Goal: Task Accomplishment & Management: Use online tool/utility

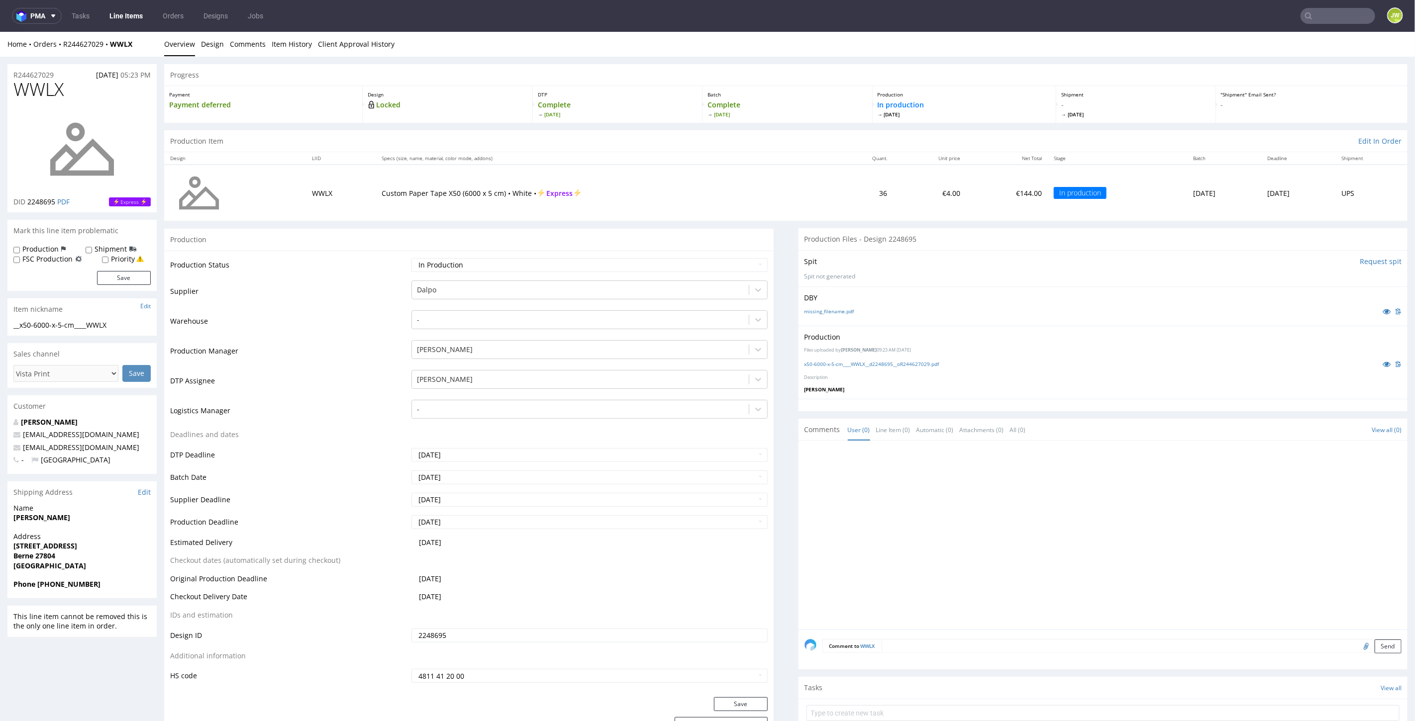
click at [1178, 38] on div "Home Orders R244627029 WWLX Overview Design Comments Item History Client Approv…" at bounding box center [707, 43] width 1415 height 25
click at [1330, 23] on input "text" at bounding box center [1277, 16] width 195 height 16
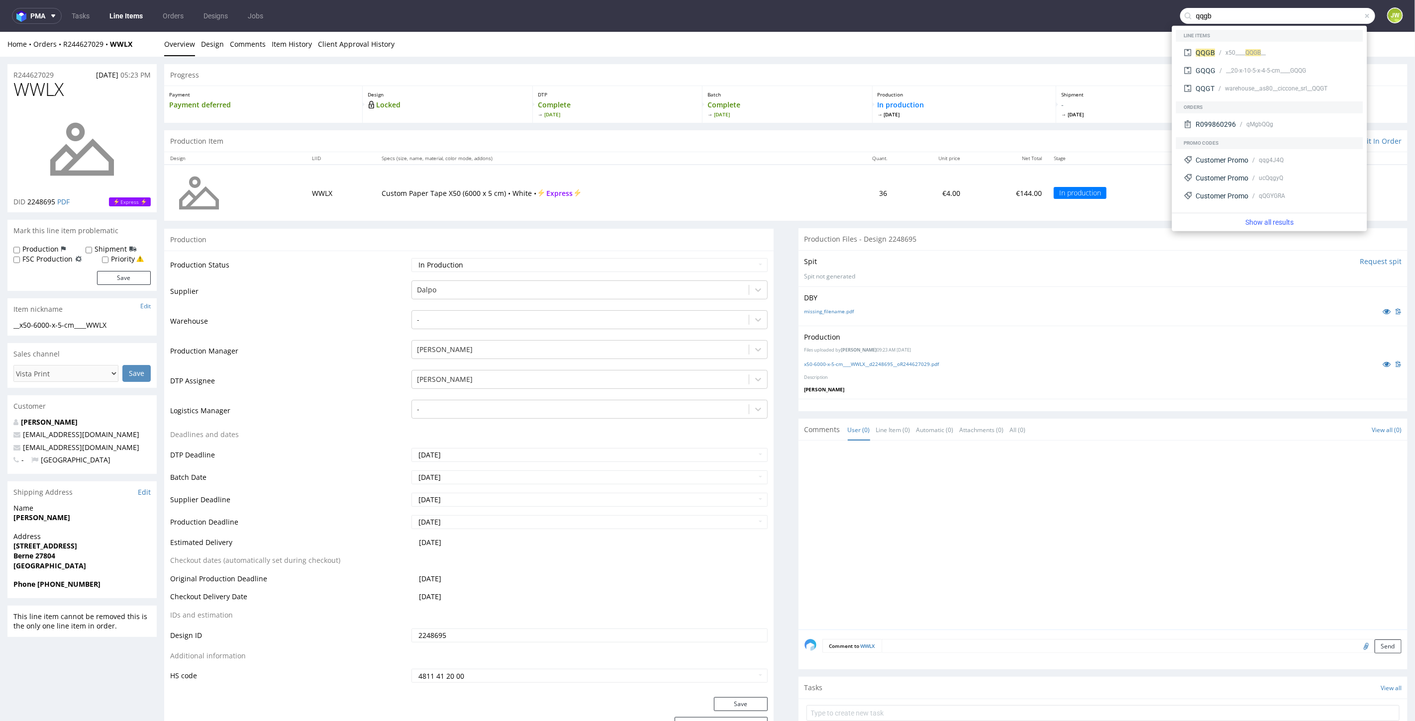
type input "qqgb"
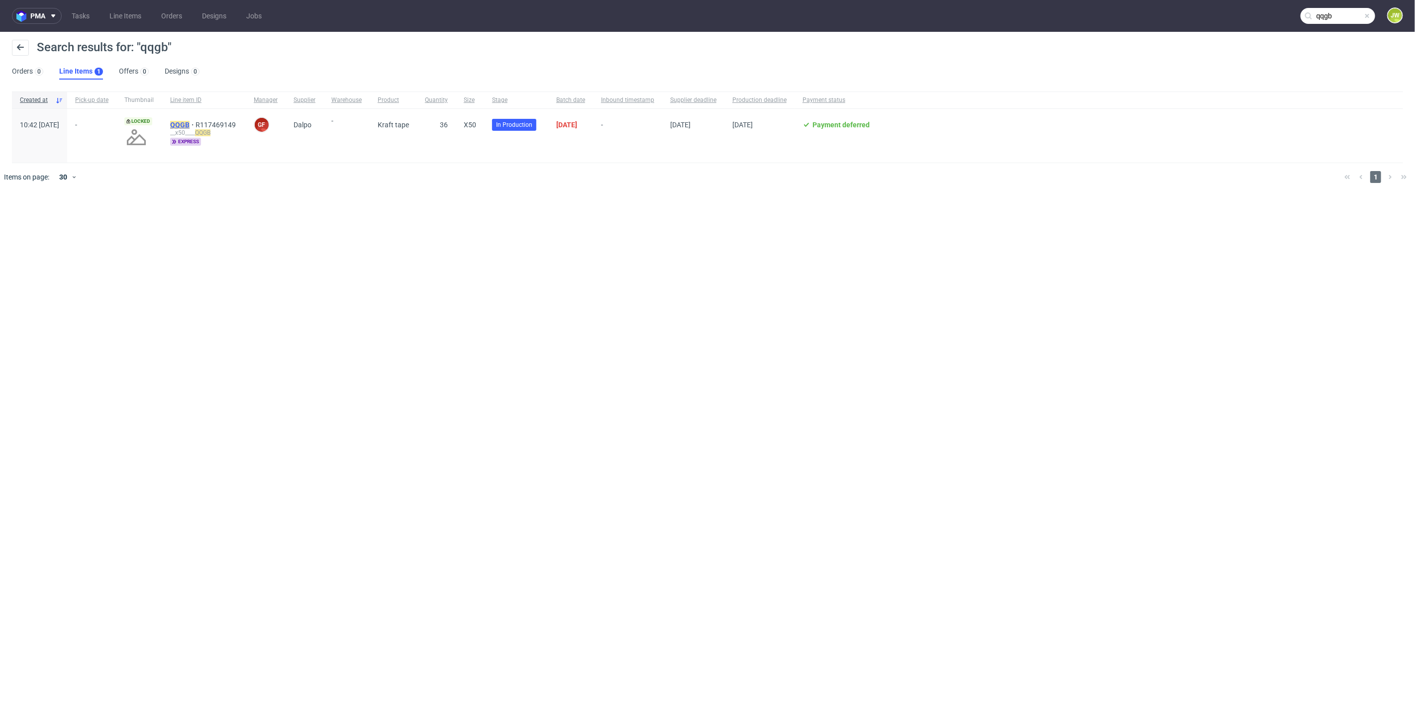
click at [189, 123] on mark "QQGB" at bounding box center [179, 125] width 19 height 8
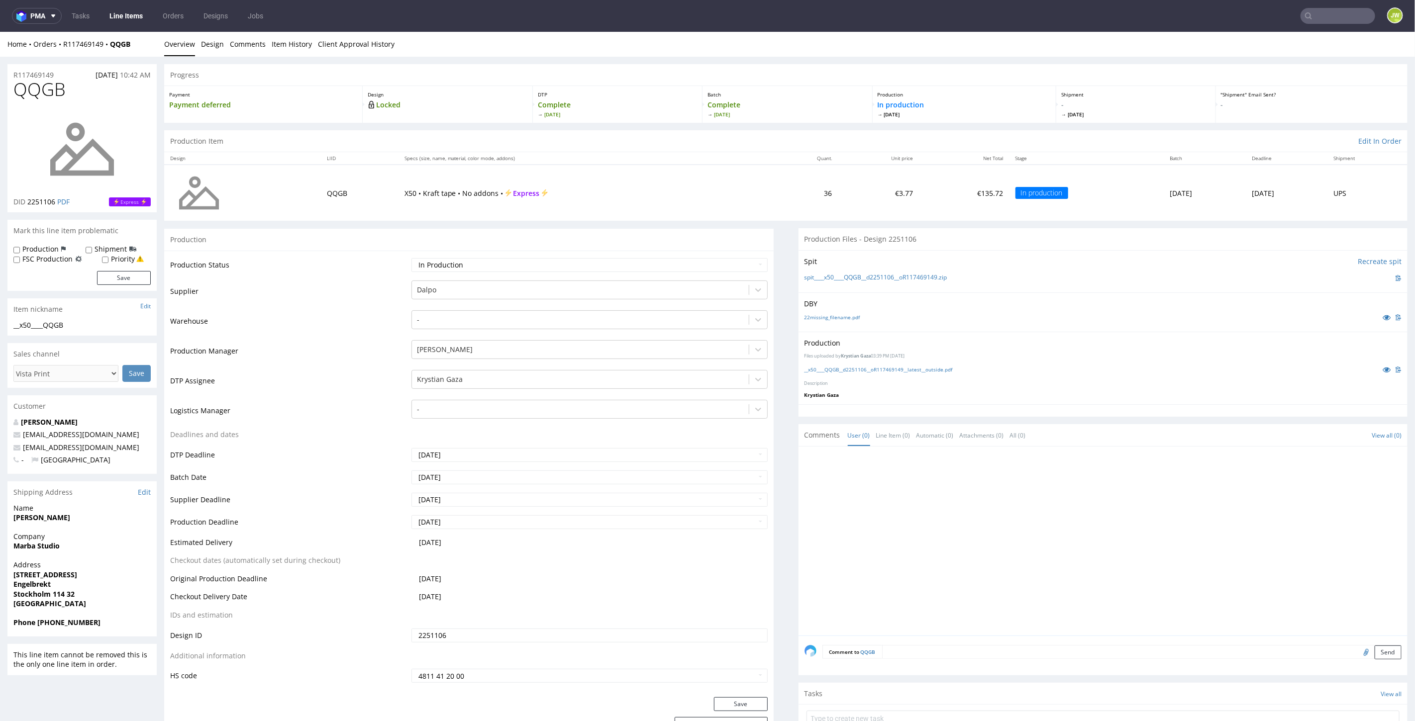
click at [1307, 15] on input "text" at bounding box center [1337, 16] width 75 height 16
type input "jmfo"
click at [1204, 45] on div "JMFO __x50____ JMFO" at bounding box center [1269, 41] width 179 height 18
click at [1337, 18] on input "text" at bounding box center [1337, 16] width 75 height 16
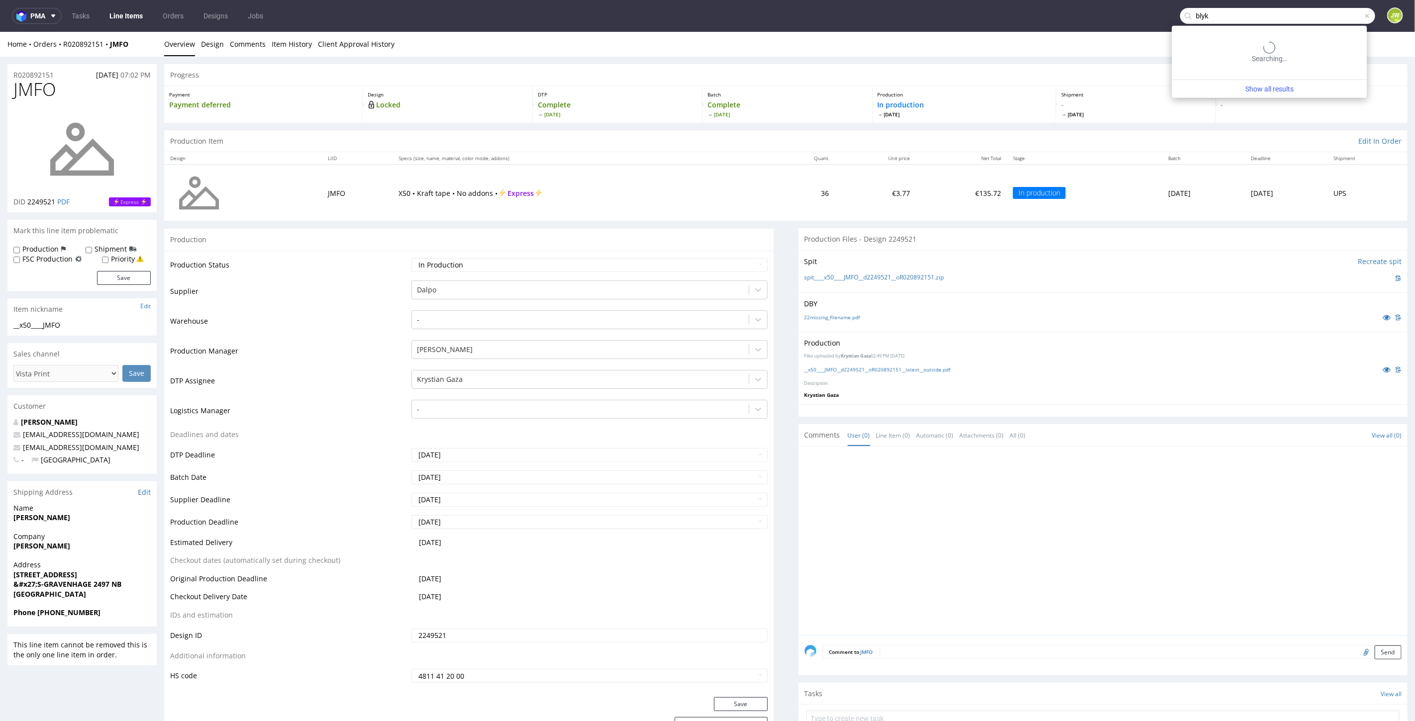
type input "blyk"
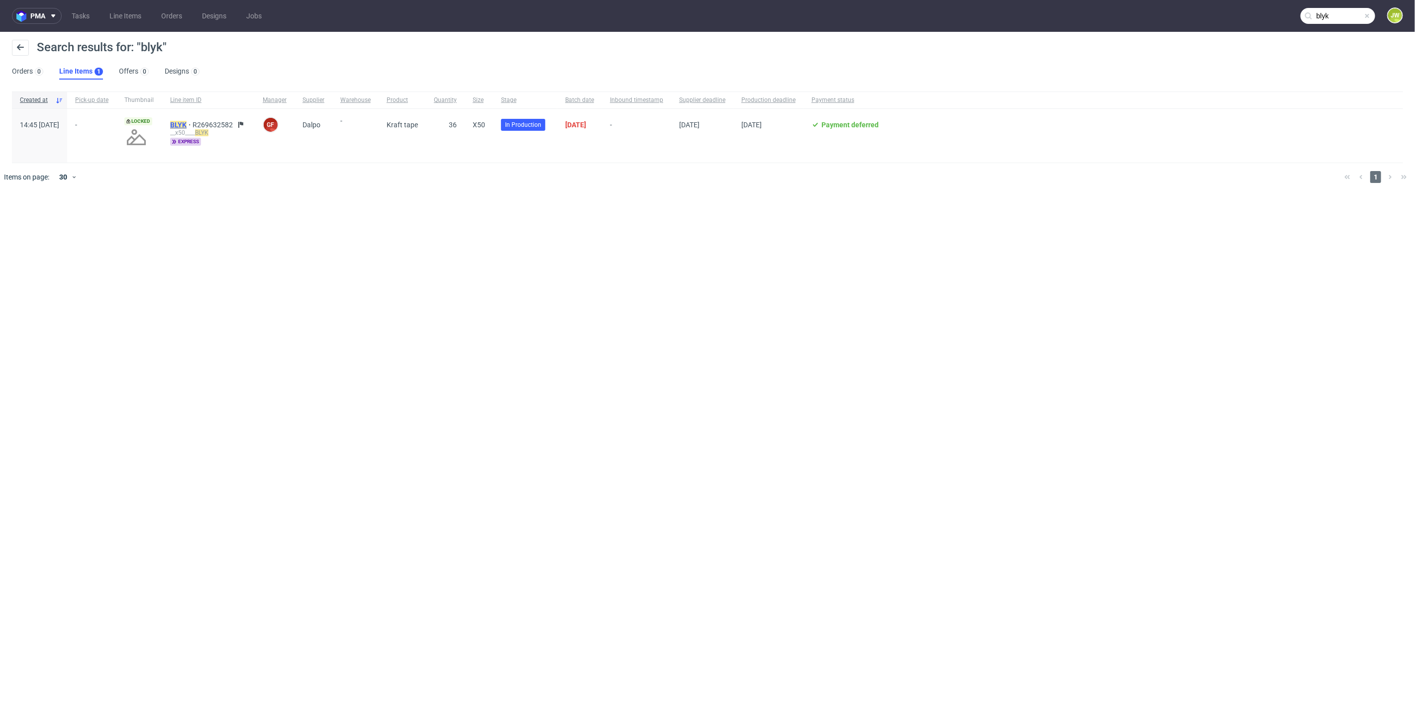
click at [187, 123] on mark "BLYK" at bounding box center [178, 125] width 16 height 8
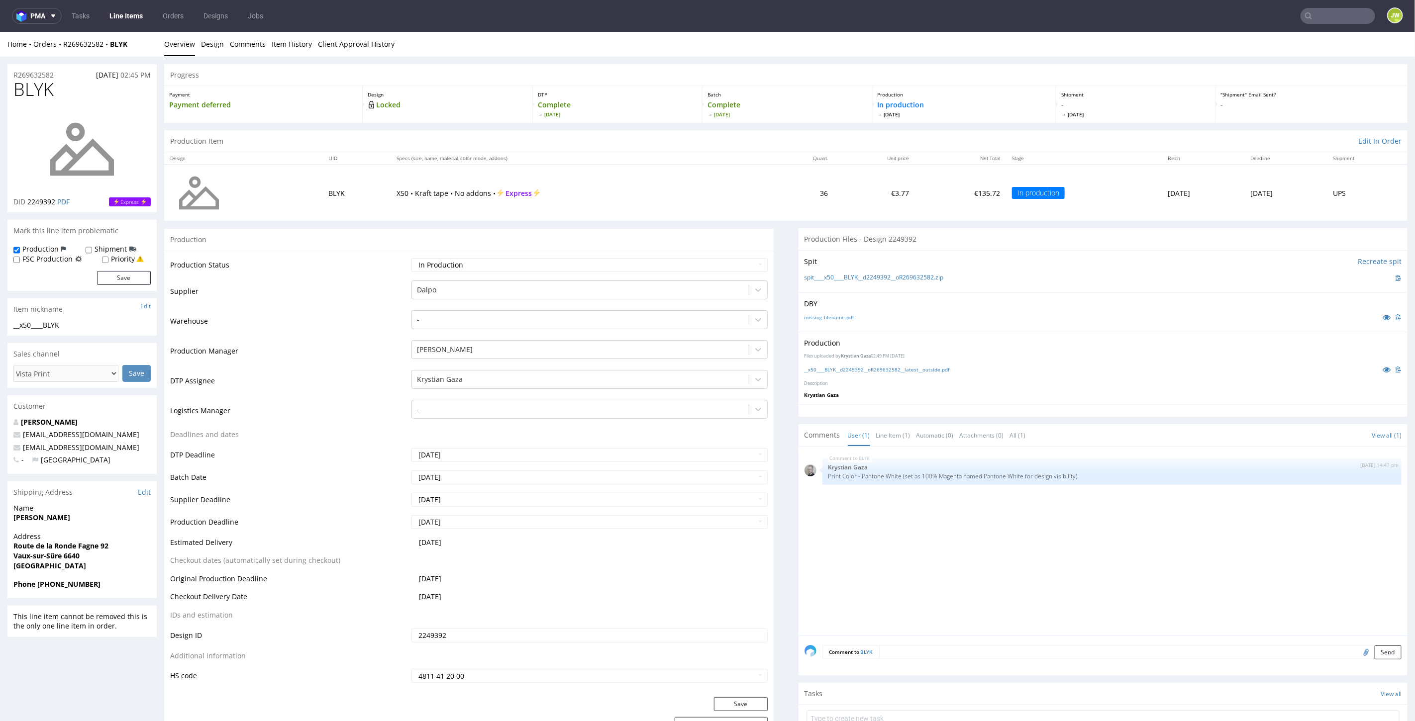
click at [1339, 20] on input "text" at bounding box center [1337, 16] width 75 height 16
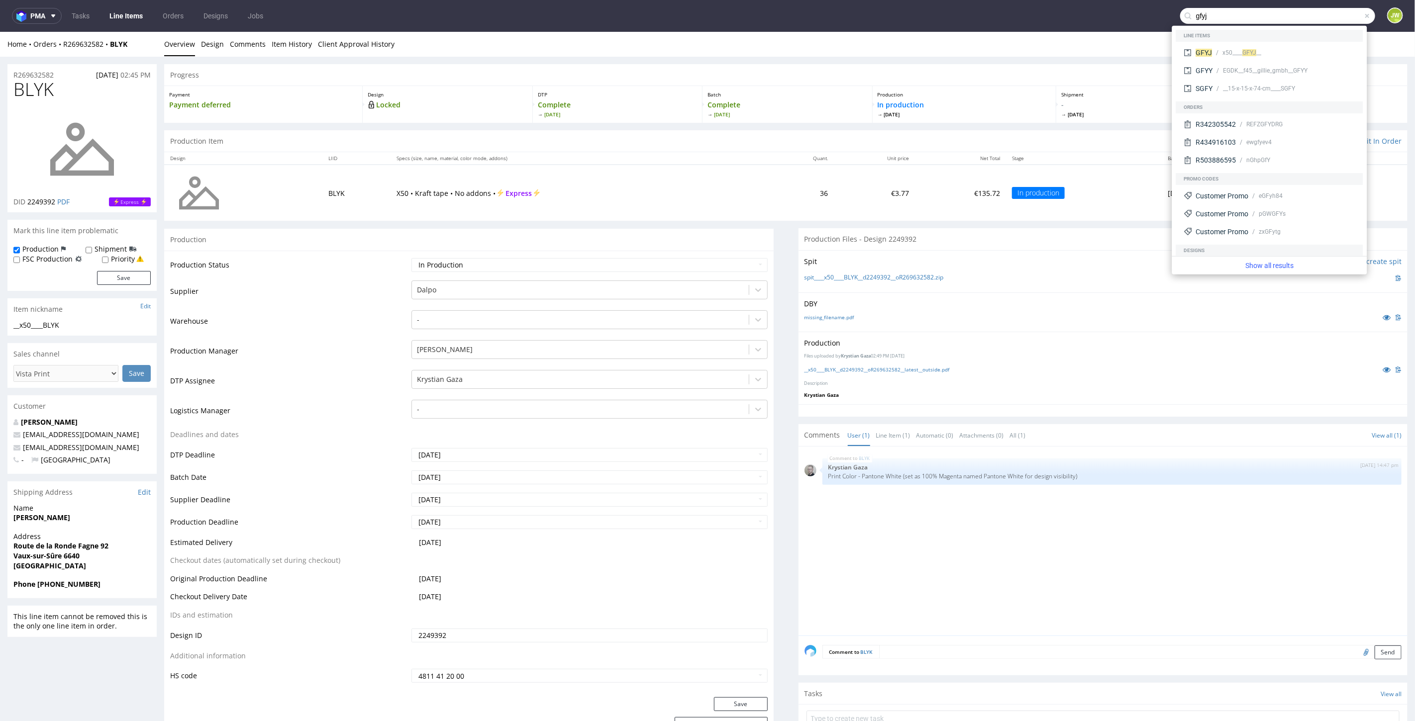
type input "gfyj"
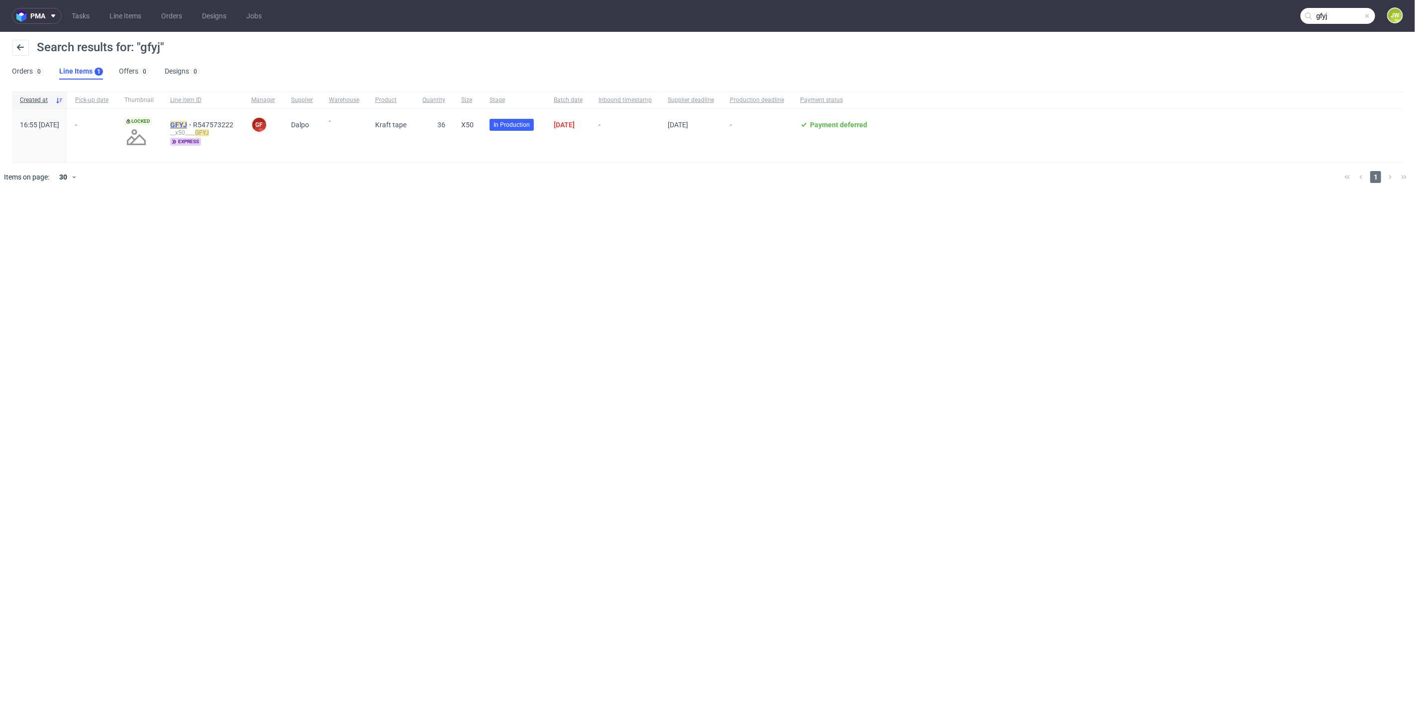
click at [187, 122] on mark "GFYJ" at bounding box center [178, 125] width 17 height 8
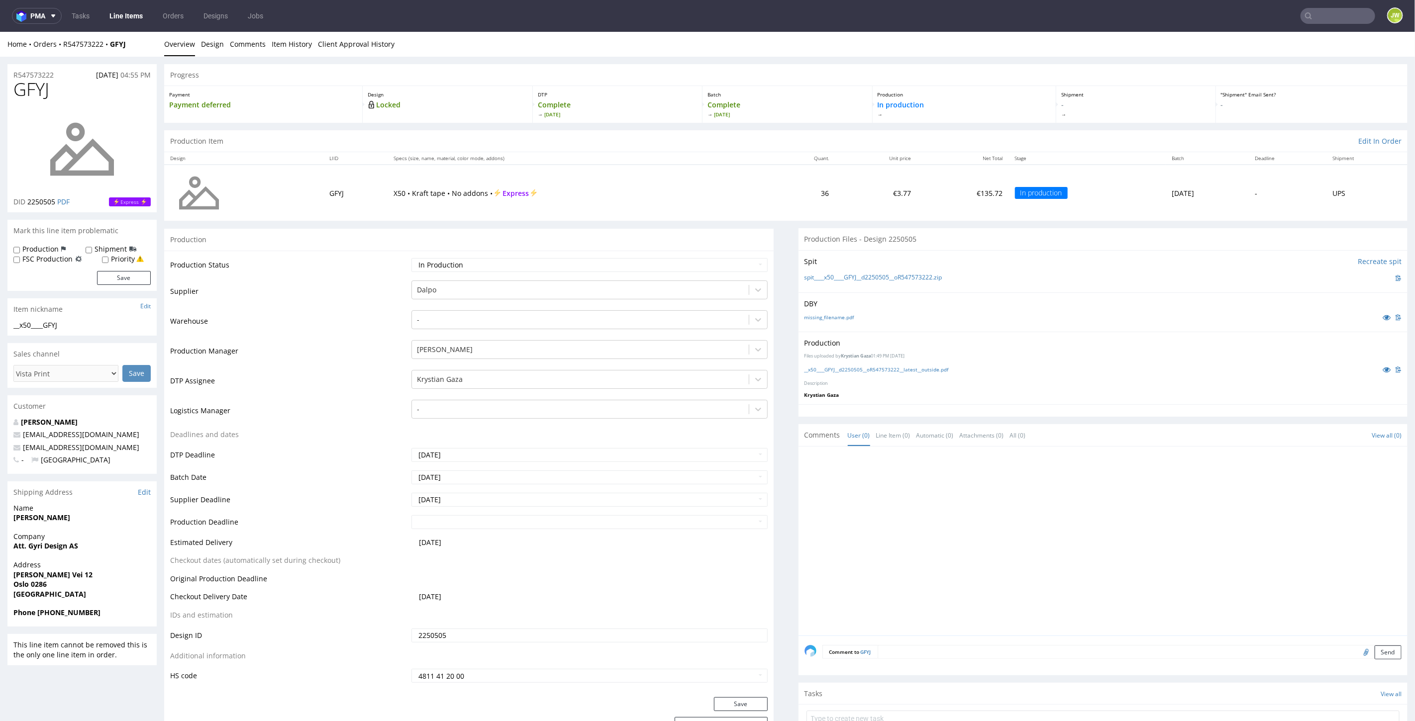
click at [1324, 14] on input "text" at bounding box center [1337, 16] width 75 height 16
type input "fhdd"
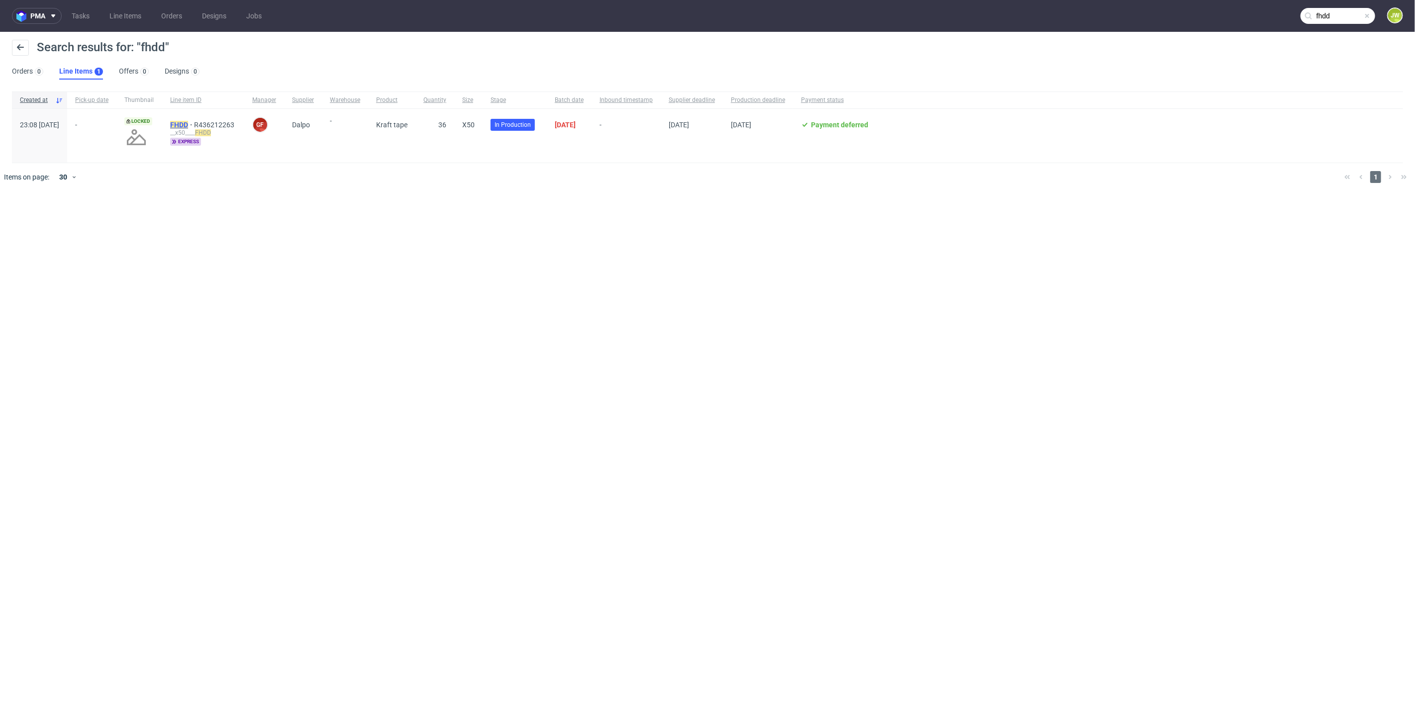
click at [188, 121] on mark "FHDD" at bounding box center [179, 125] width 18 height 8
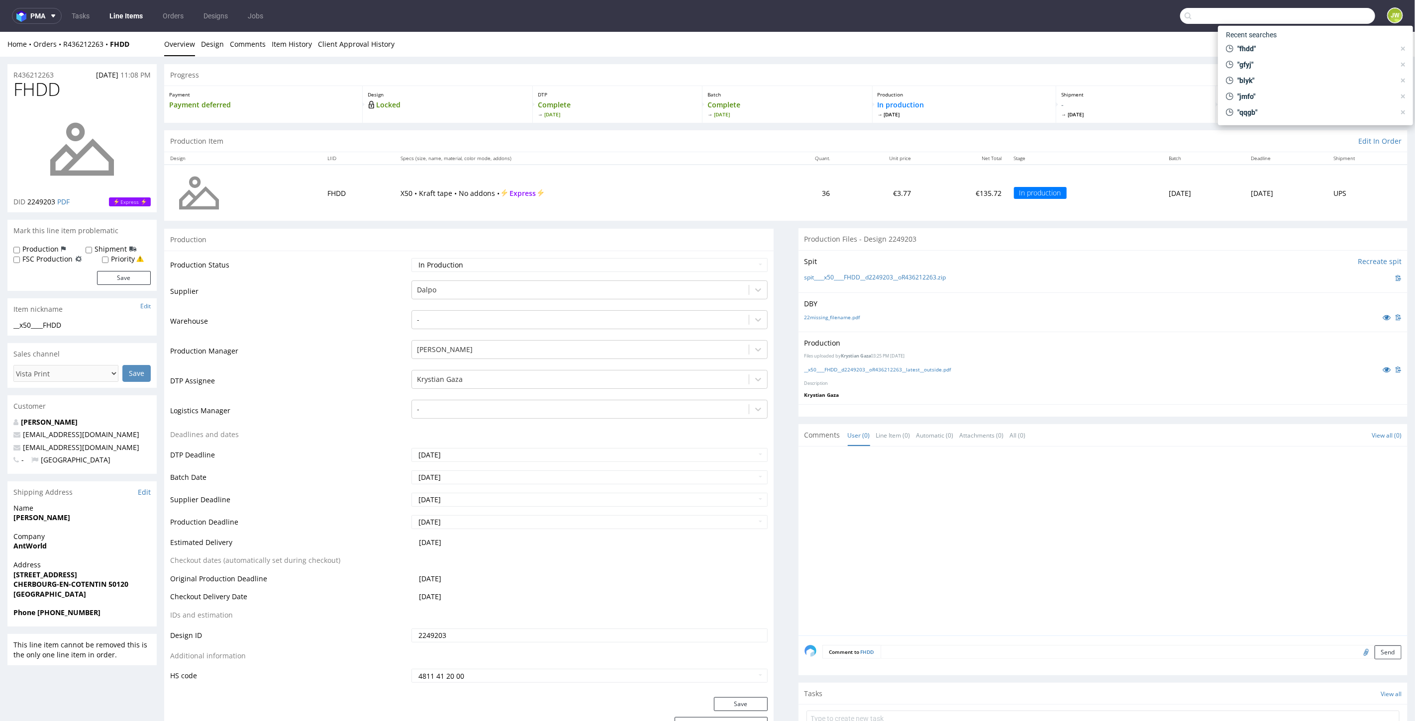
click at [1315, 11] on input "text" at bounding box center [1277, 16] width 195 height 16
type input "gchh"
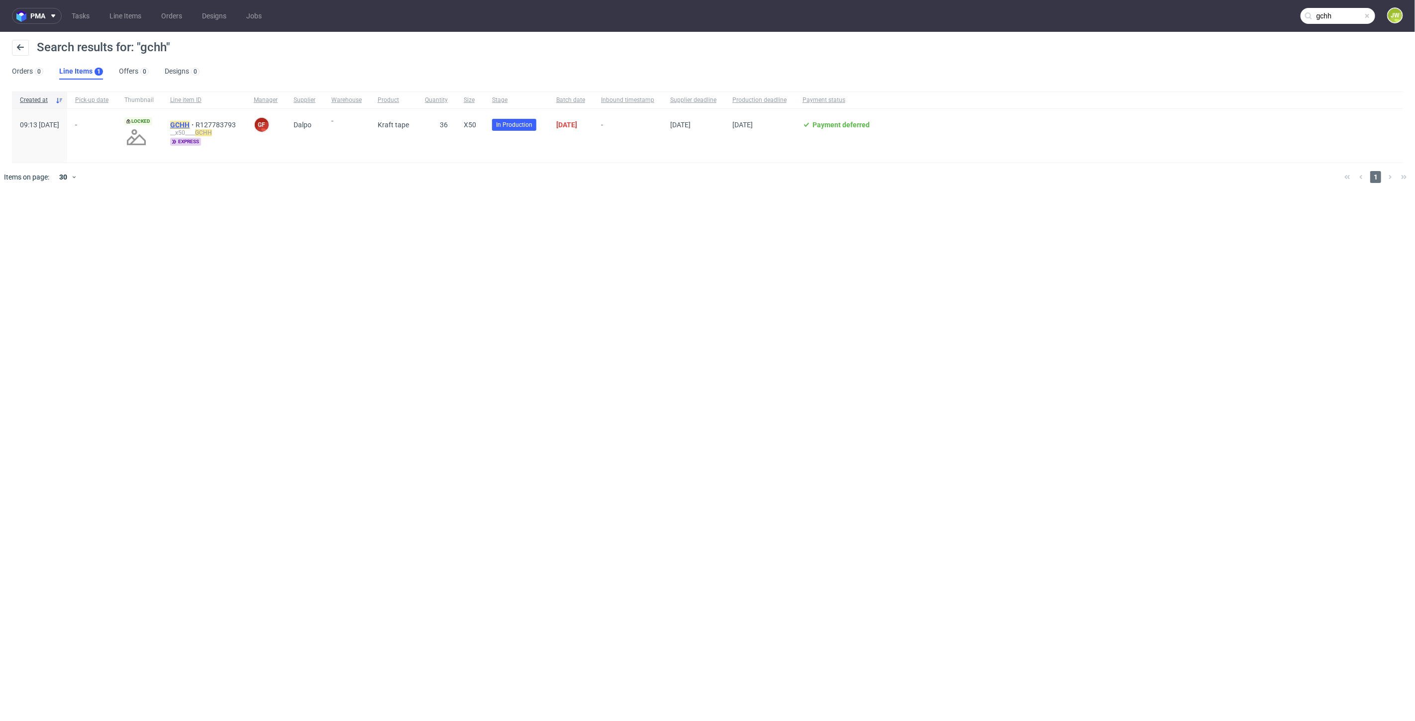
click at [189, 122] on mark "GCHH" at bounding box center [179, 125] width 19 height 8
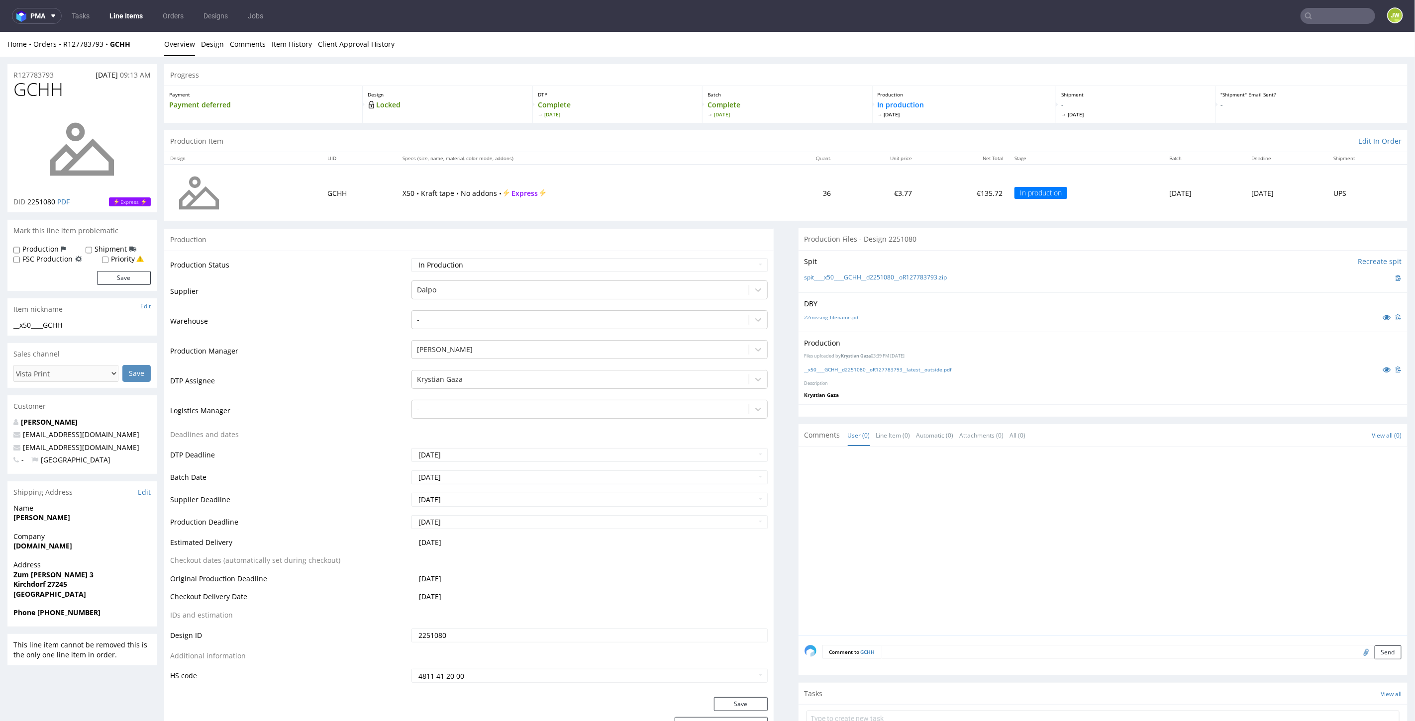
click at [1316, 16] on input "text" at bounding box center [1337, 16] width 75 height 16
type input "pmsz"
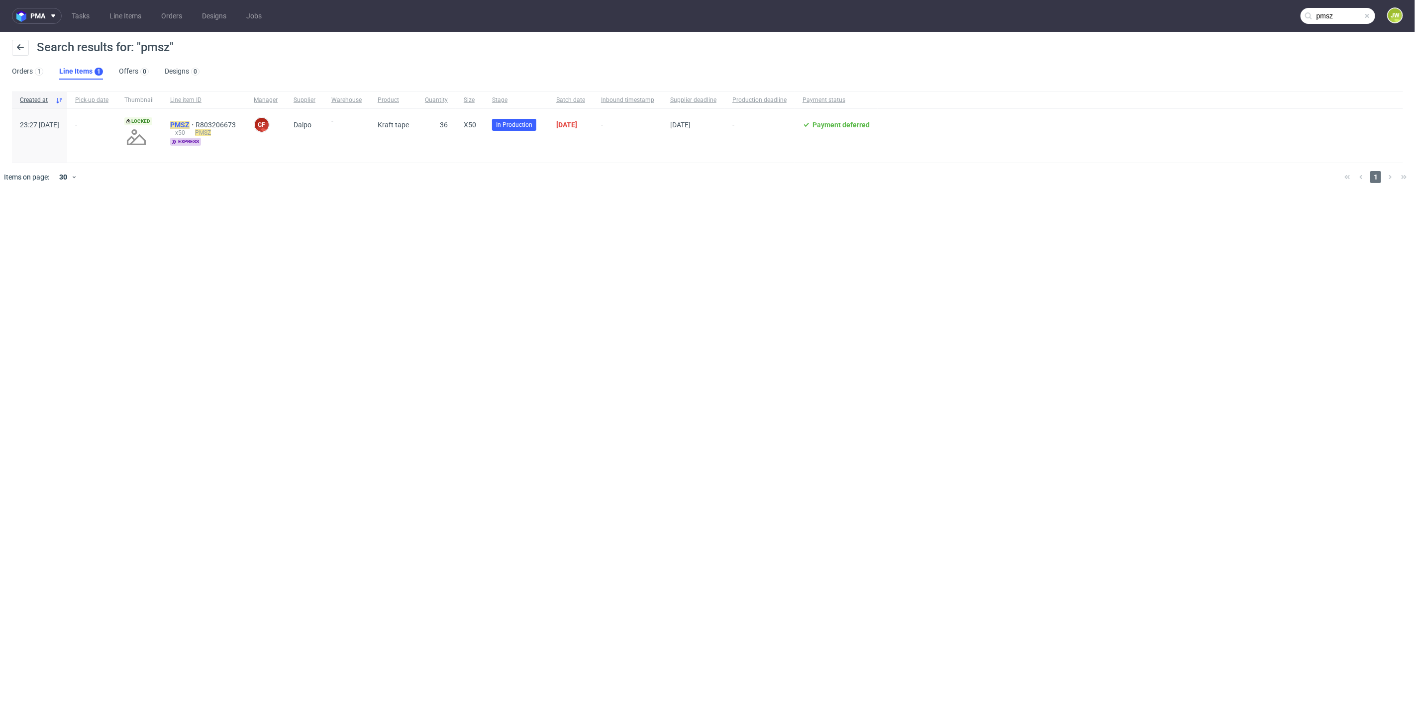
click at [189, 127] on mark "PMSZ" at bounding box center [179, 125] width 19 height 8
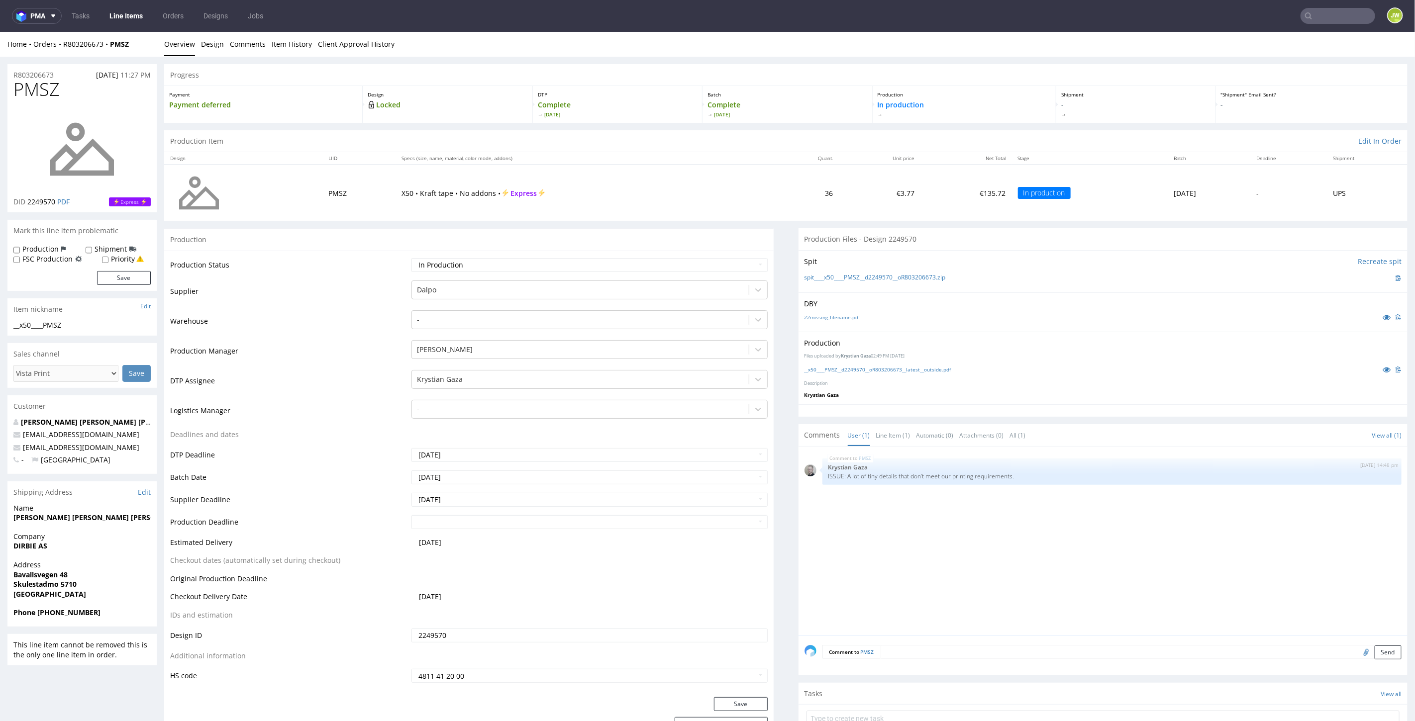
click at [1321, 13] on input "text" at bounding box center [1337, 16] width 75 height 16
type input "nqjw"
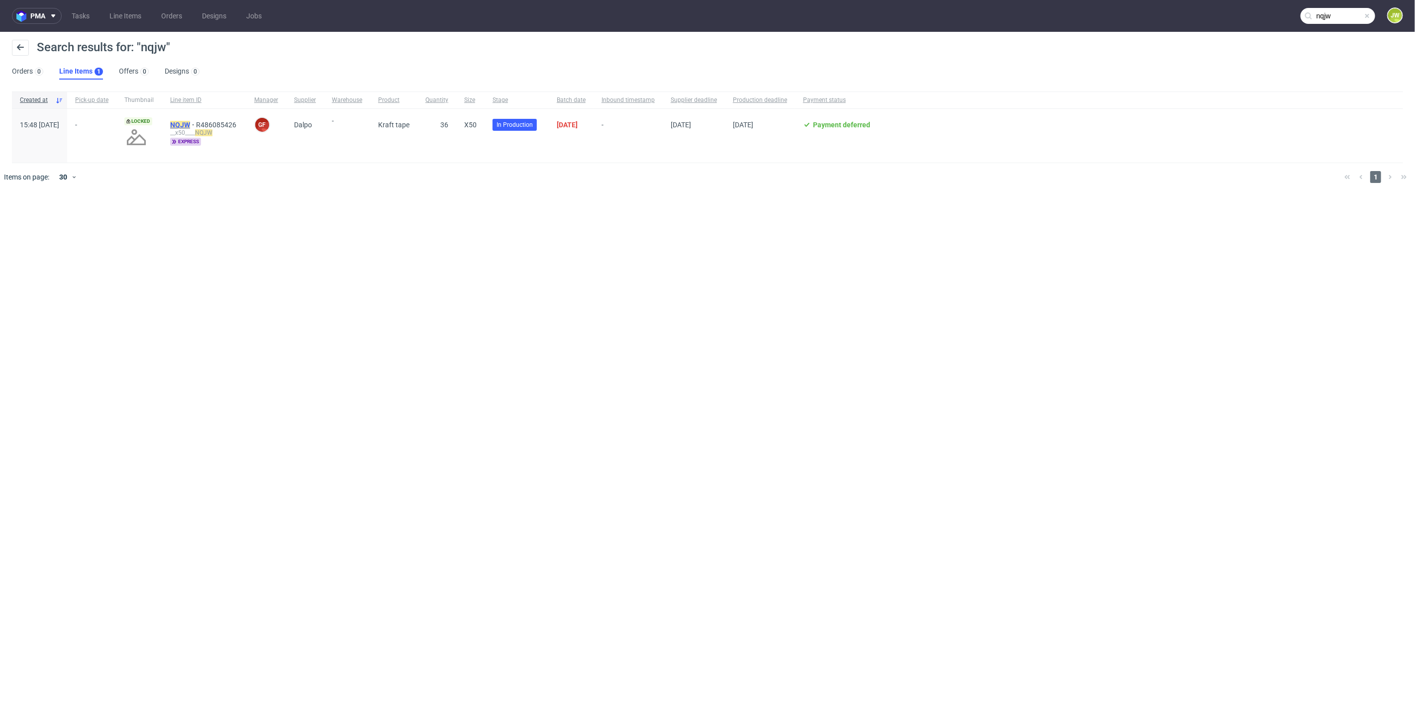
click at [190, 122] on mark "NQJW" at bounding box center [180, 125] width 20 height 8
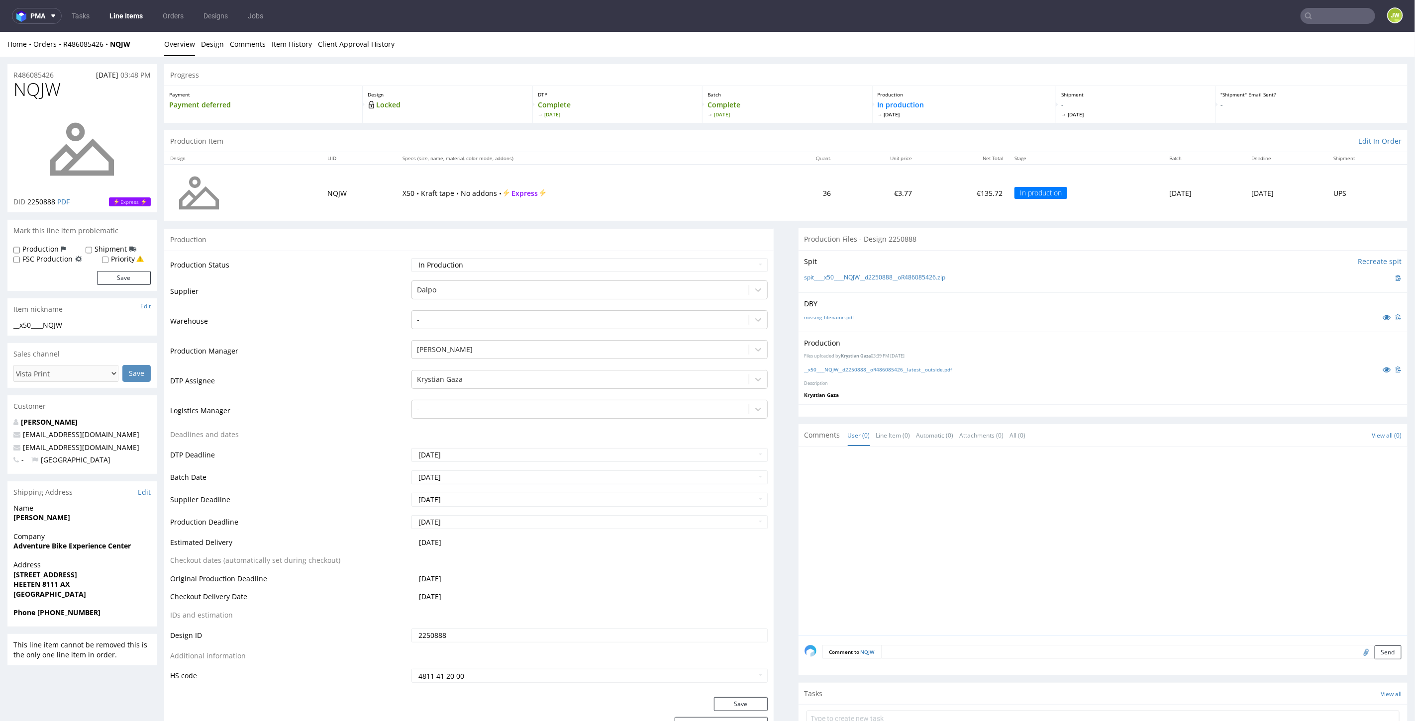
click at [1305, 15] on use at bounding box center [1308, 15] width 7 height 7
click at [1329, 25] on nav "pma Tasks Line Items Orders Designs Jobs JW" at bounding box center [707, 16] width 1415 height 32
click at [1325, 11] on input "text" at bounding box center [1337, 16] width 75 height 16
type input "m"
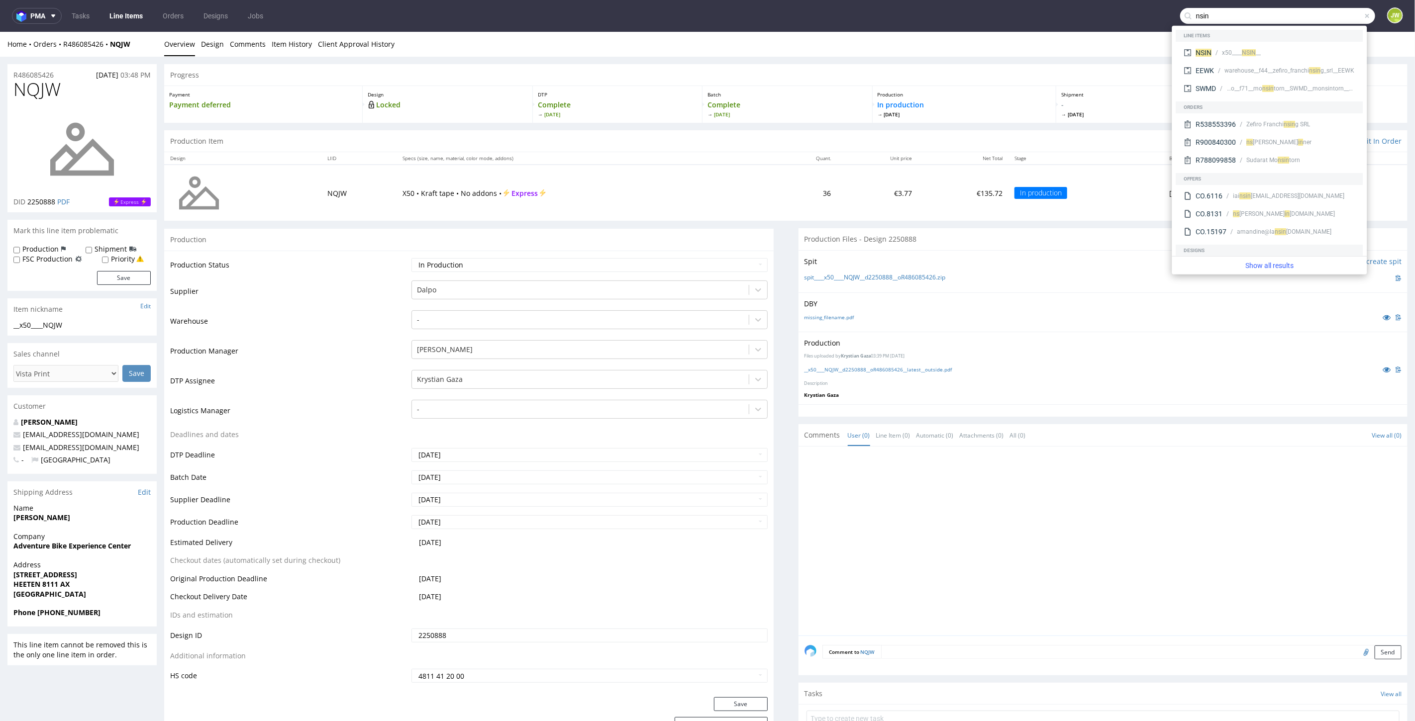
type input "nsin"
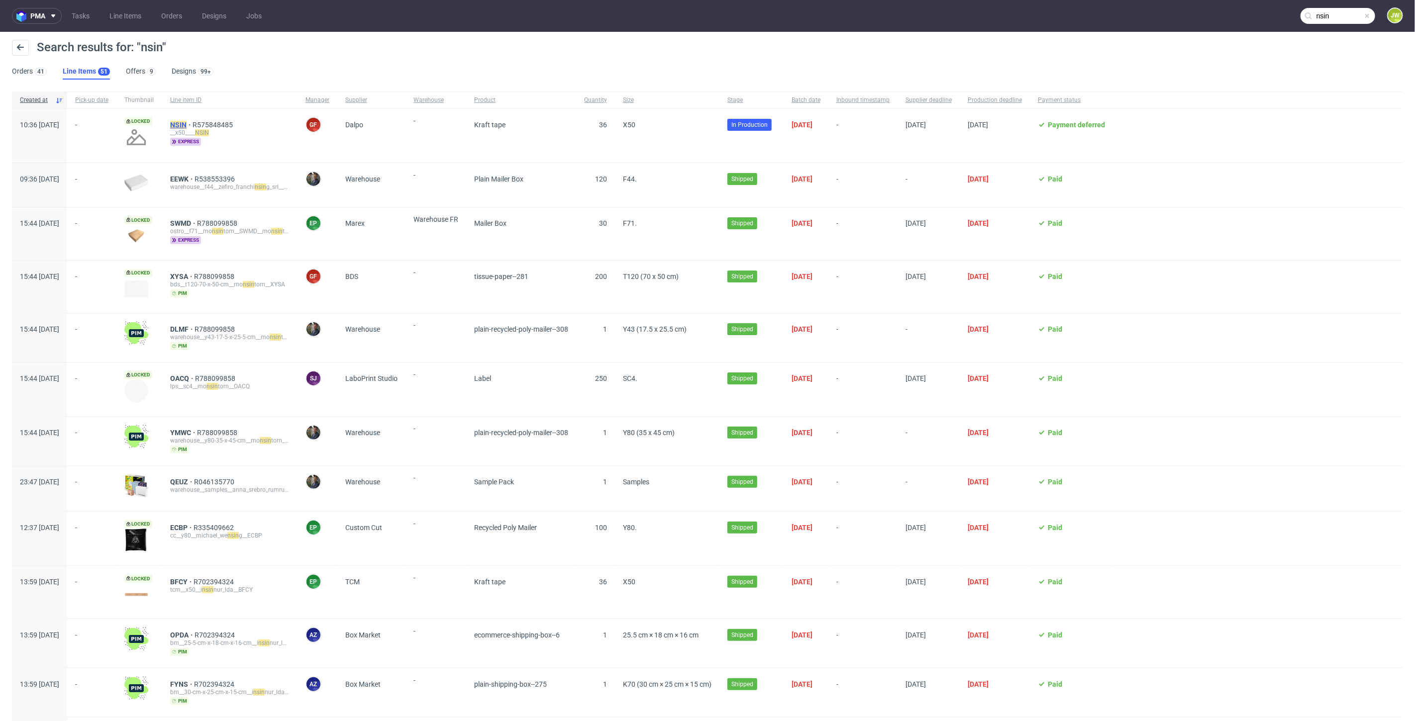
click at [187, 123] on mark "NSIN" at bounding box center [178, 125] width 16 height 8
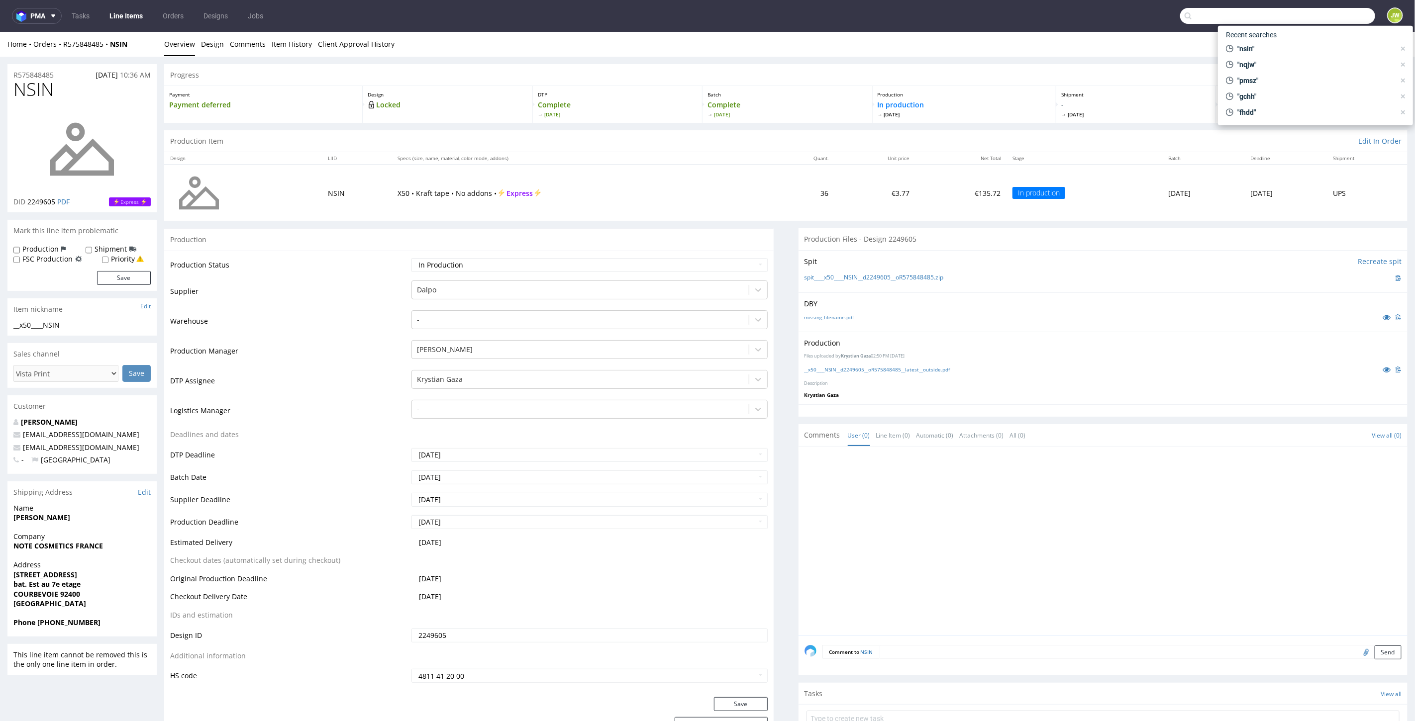
click at [1320, 12] on input "text" at bounding box center [1277, 16] width 195 height 16
type input "qqgb"
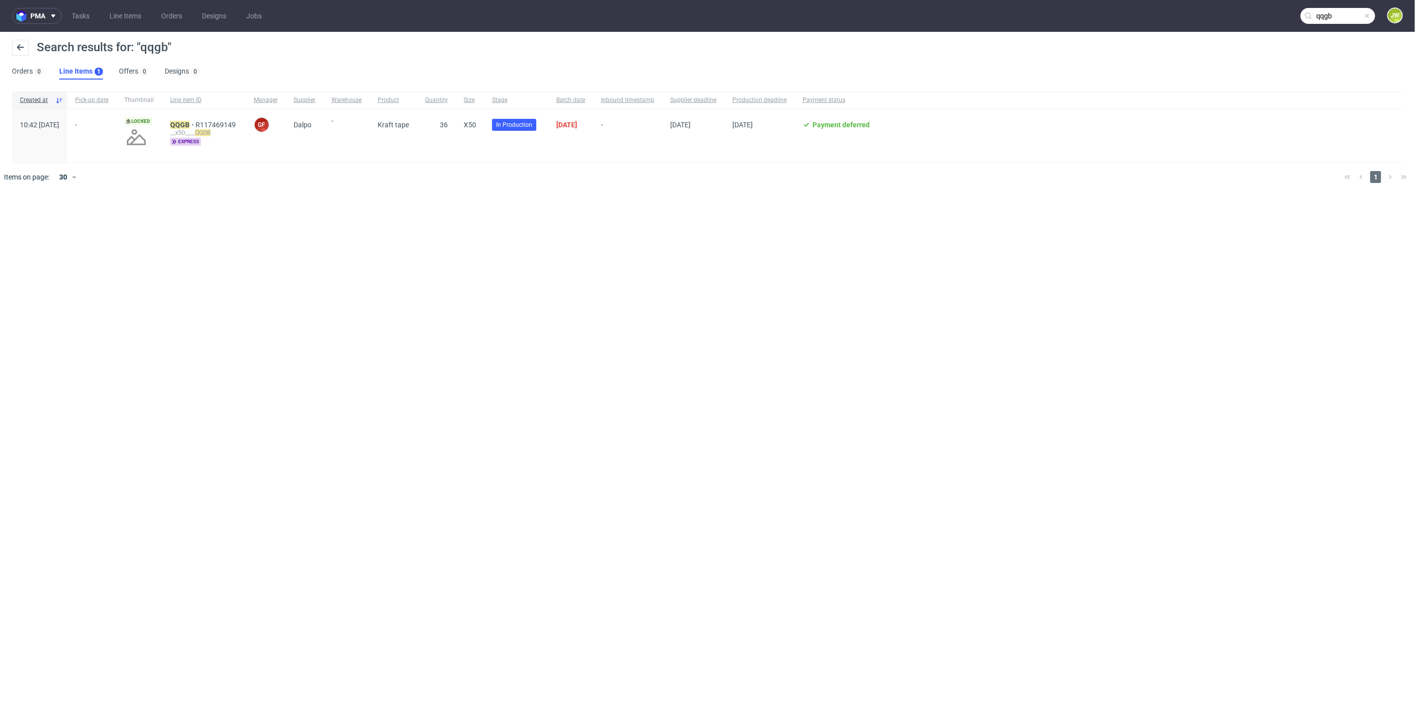
click at [207, 120] on div "QQGB R117469149 __x50____ QQGB express" at bounding box center [204, 136] width 84 height 54
click at [189, 126] on mark "QQGB" at bounding box center [179, 125] width 19 height 8
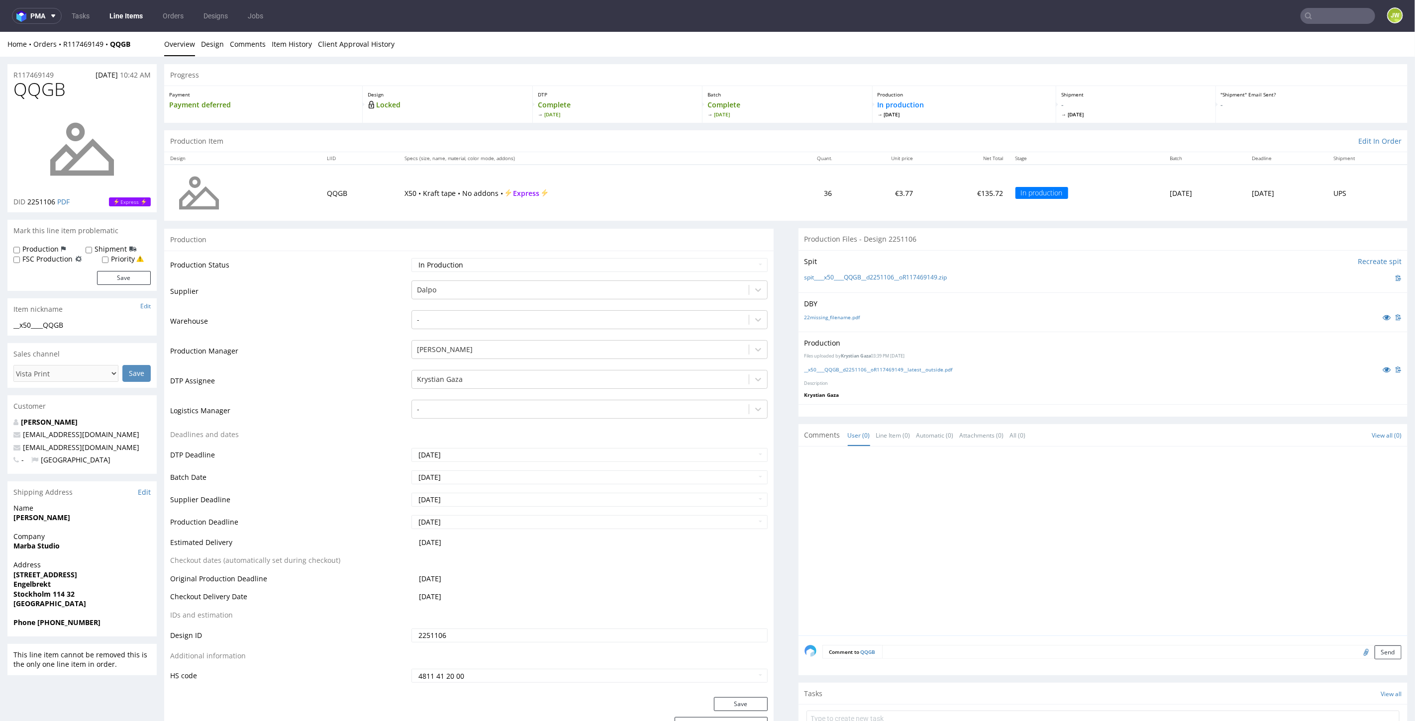
click at [1314, 14] on input "text" at bounding box center [1337, 16] width 75 height 16
type input "rpyr"
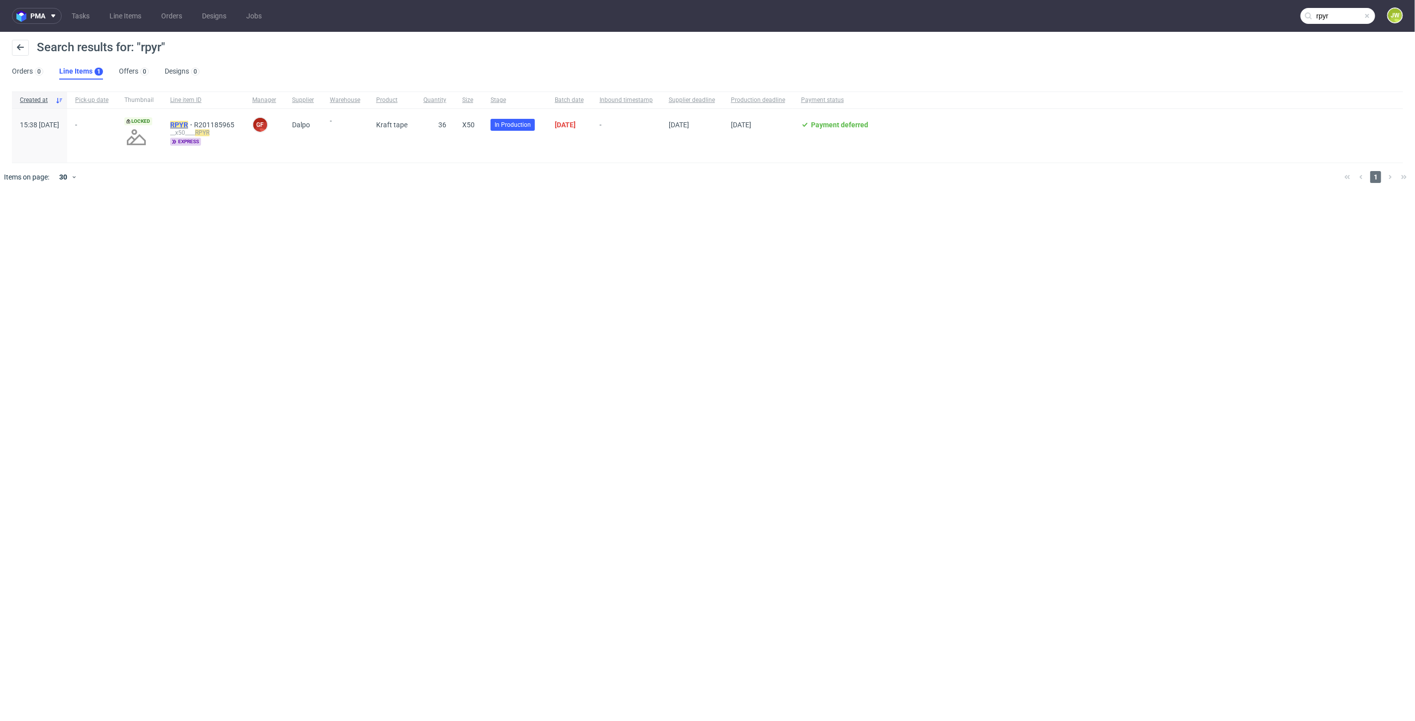
click at [188, 122] on mark "RPYR" at bounding box center [179, 125] width 18 height 8
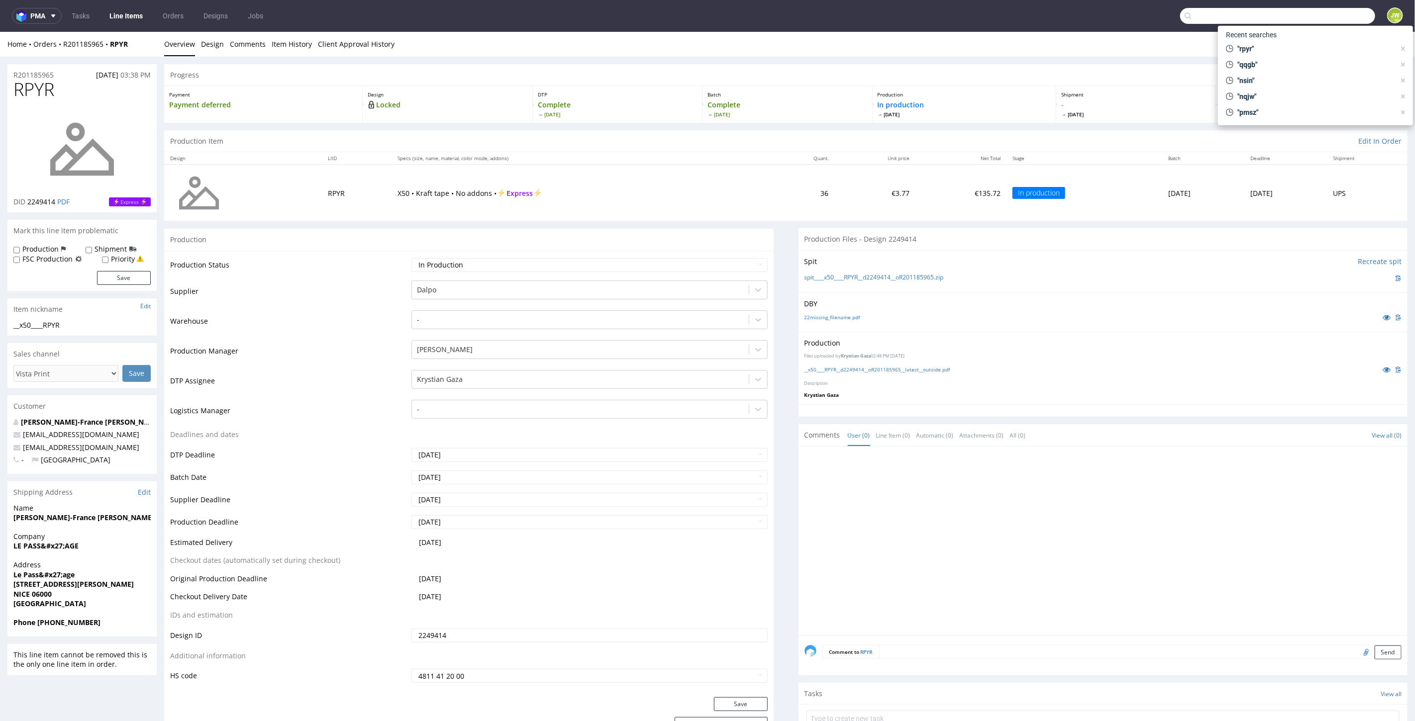
click at [1322, 18] on input "text" at bounding box center [1277, 16] width 195 height 16
type input "sprl"
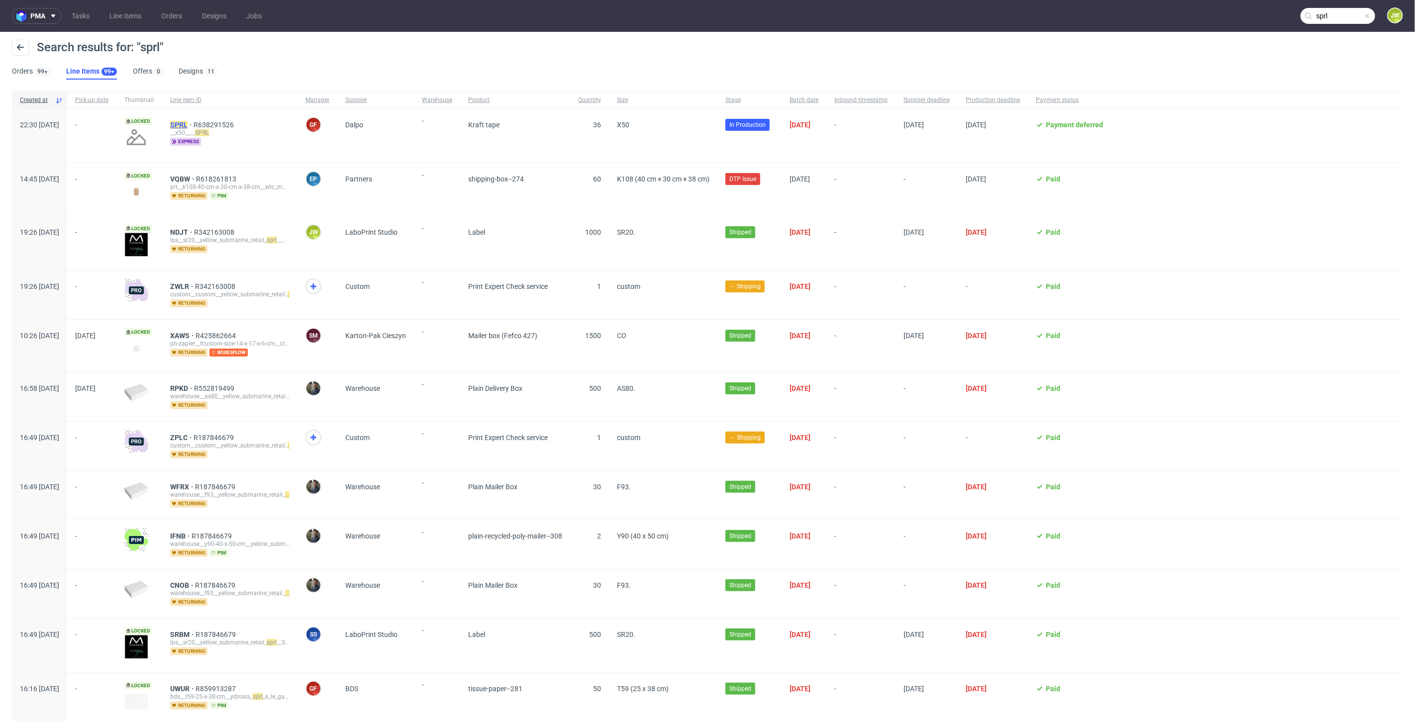
click at [188, 126] on mark "SPRL" at bounding box center [178, 125] width 17 height 8
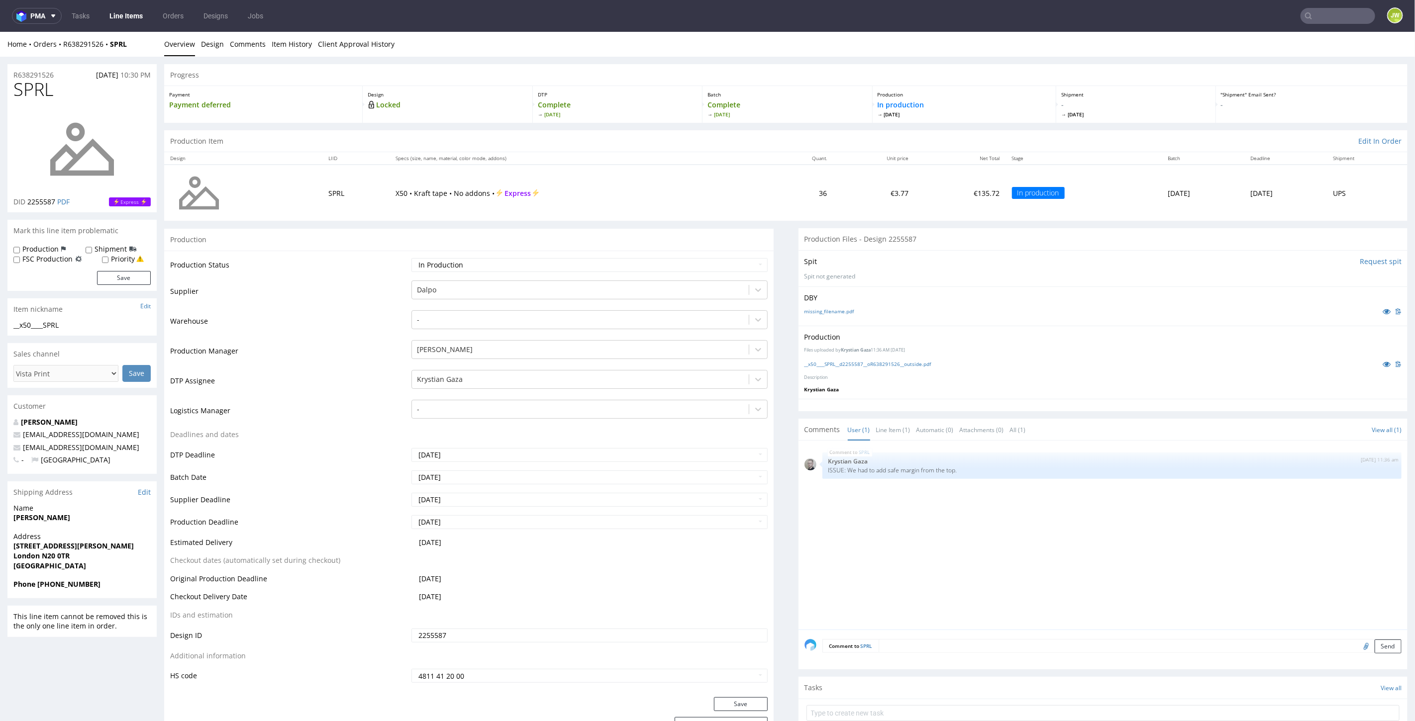
click at [1345, 23] on input "text" at bounding box center [1337, 16] width 75 height 16
type input "sypx"
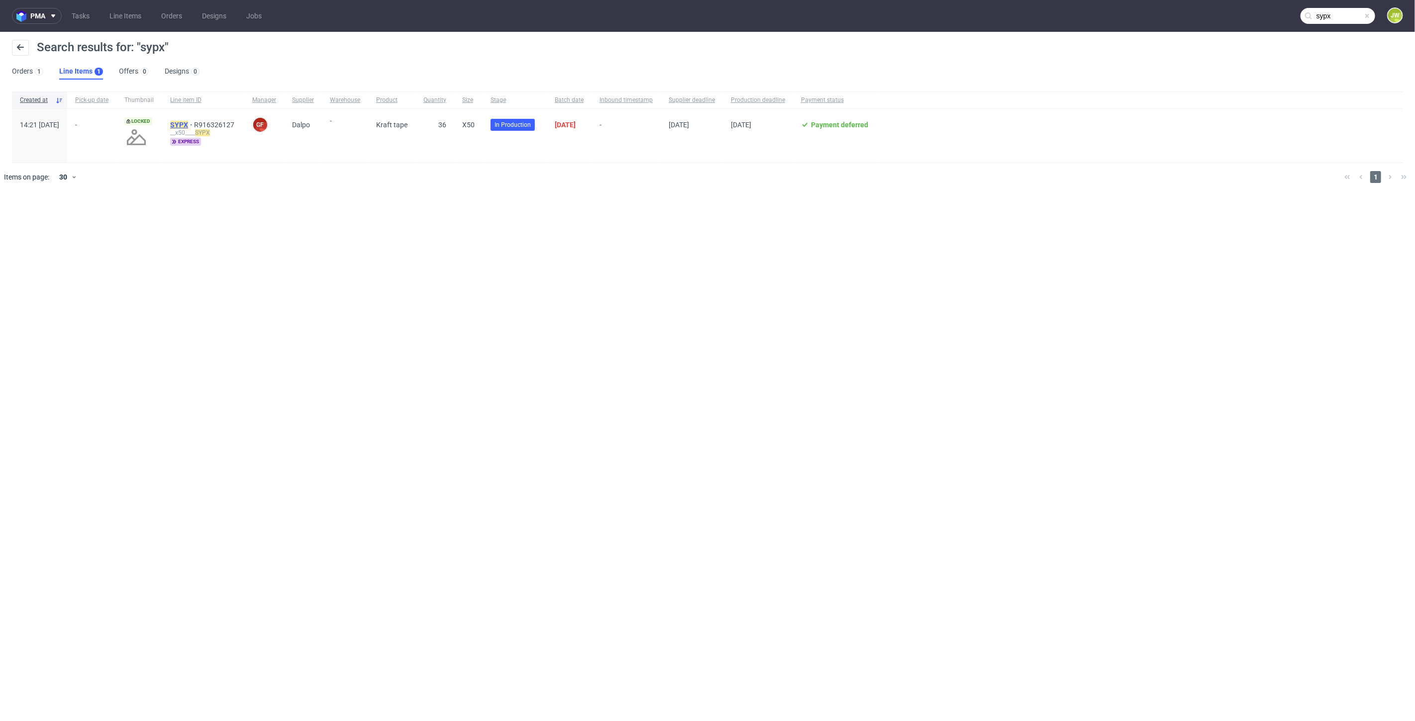
click at [188, 126] on mark "SYPX" at bounding box center [179, 125] width 18 height 8
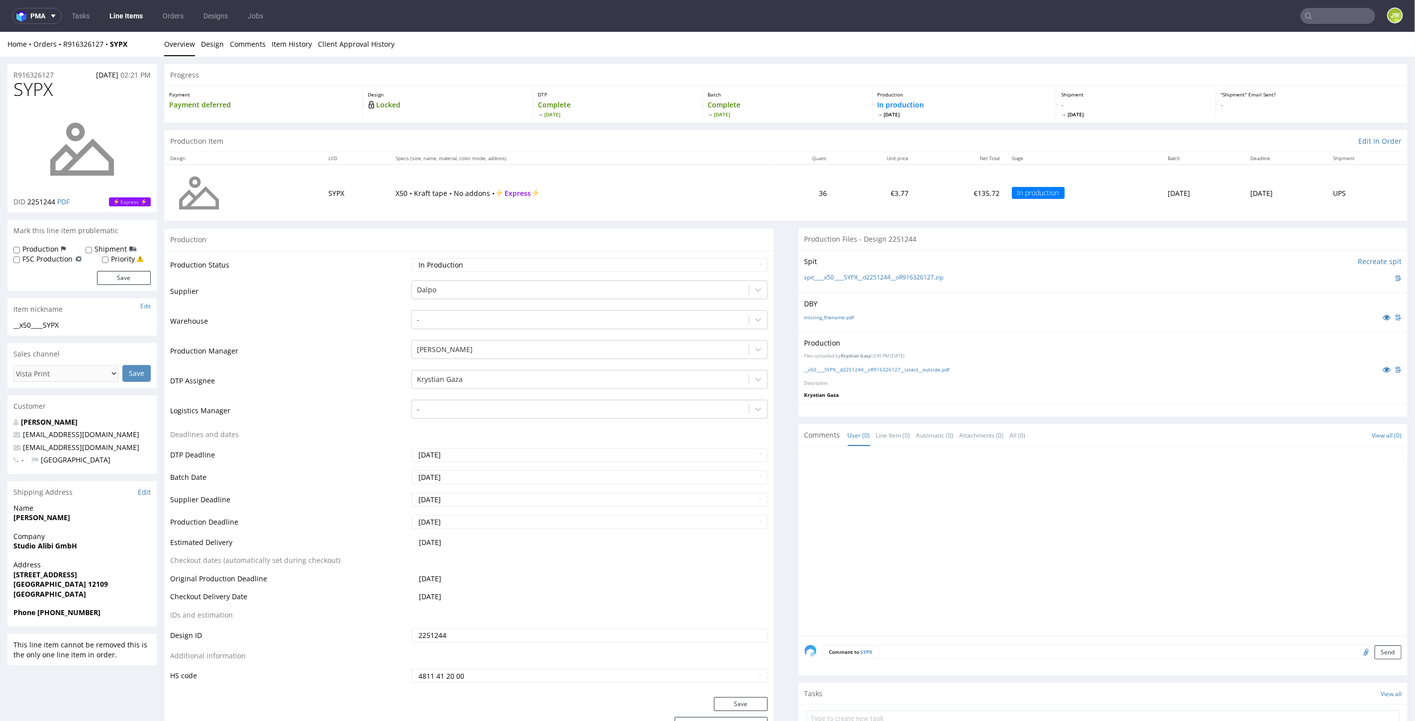
click at [1317, 13] on input "text" at bounding box center [1337, 16] width 75 height 16
type input "xucq"
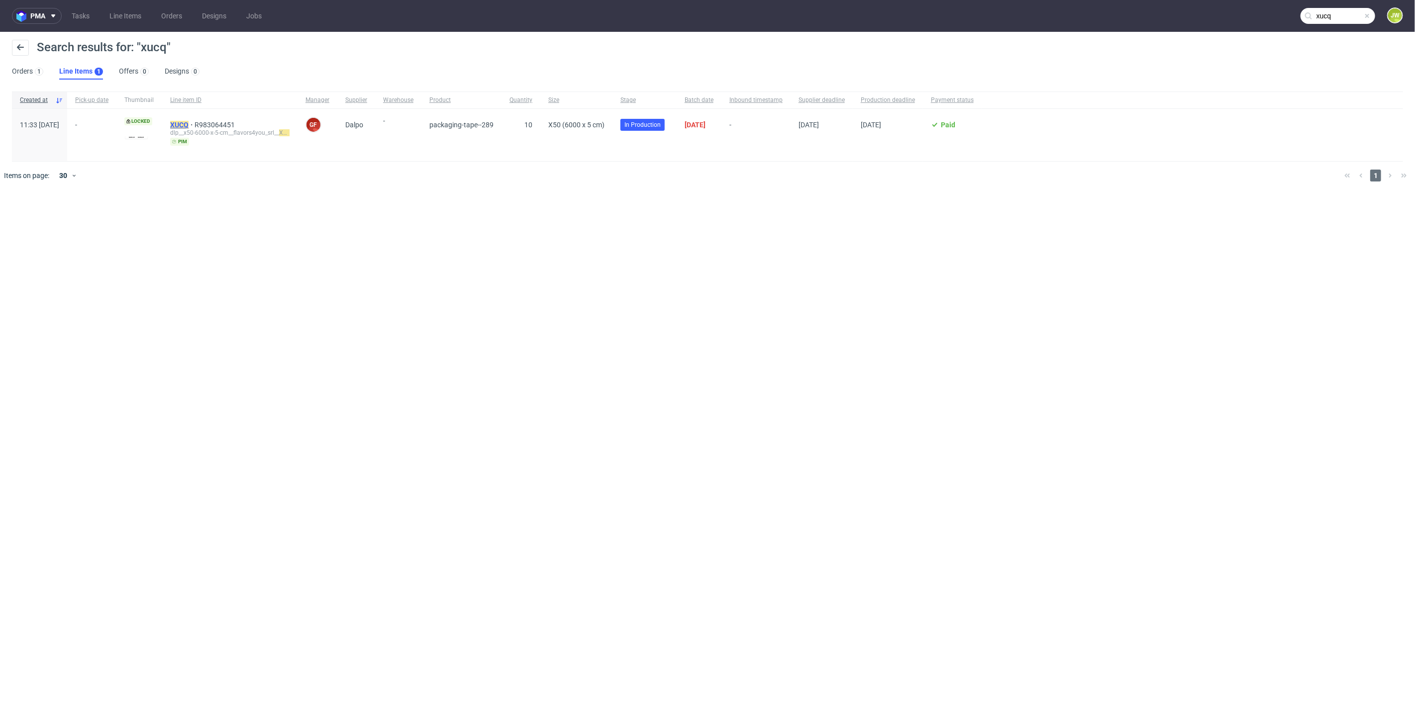
click at [189, 122] on mark "XUCQ" at bounding box center [179, 125] width 18 height 8
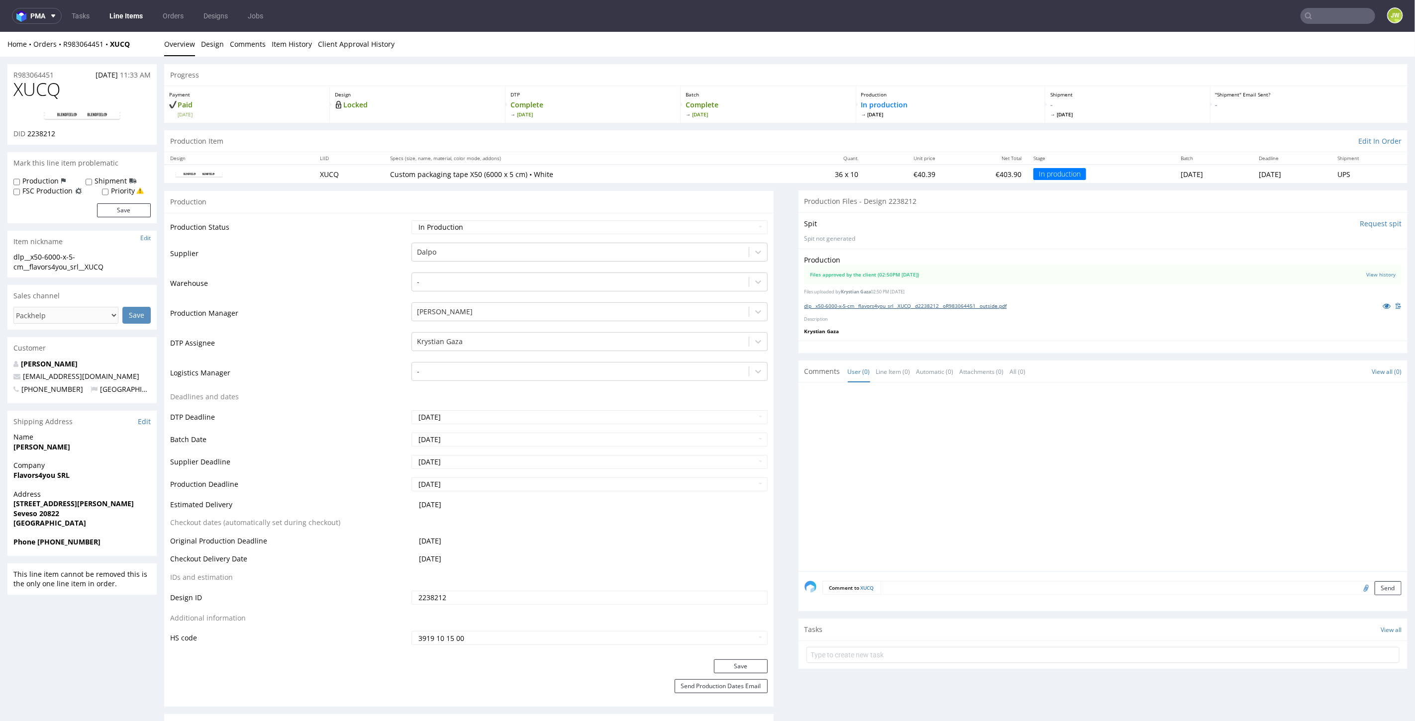
click at [835, 305] on link "dlp__x50-6000-x-5-cm__flavors4you_srl__XUCQ__d2238212__oR983064451__outside.pdf" at bounding box center [905, 305] width 202 height 7
click at [116, 11] on link "Line Items" at bounding box center [125, 16] width 45 height 16
click at [847, 304] on link "dlp__x50-6000-x-5-cm__flavors4you_srl__XUCQ__d2238212__oR983064451__outside.pdf" at bounding box center [905, 305] width 202 height 7
click at [829, 302] on link "dlp__x50-6000-x-5-cm__flavors4you_srl__XUCQ__d2238212__oR983064451__outside.pdf" at bounding box center [905, 305] width 202 height 7
click at [1316, 12] on input "text" at bounding box center [1277, 16] width 195 height 16
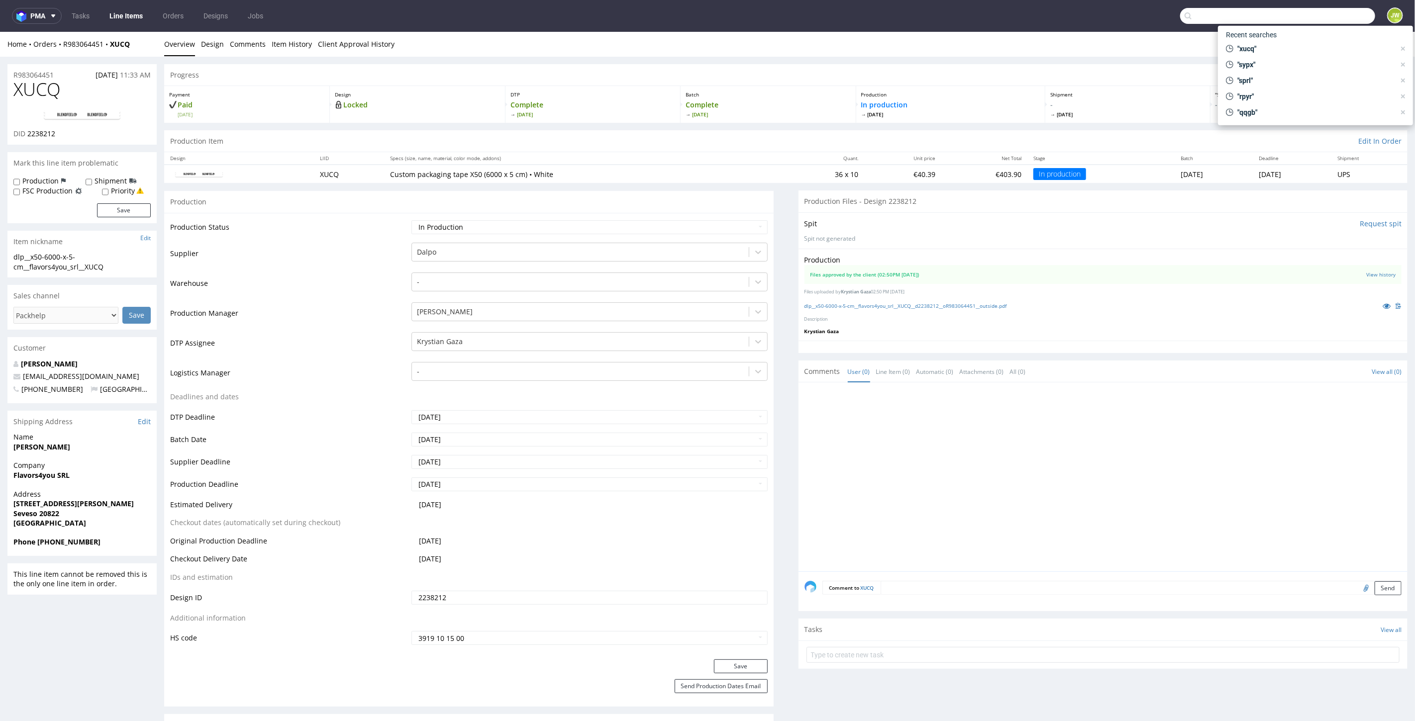
click at [121, 17] on link "Line Items" at bounding box center [125, 16] width 45 height 16
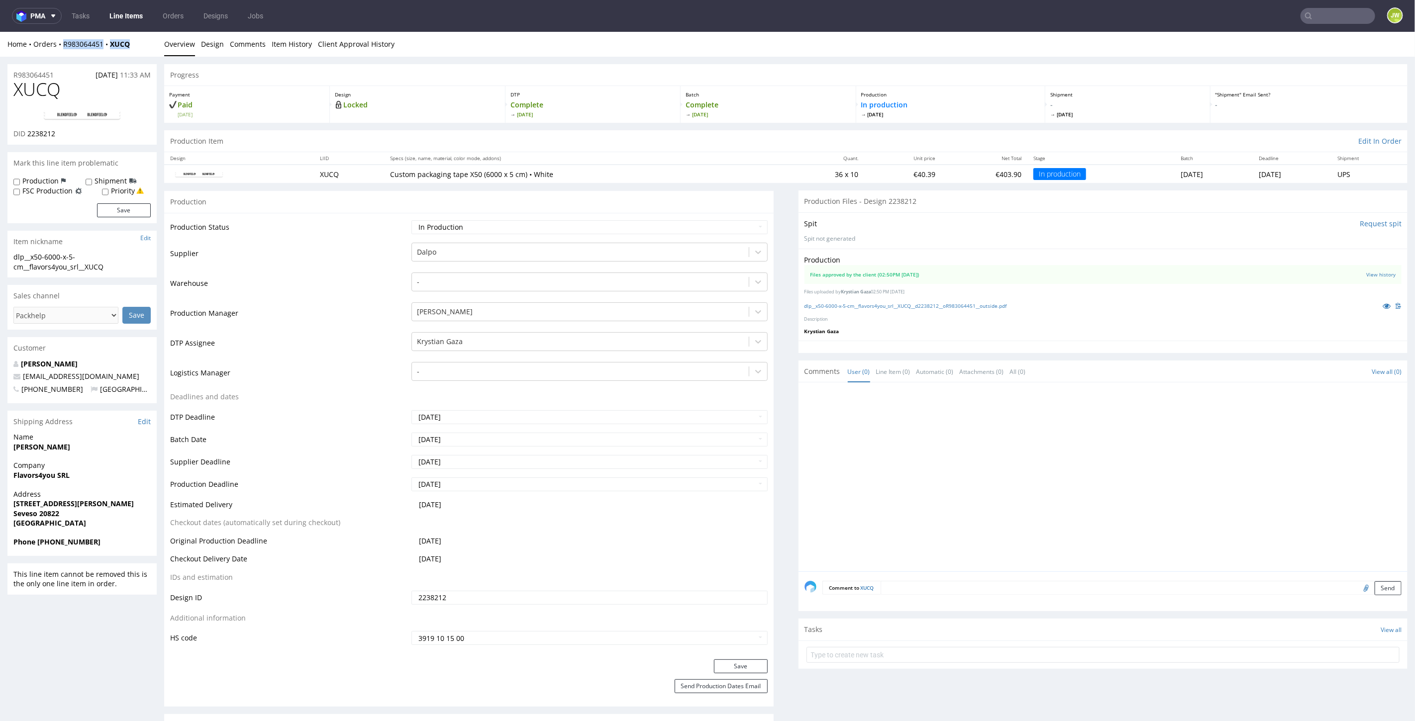
drag, startPoint x: 135, startPoint y: 45, endPoint x: 62, endPoint y: 50, distance: 73.3
click at [62, 50] on div "Home Orders R983064451 XUCQ Overview Design Comments Item History Client Approv…" at bounding box center [707, 43] width 1415 height 25
copy div "R983064451 XUCQ"
click at [827, 302] on link "dlp__x50-6000-x-5-cm__flavors4you_srl__XUCQ__d2238212__oR983064451__outside.pdf" at bounding box center [905, 305] width 202 height 7
click at [116, 20] on link "Line Items" at bounding box center [125, 16] width 45 height 16
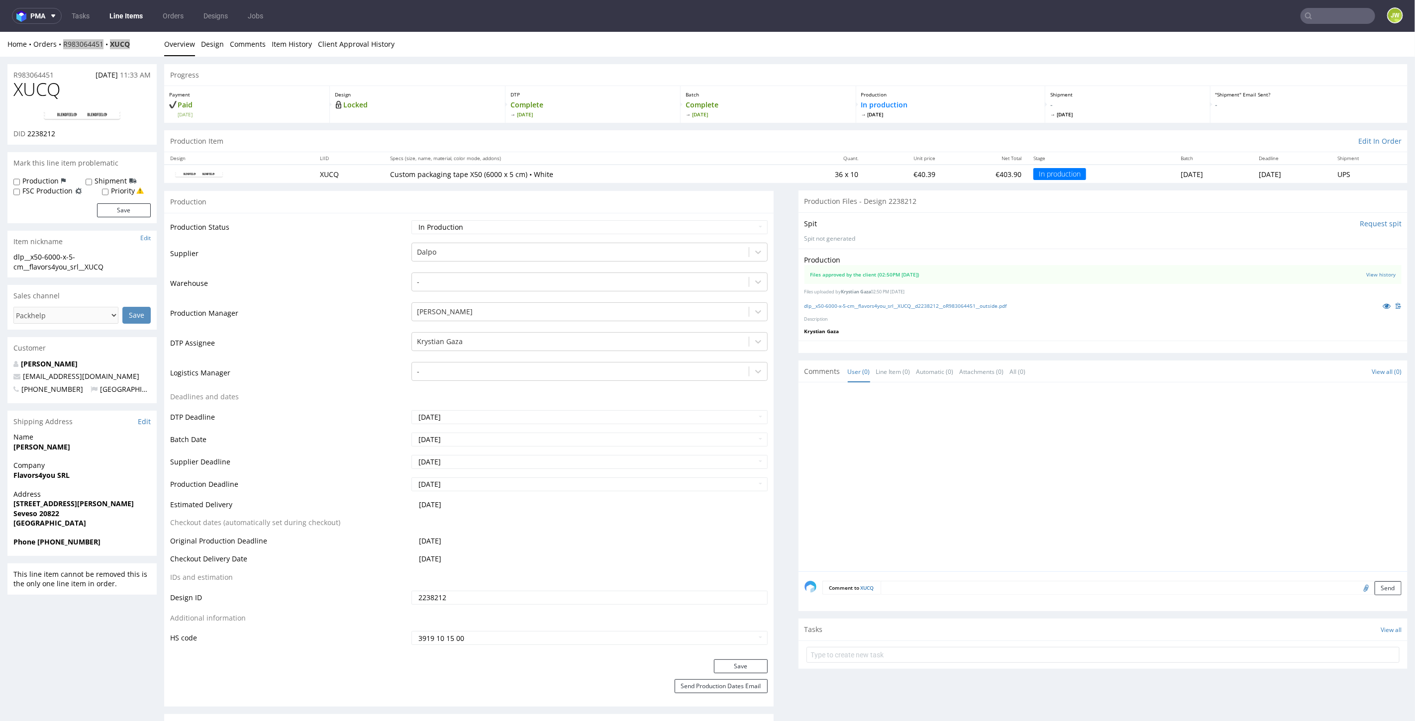
click at [117, 20] on link "Line Items" at bounding box center [125, 16] width 45 height 16
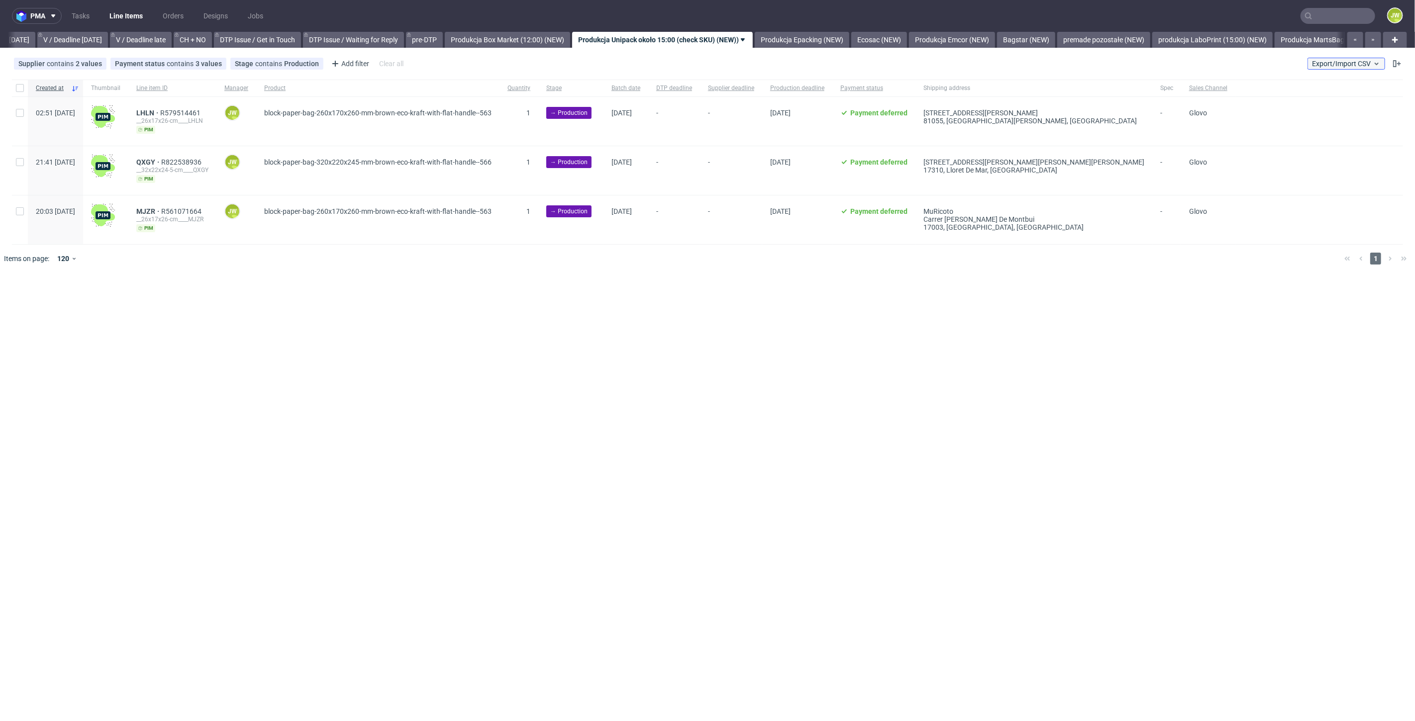
scroll to position [0, 1280]
click at [1331, 66] on span "Export/Import CSV" at bounding box center [1346, 64] width 69 height 8
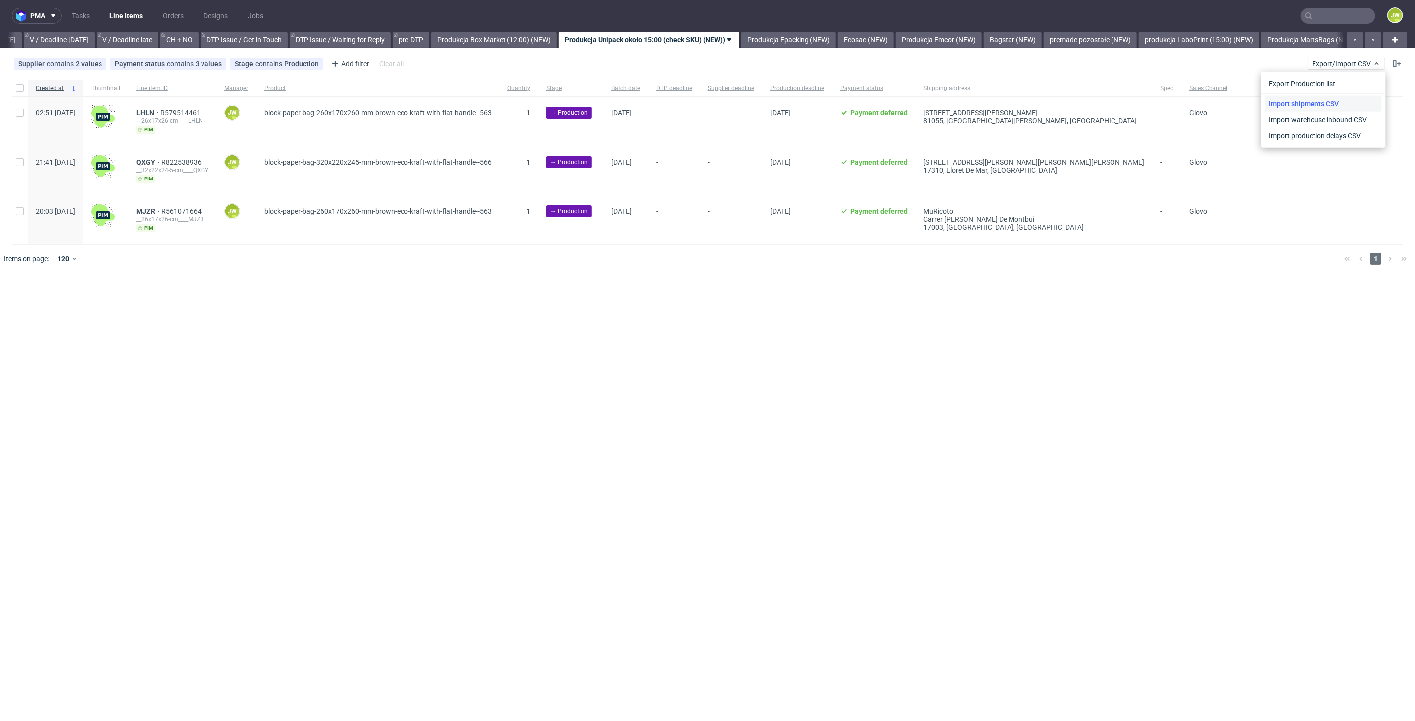
click at [1316, 104] on link "Import shipments CSV" at bounding box center [1323, 104] width 116 height 16
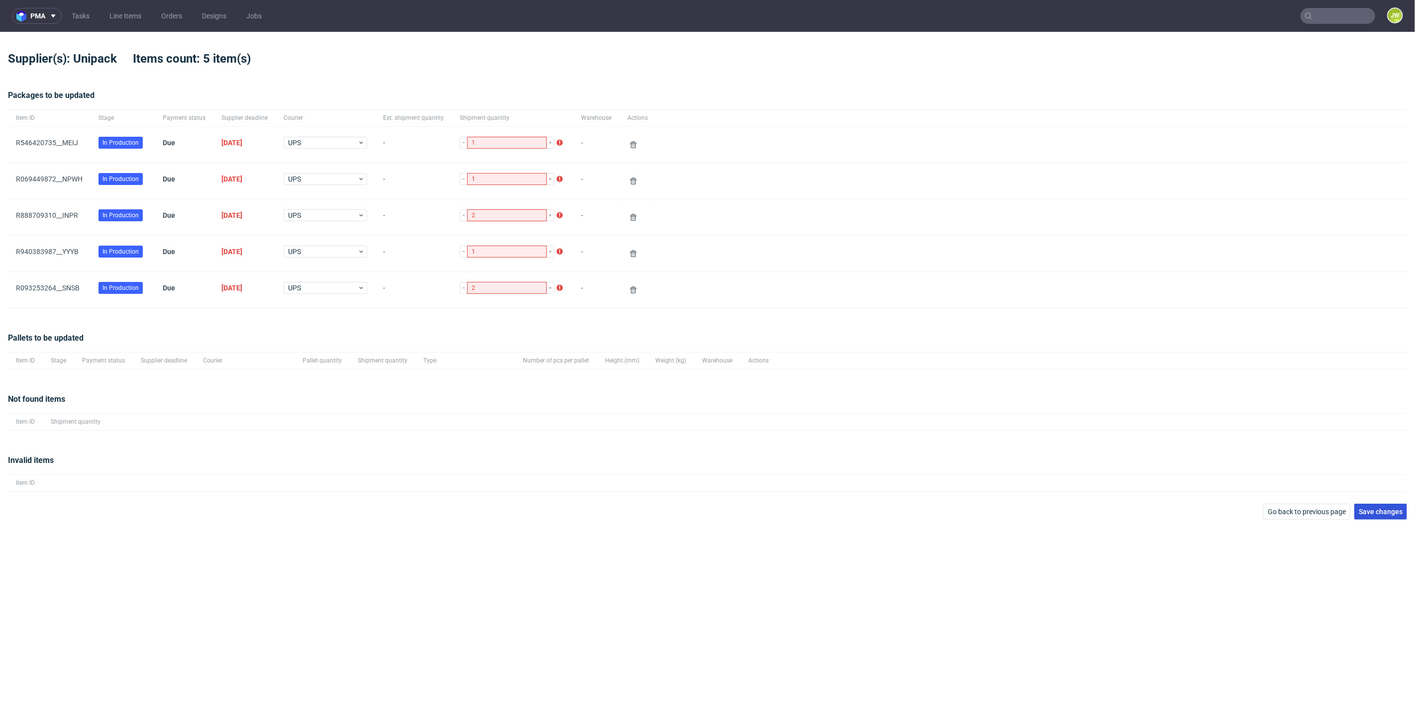
click at [1385, 508] on span "Save changes" at bounding box center [1380, 511] width 44 height 7
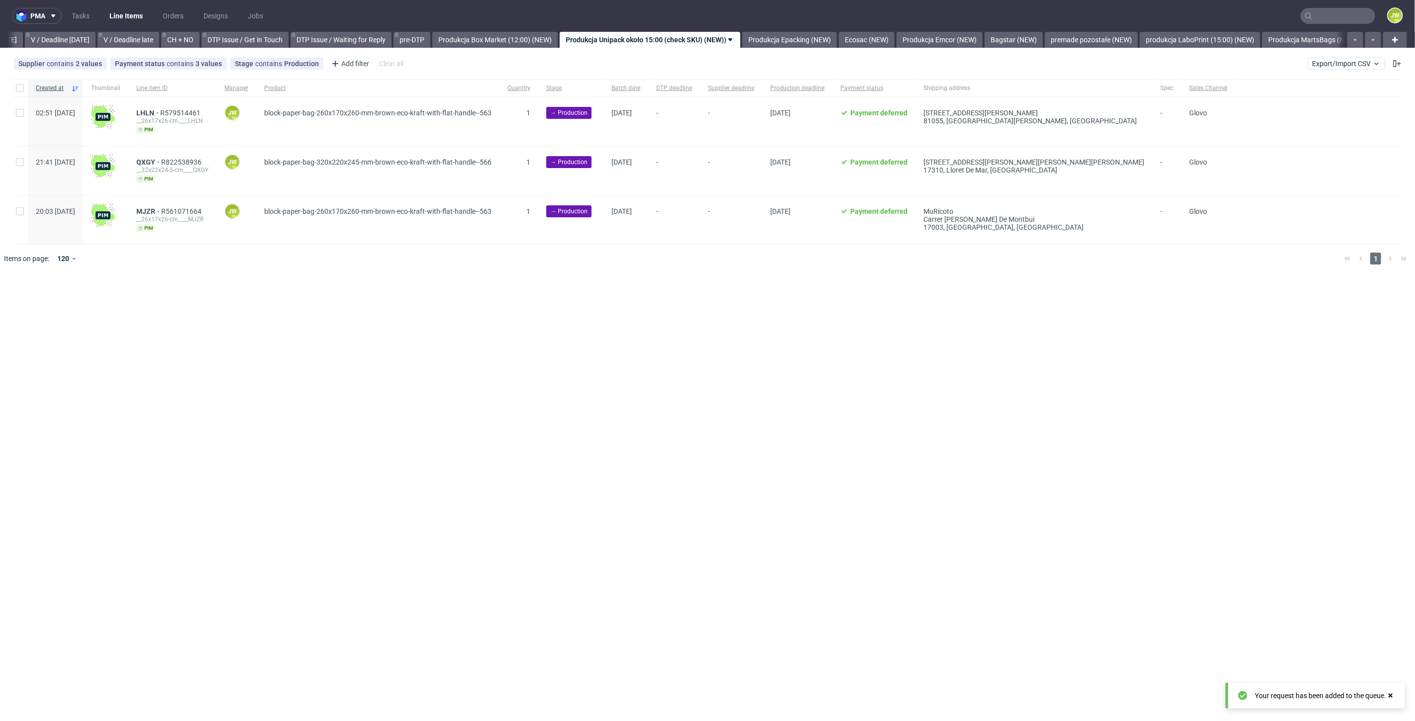
scroll to position [0, 1280]
click at [377, 299] on div "pma Tasks Line Items Orders Designs Jobs JW All DTP Late Shipped Shipments DTP …" at bounding box center [707, 360] width 1415 height 721
click at [598, 288] on div "pma Tasks Line Items Orders Designs Jobs JW All DTP Late Shipped Shipments DTP …" at bounding box center [707, 360] width 1415 height 721
click at [581, 289] on div "pma Tasks Line Items Orders Designs Jobs JW All DTP Late Shipped Shipments DTP …" at bounding box center [707, 360] width 1415 height 721
click at [578, 289] on div "pma Tasks Line Items Orders Designs Jobs JW All DTP Late Shipped Shipments DTP …" at bounding box center [707, 360] width 1415 height 721
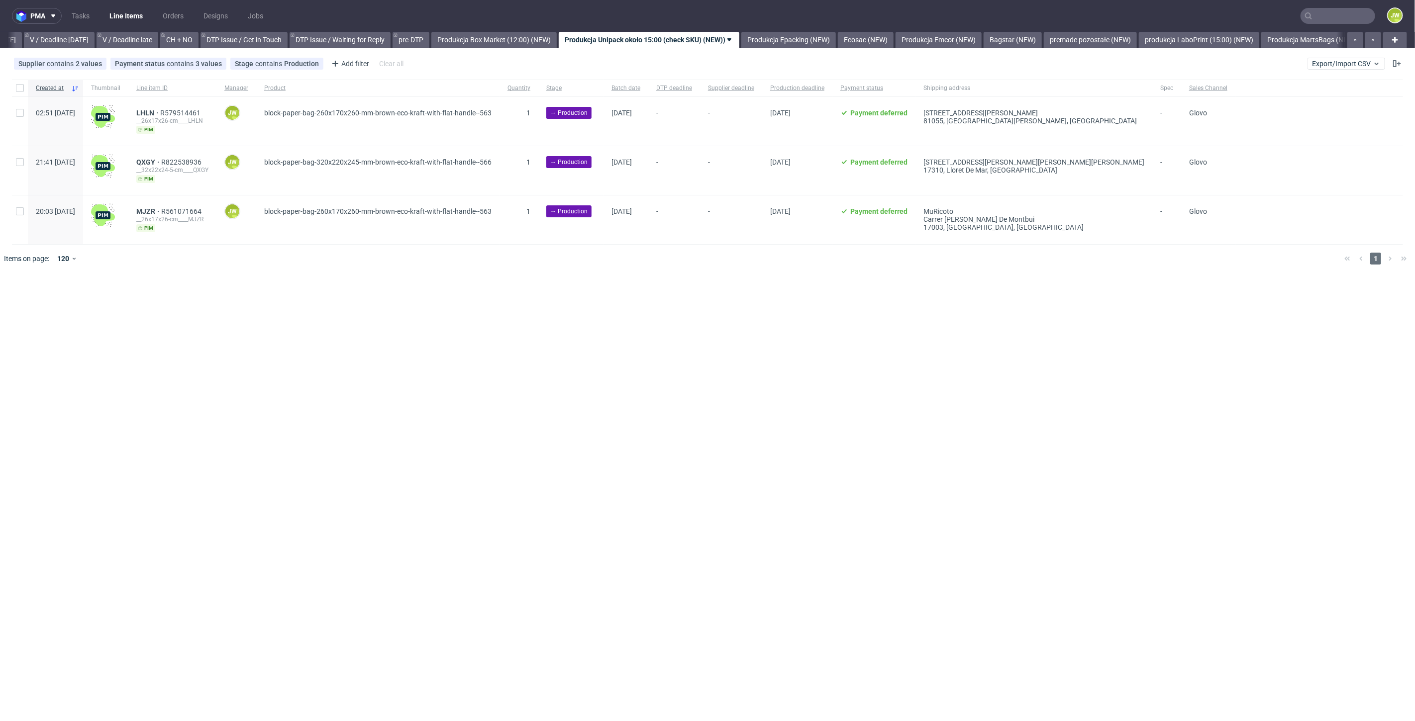
click at [577, 289] on div "pma Tasks Line Items Orders Designs Jobs JW All DTP Late Shipped Shipments DTP …" at bounding box center [707, 360] width 1415 height 721
click at [813, 396] on div "pma Tasks Line Items Orders Designs Jobs JW All DTP Late Shipped Shipments DTP …" at bounding box center [707, 360] width 1415 height 721
click at [507, 41] on link "Produkcja Box Market (12:00) (NEW)" at bounding box center [493, 40] width 125 height 16
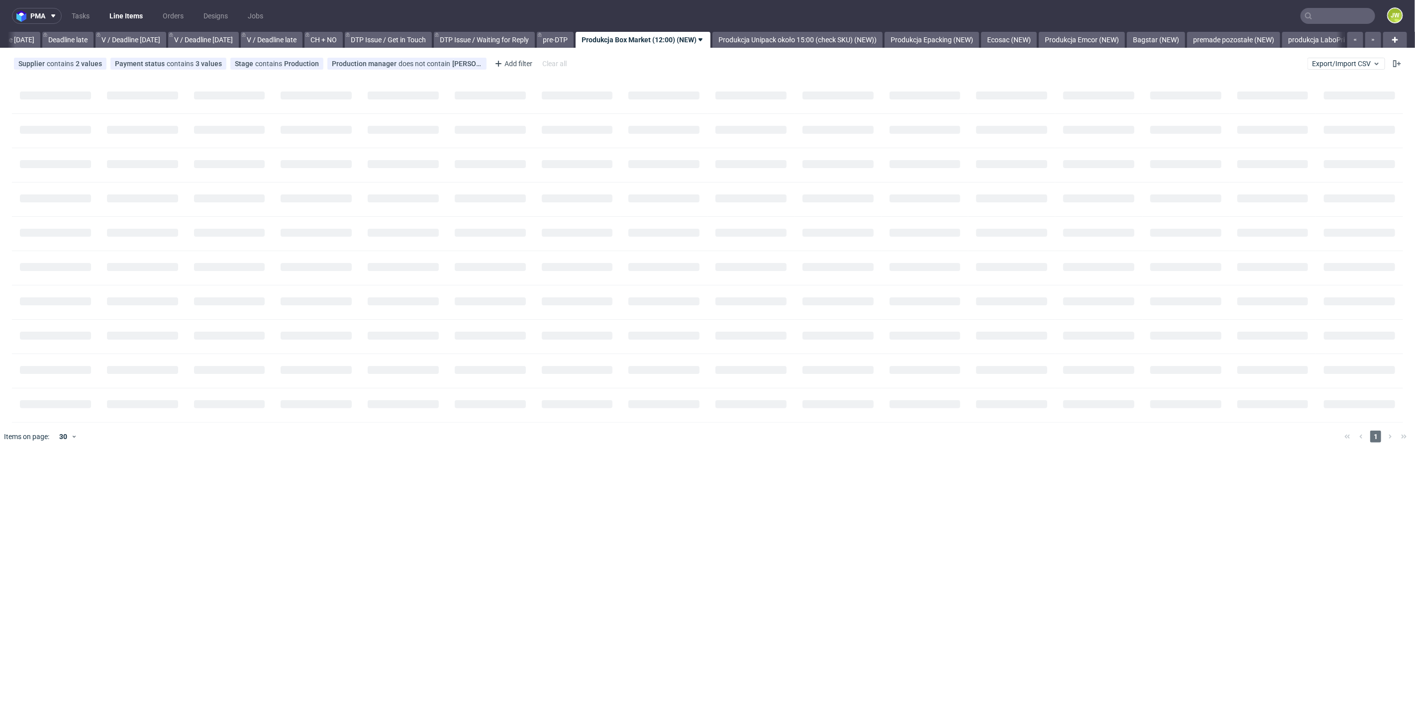
scroll to position [0, 1130]
click at [474, 349] on div "pma Tasks Line Items Orders Designs Jobs JW All DTP Late Shipped Shipments DTP …" at bounding box center [707, 360] width 1415 height 721
click at [1341, 17] on input "text" at bounding box center [1337, 16] width 75 height 16
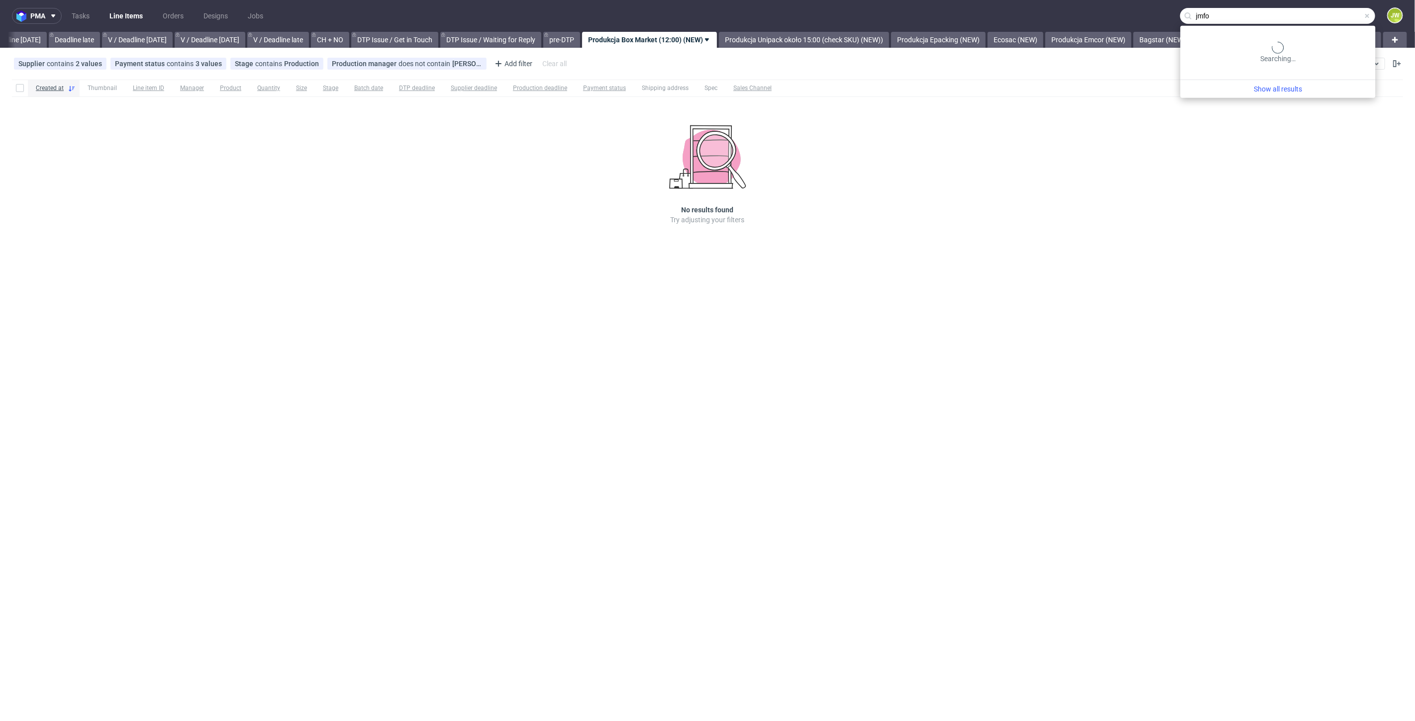
type input "jmfo"
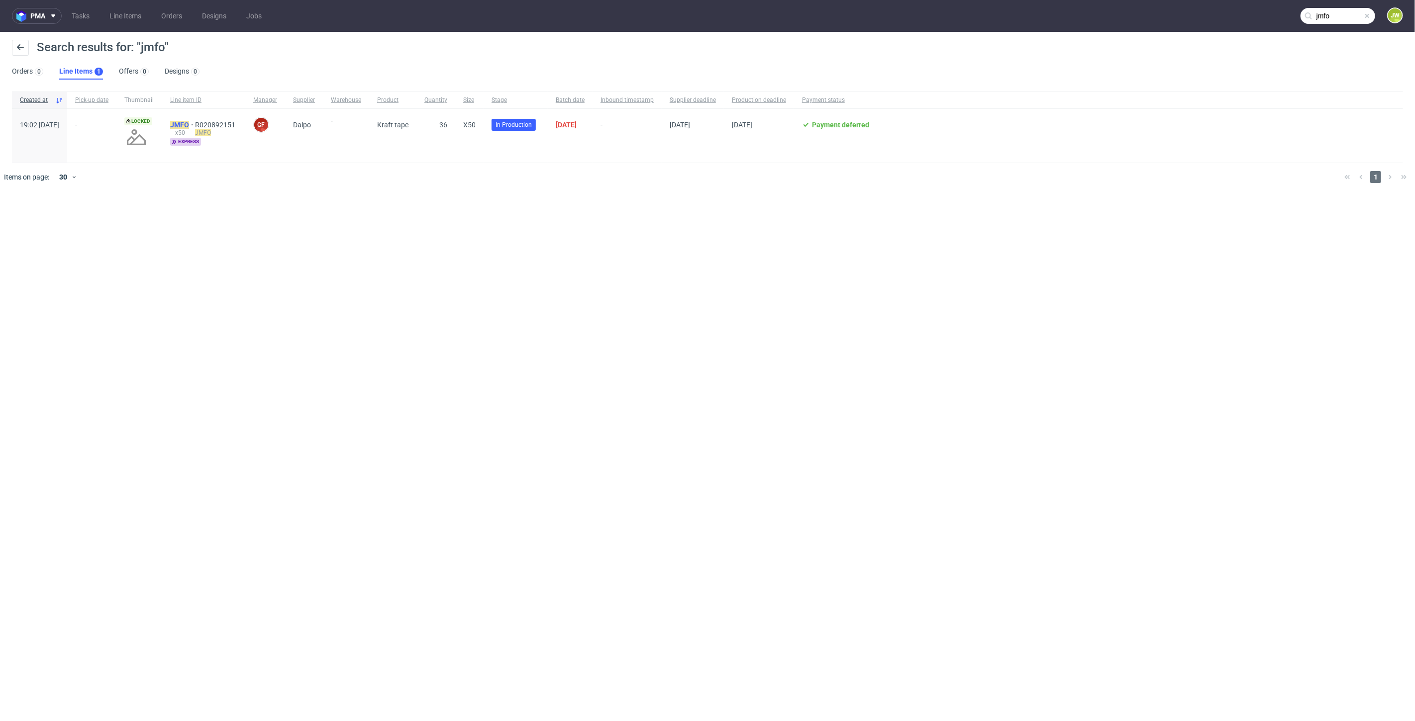
click at [189, 123] on mark "JMFO" at bounding box center [179, 125] width 19 height 8
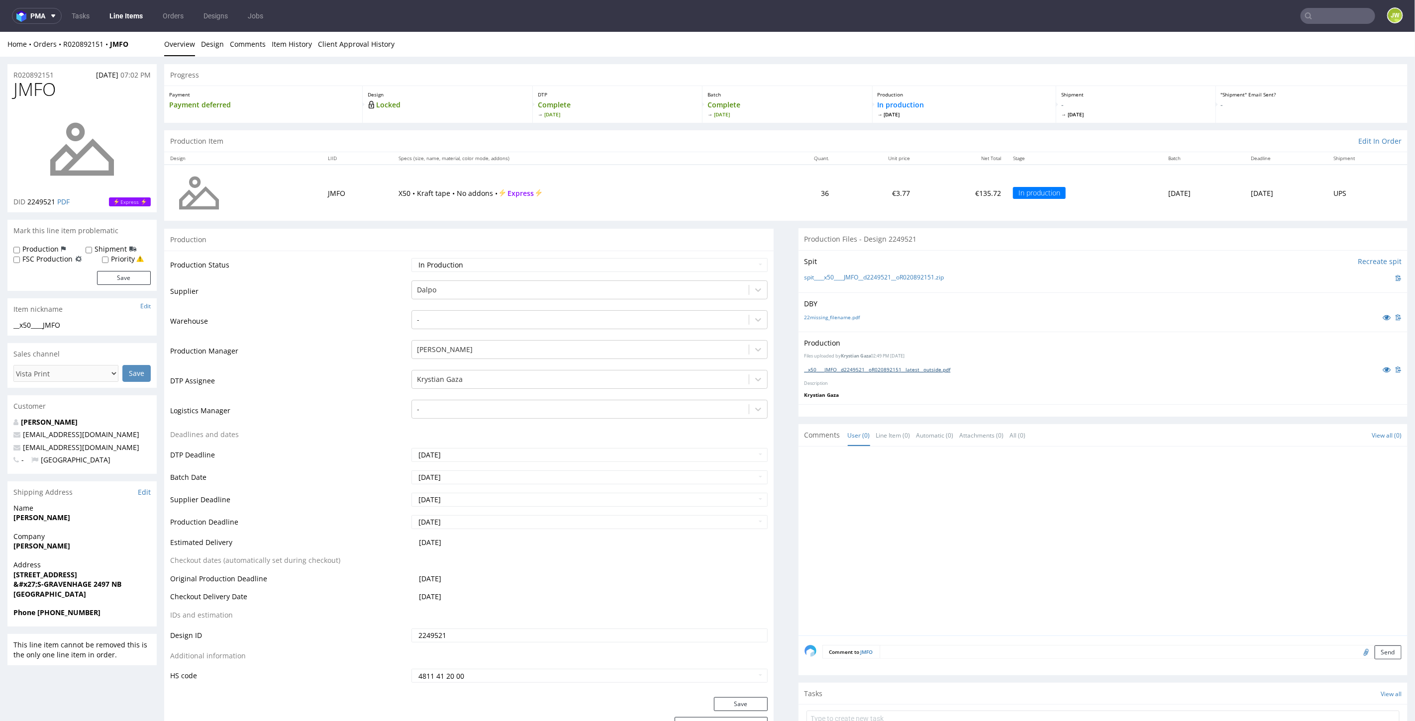
click at [846, 367] on link "__x50____JMFO__d2249521__oR020892151__latest__outside.pdf" at bounding box center [877, 369] width 146 height 7
click at [803, 398] on div "Production Files uploaded by Krystian Gaza 02:49 PM August 18th, 2025 __x50____…" at bounding box center [1102, 367] width 609 height 73
click at [683, 215] on td "X50 • Kraft tape • No addons • Express" at bounding box center [581, 192] width 378 height 56
click at [1336, 14] on input "text" at bounding box center [1337, 16] width 75 height 16
type input "xucq"
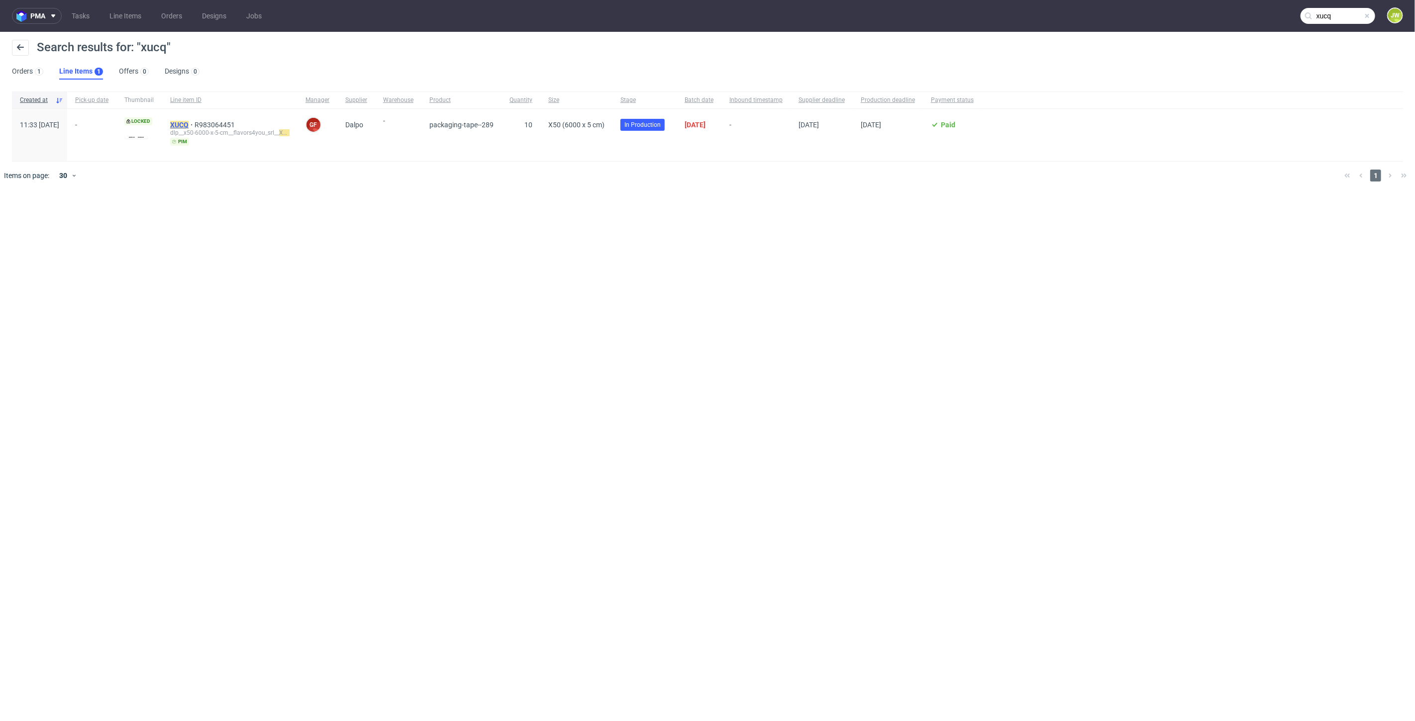
click at [189, 125] on mark "XUCQ" at bounding box center [179, 125] width 18 height 8
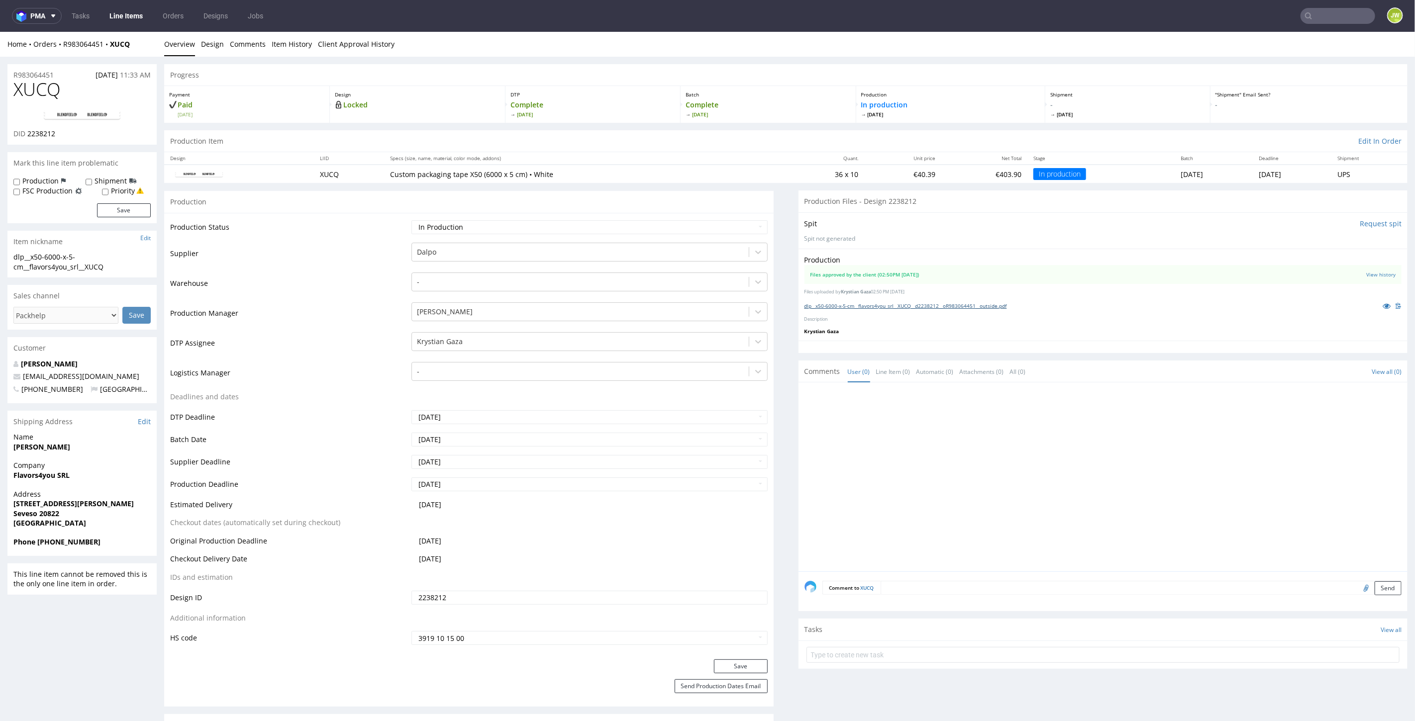
click at [864, 305] on link "dlp__x50-6000-x-5-cm__flavors4you_srl__XUCQ__d2238212__oR983064451__outside.pdf" at bounding box center [905, 305] width 202 height 7
click at [125, 16] on link "Line Items" at bounding box center [125, 16] width 45 height 16
click at [1313, 12] on input "text" at bounding box center [1337, 16] width 75 height 16
paste input "INPR"
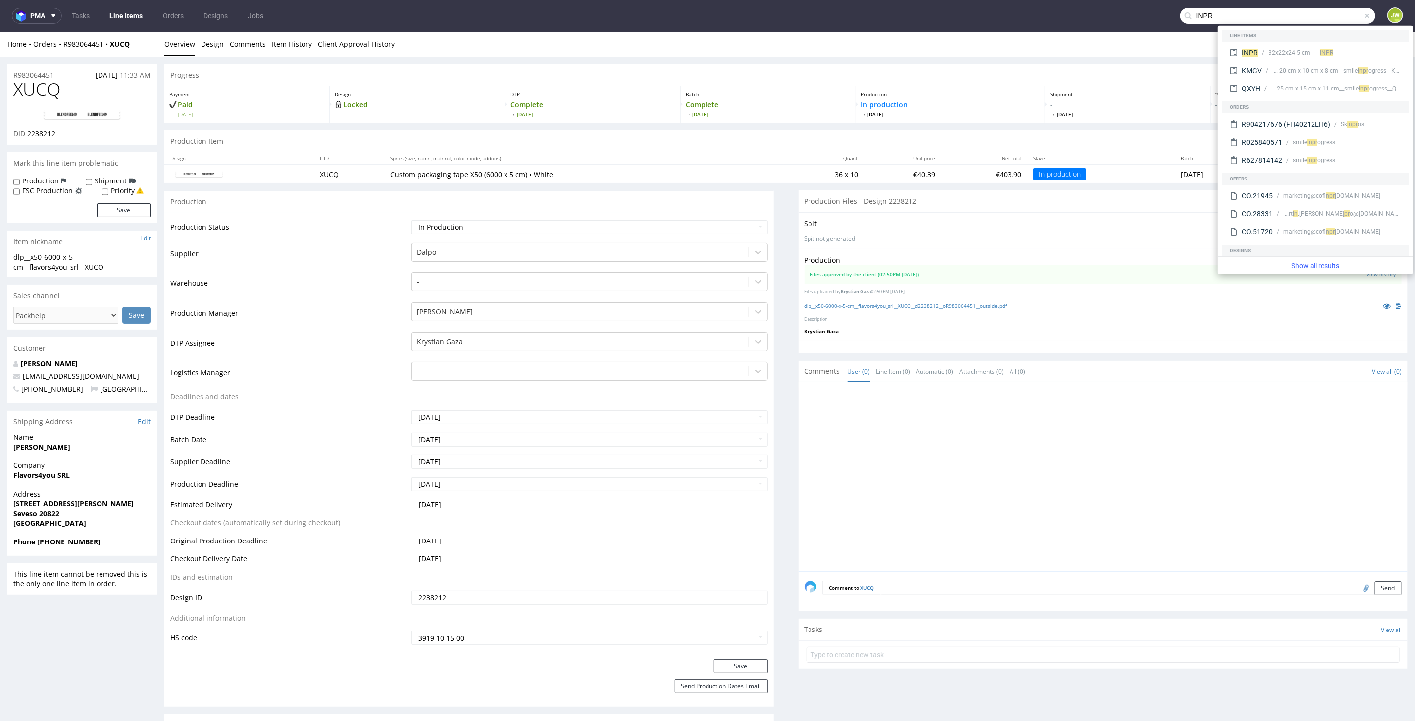
type input "INPR"
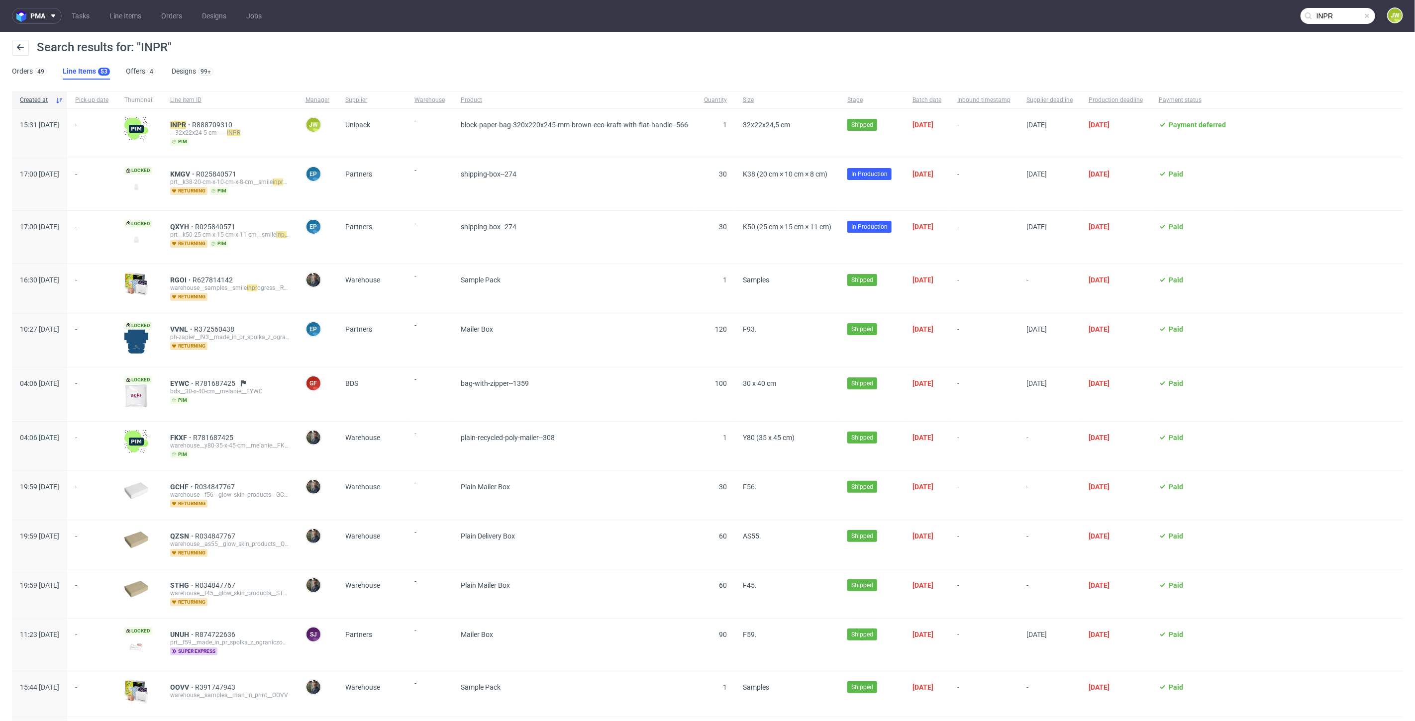
click at [204, 120] on div "INPR R888709310 __32x22x24-5-cm____ INPR pim" at bounding box center [229, 133] width 135 height 49
click at [186, 122] on mark "INPR" at bounding box center [178, 125] width 16 height 8
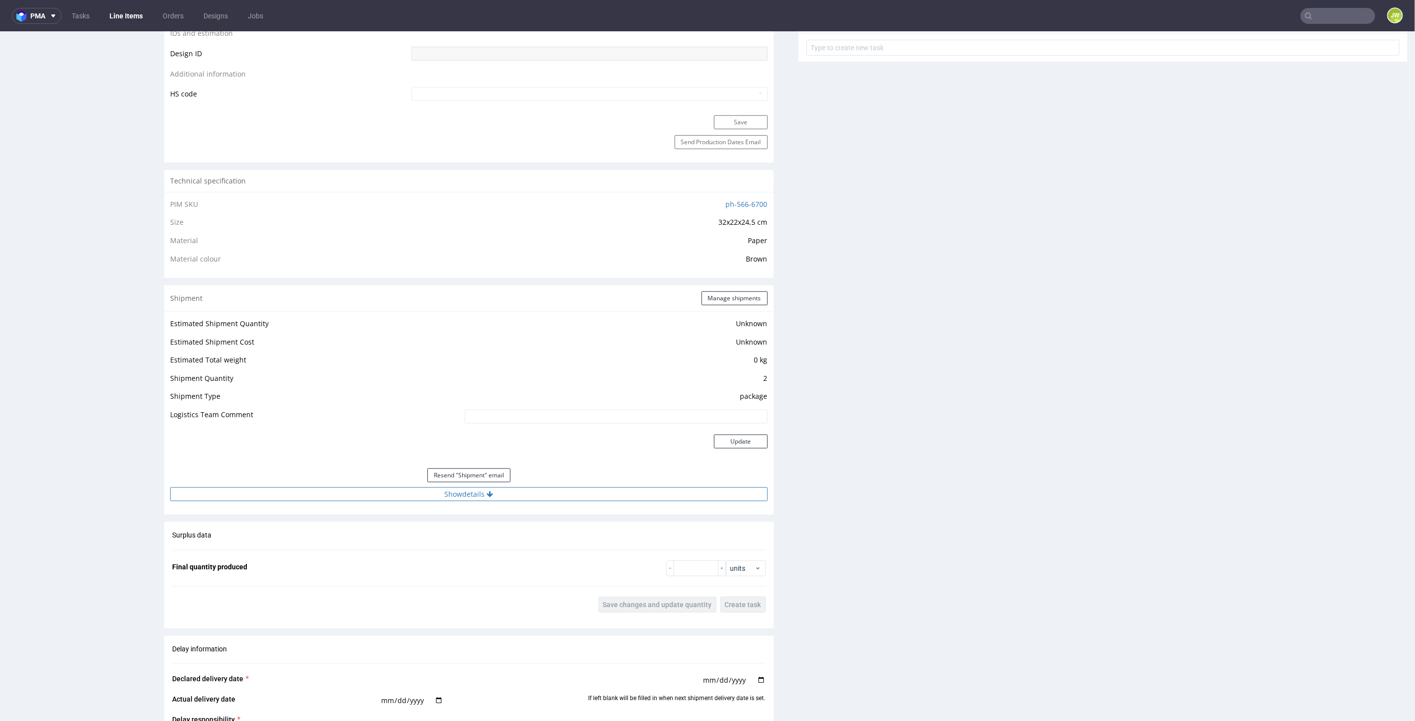
scroll to position [553, 0]
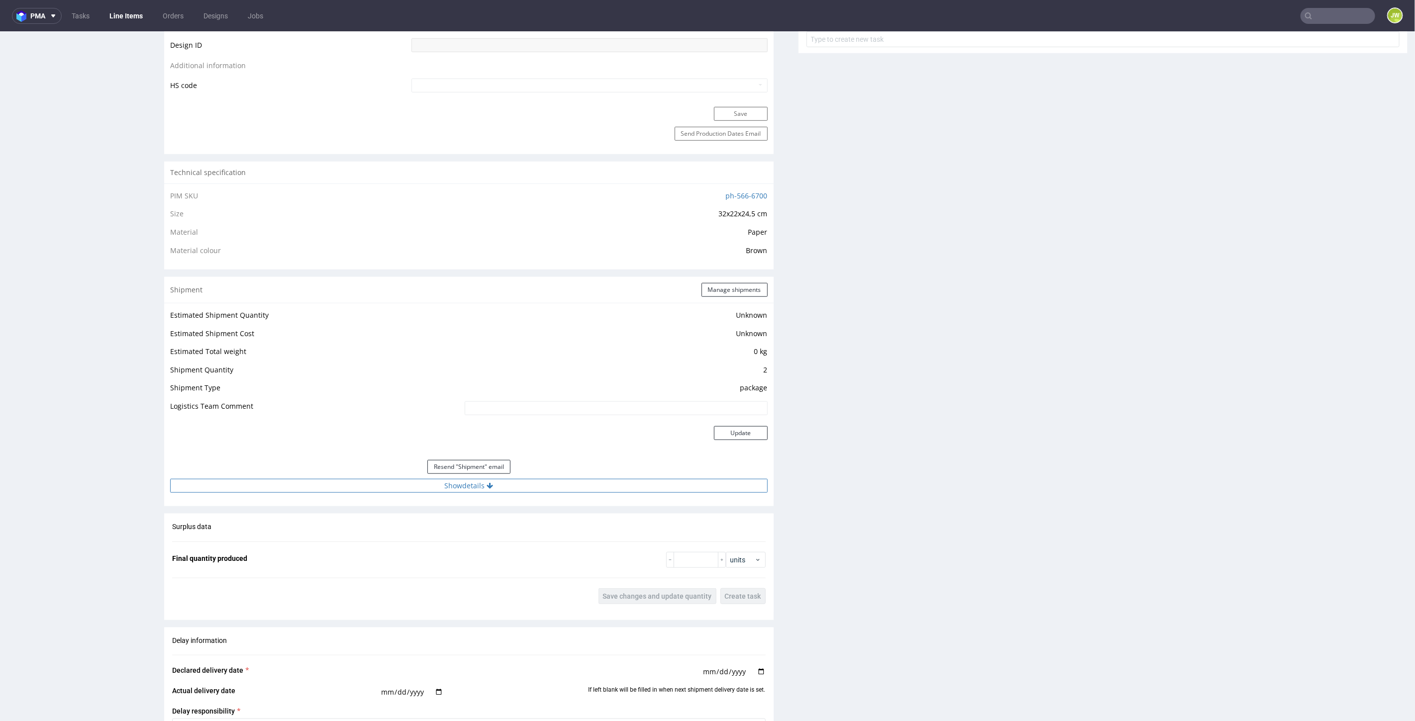
click at [448, 489] on button "Show details" at bounding box center [468, 485] width 597 height 14
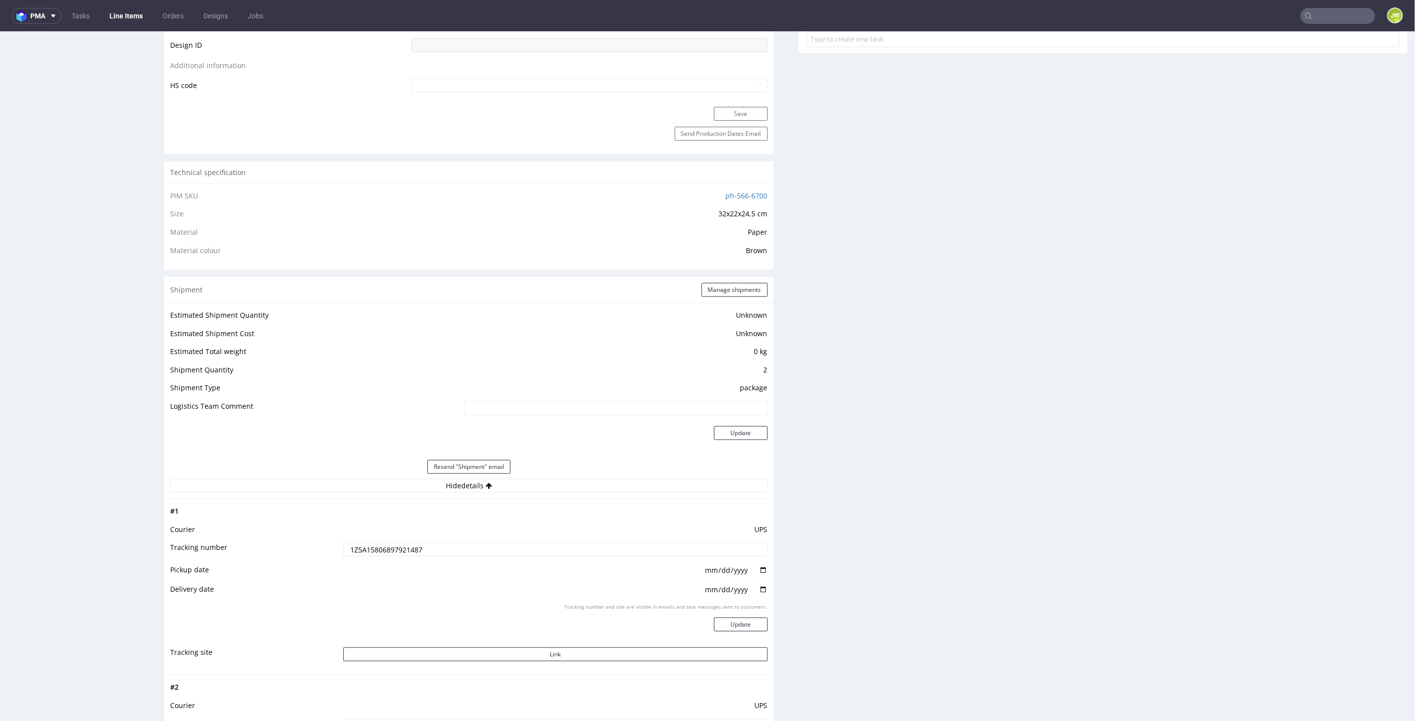
click at [385, 547] on input "1Z5A15806897921487" at bounding box center [555, 549] width 424 height 14
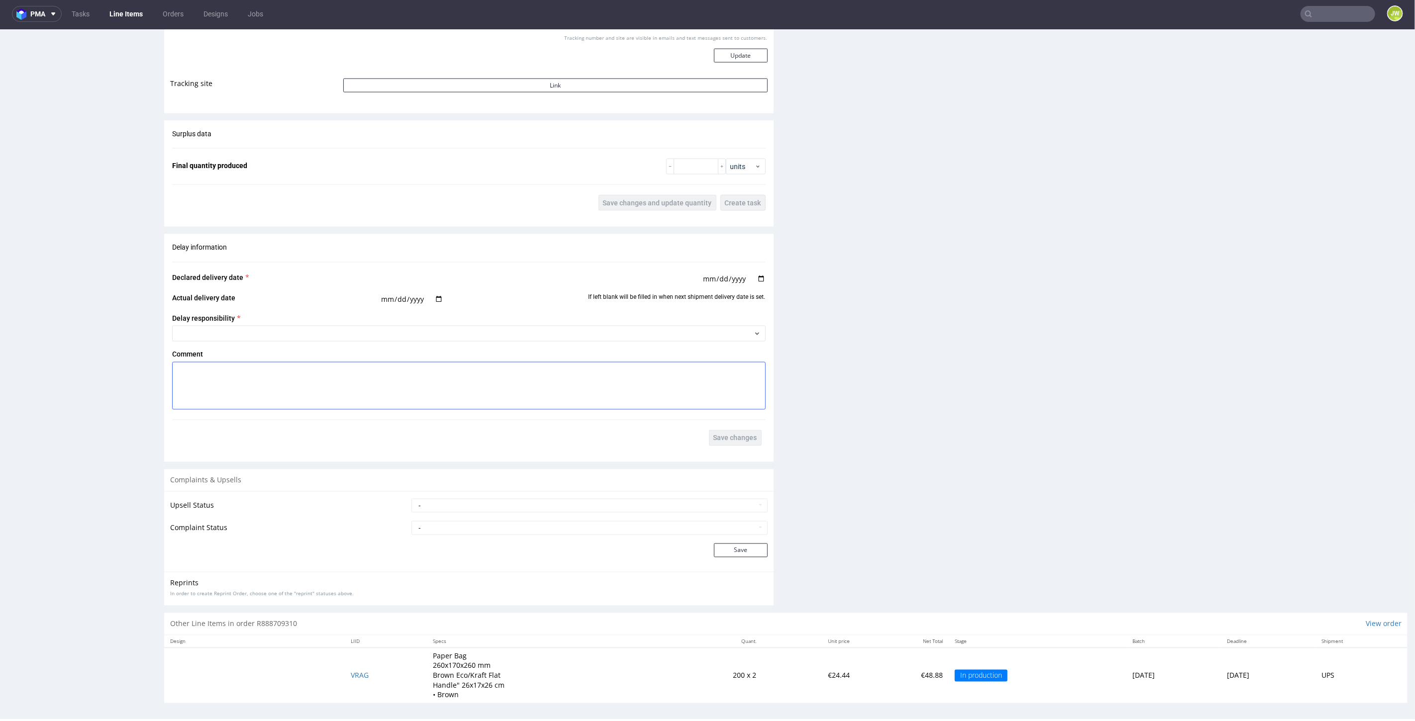
scroll to position [2, 0]
click at [351, 672] on span "VRAG" at bounding box center [360, 674] width 18 height 9
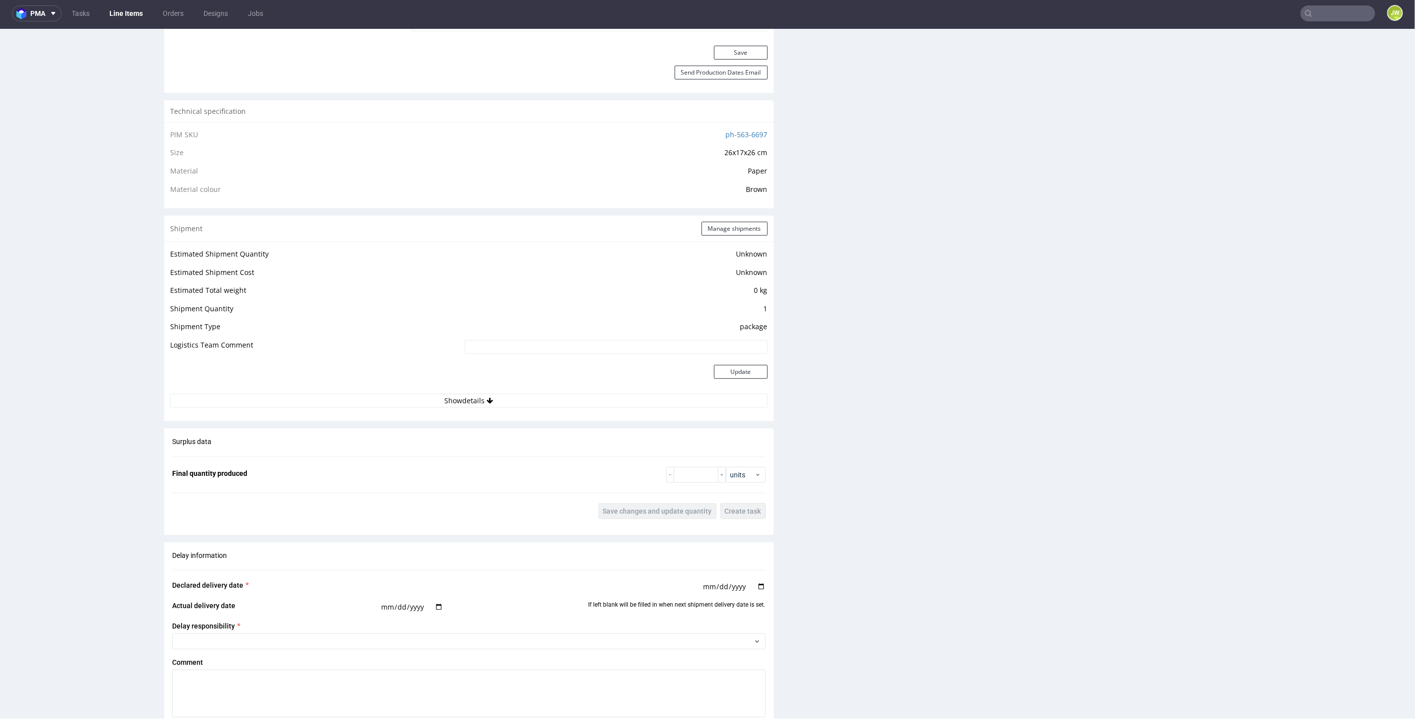
scroll to position [663, 0]
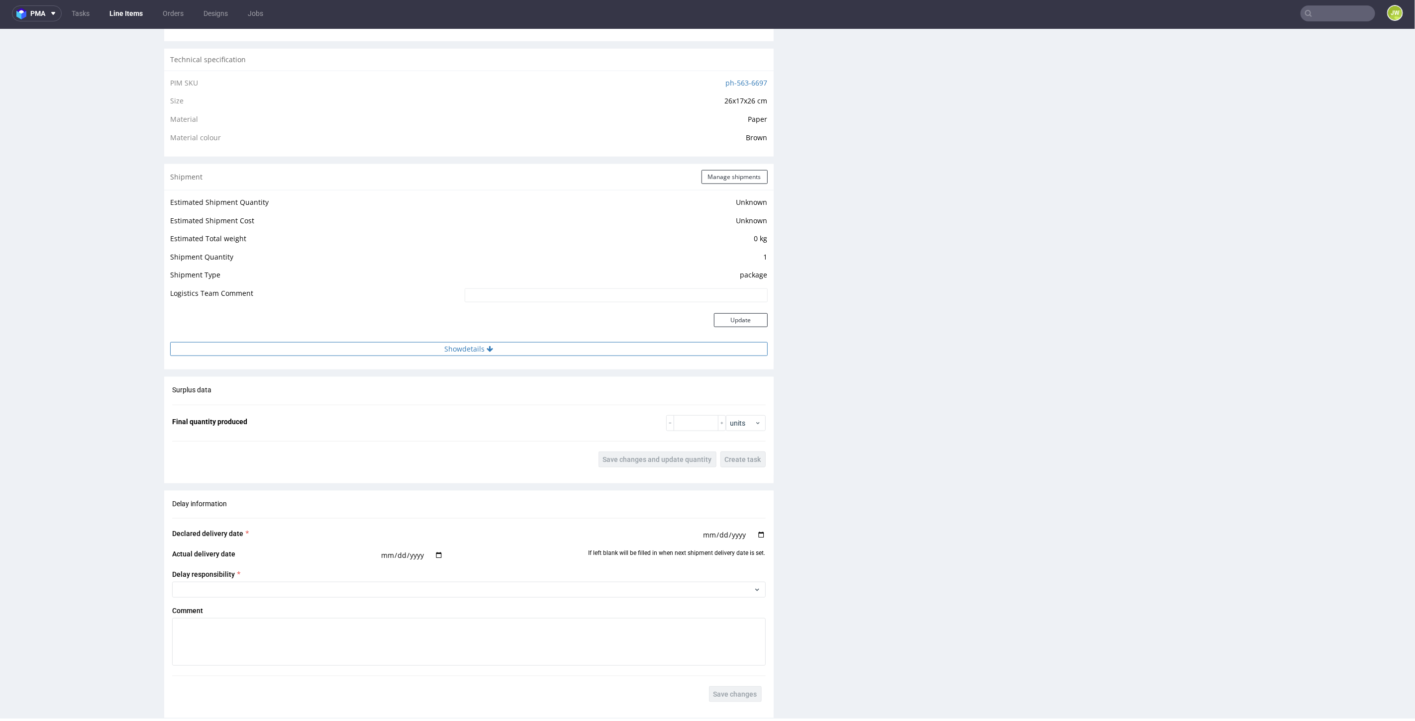
click button "Show details"
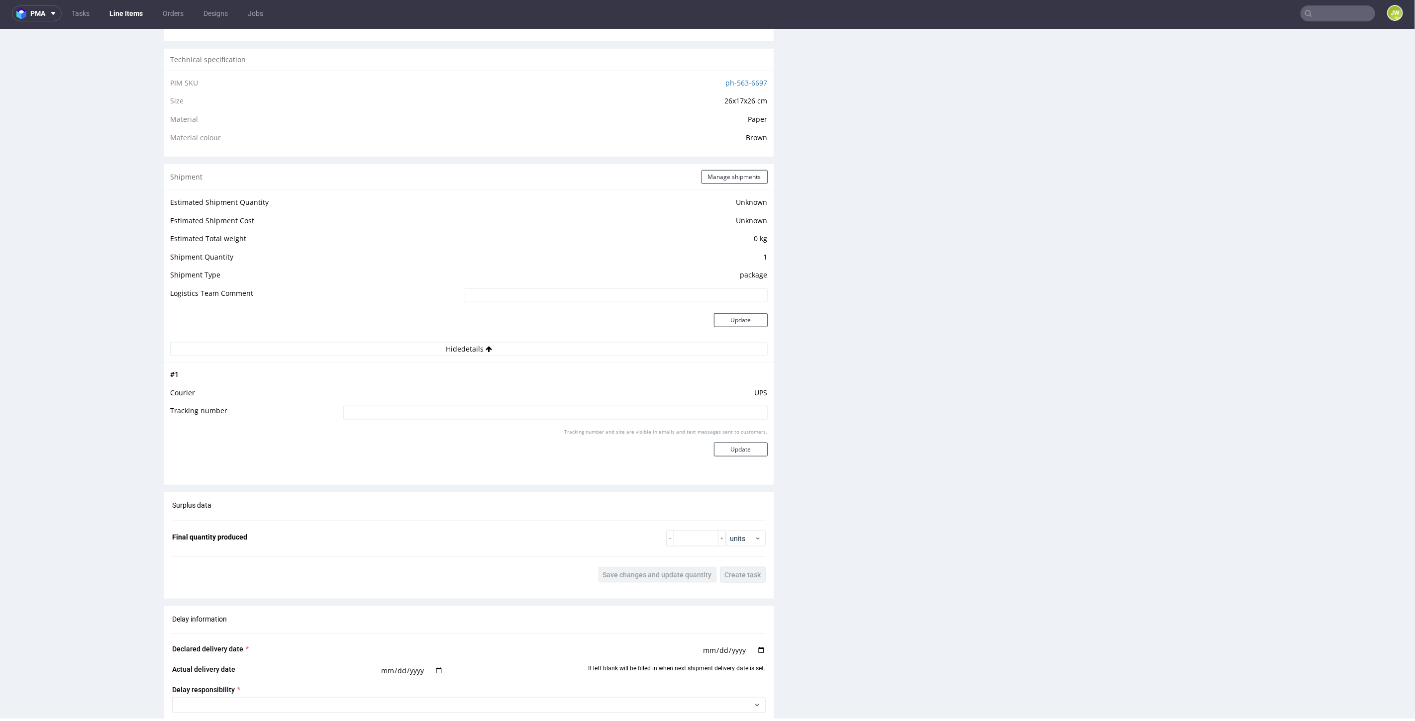
click td "Tracking number"
click input
paste input "1Z5A15806897921487"
type input "1Z5A15806897921487"
click button "Update"
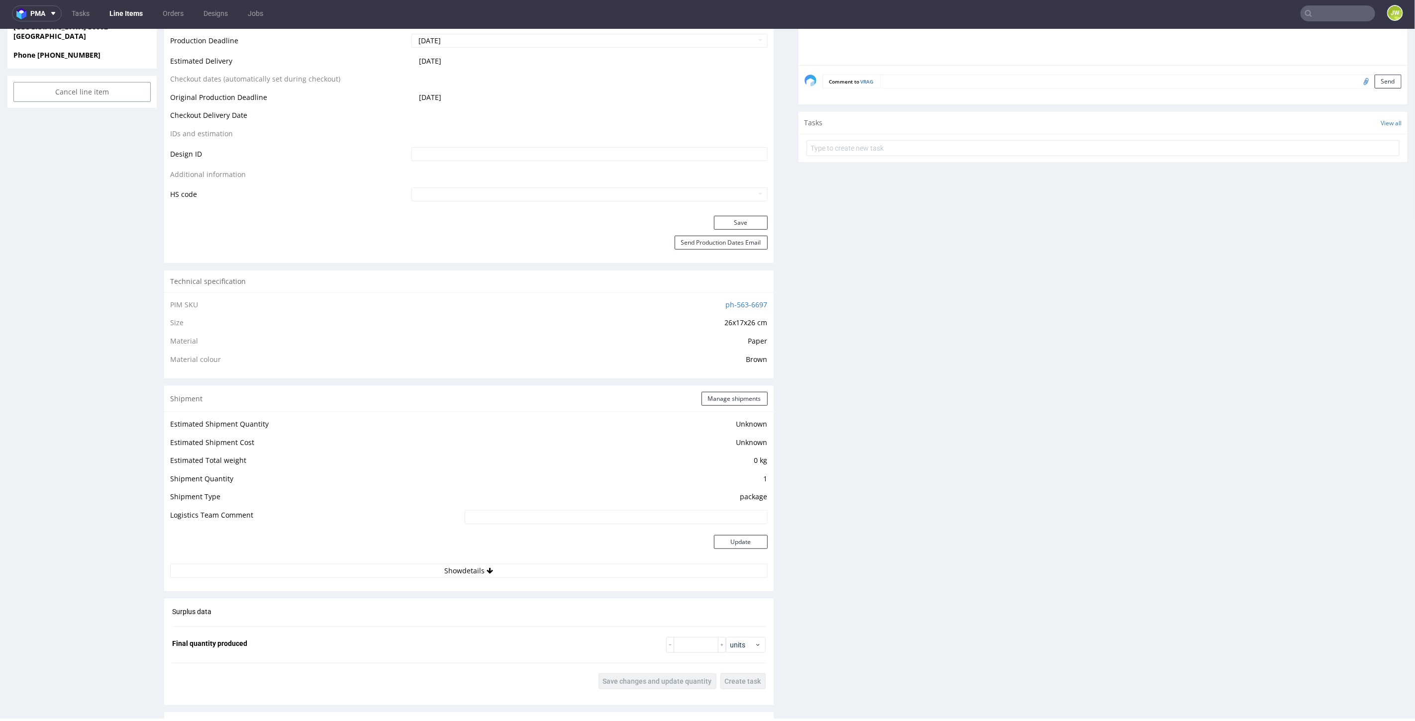
scroll to position [442, 0]
drag, startPoint x: 434, startPoint y: 559, endPoint x: 437, endPoint y: 567, distance: 8.5
click td
click button "Show details"
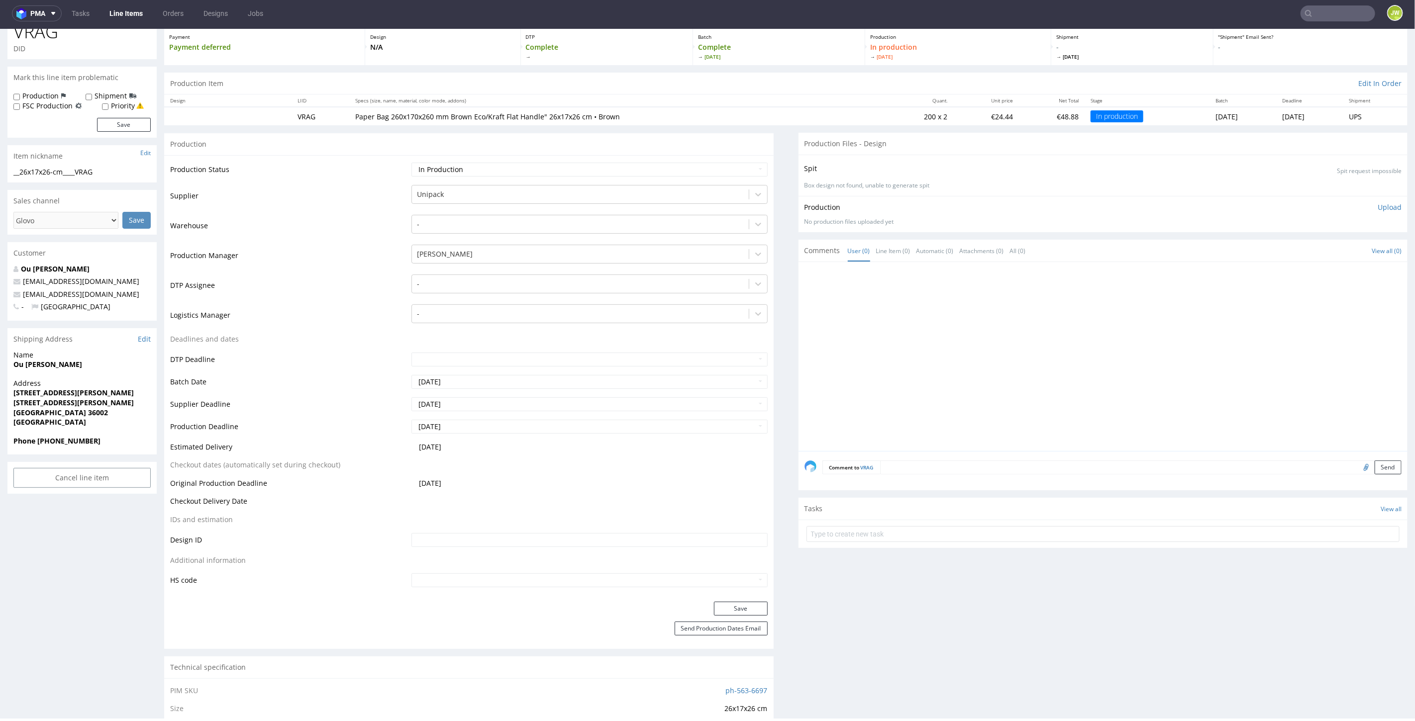
scroll to position [0, 0]
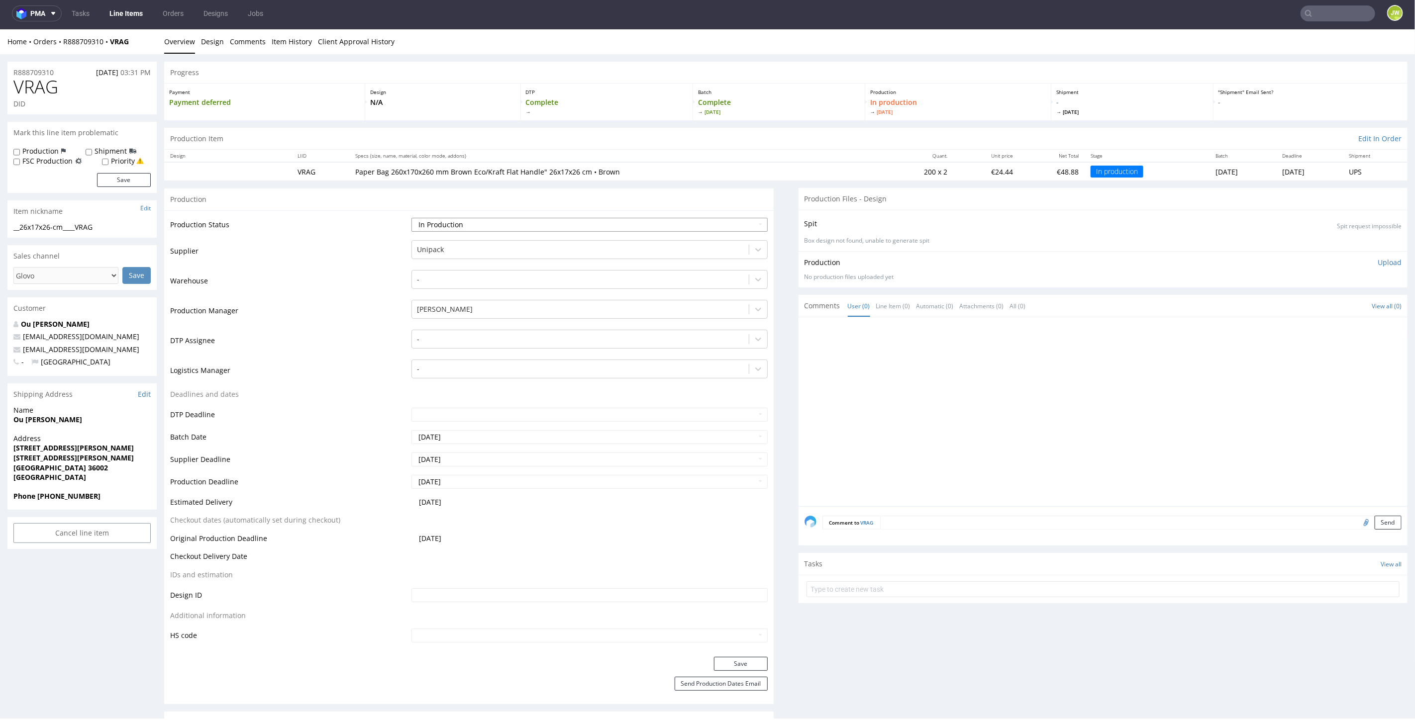
click at [450, 225] on select "Waiting for Artwork Waiting for Diecut Waiting for Mockup Waiting for DTP Waiti…" at bounding box center [589, 224] width 356 height 14
select select "production_complete"
click at [411, 217] on select "Waiting for Artwork Waiting for Diecut Waiting for Mockup Waiting for DTP Waiti…" at bounding box center [589, 224] width 356 height 14
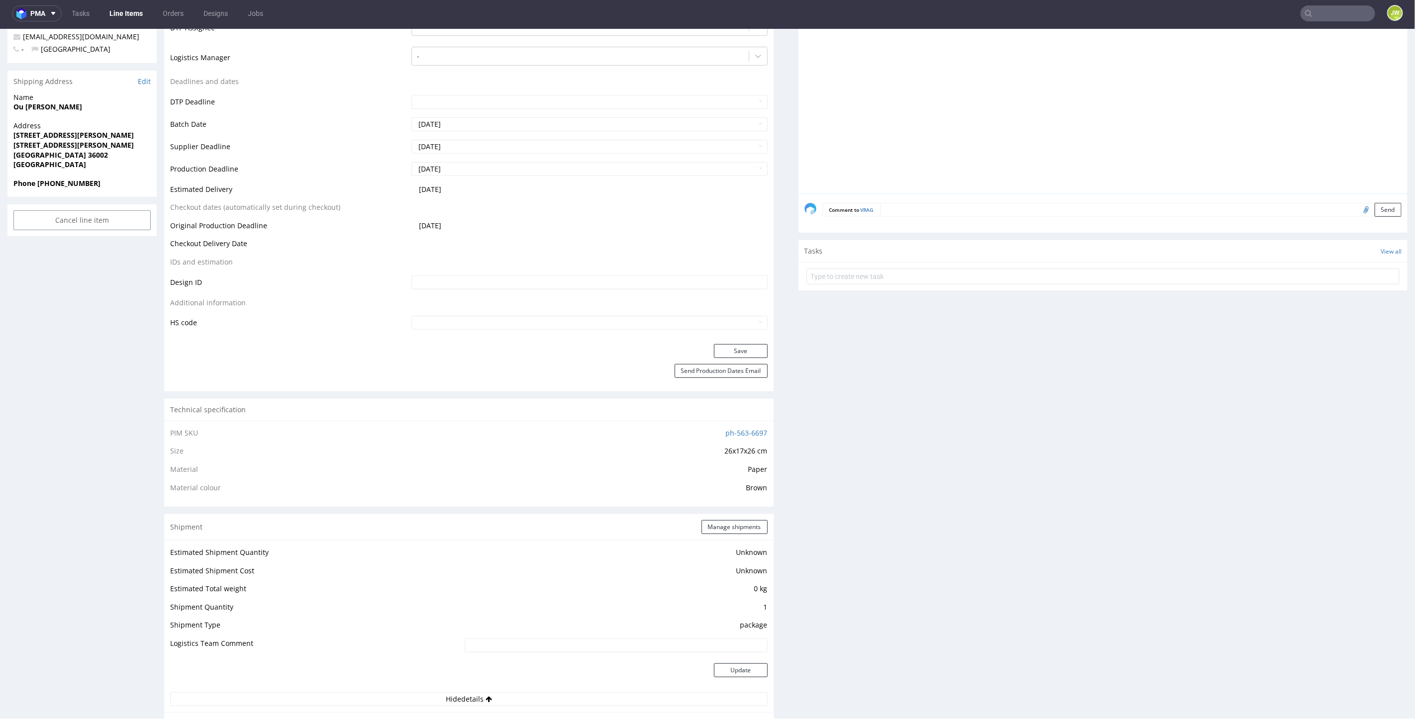
scroll to position [331, 0]
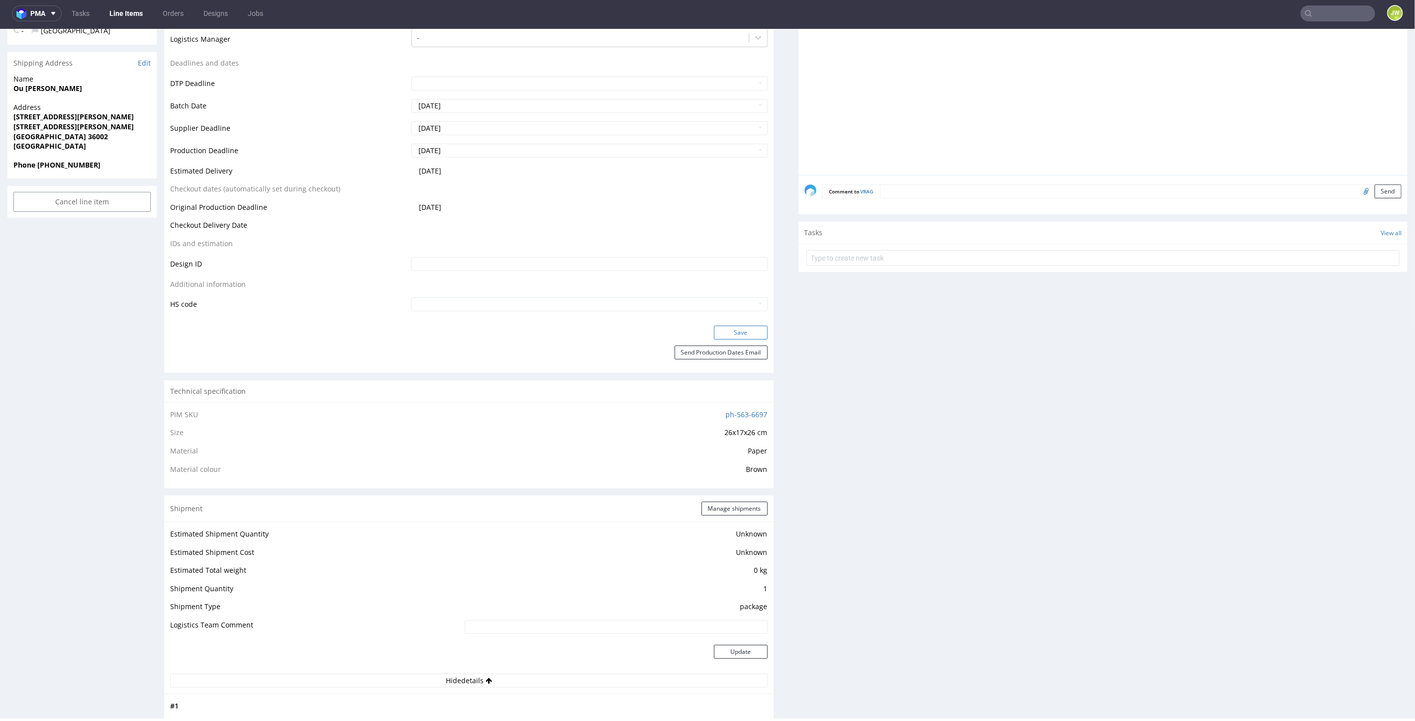
click at [727, 331] on button "Save" at bounding box center [741, 332] width 54 height 14
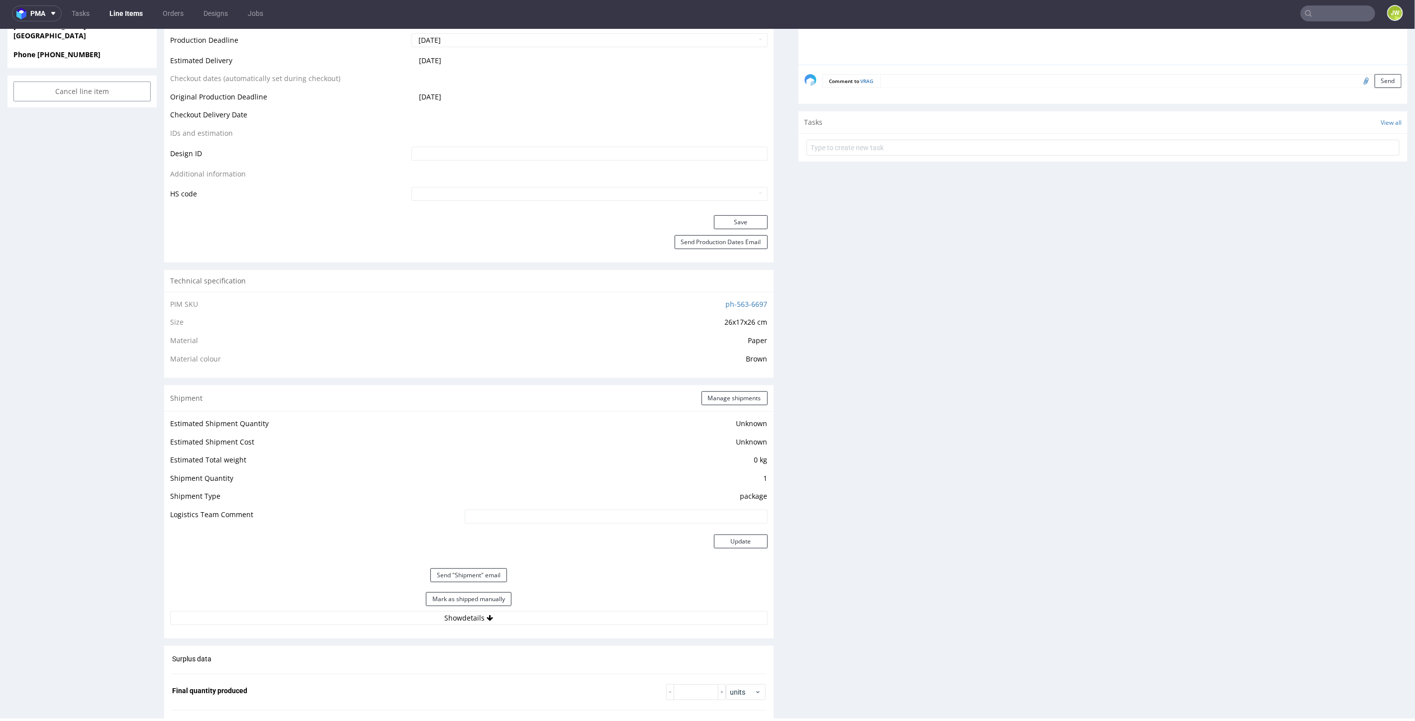
scroll to position [553, 0]
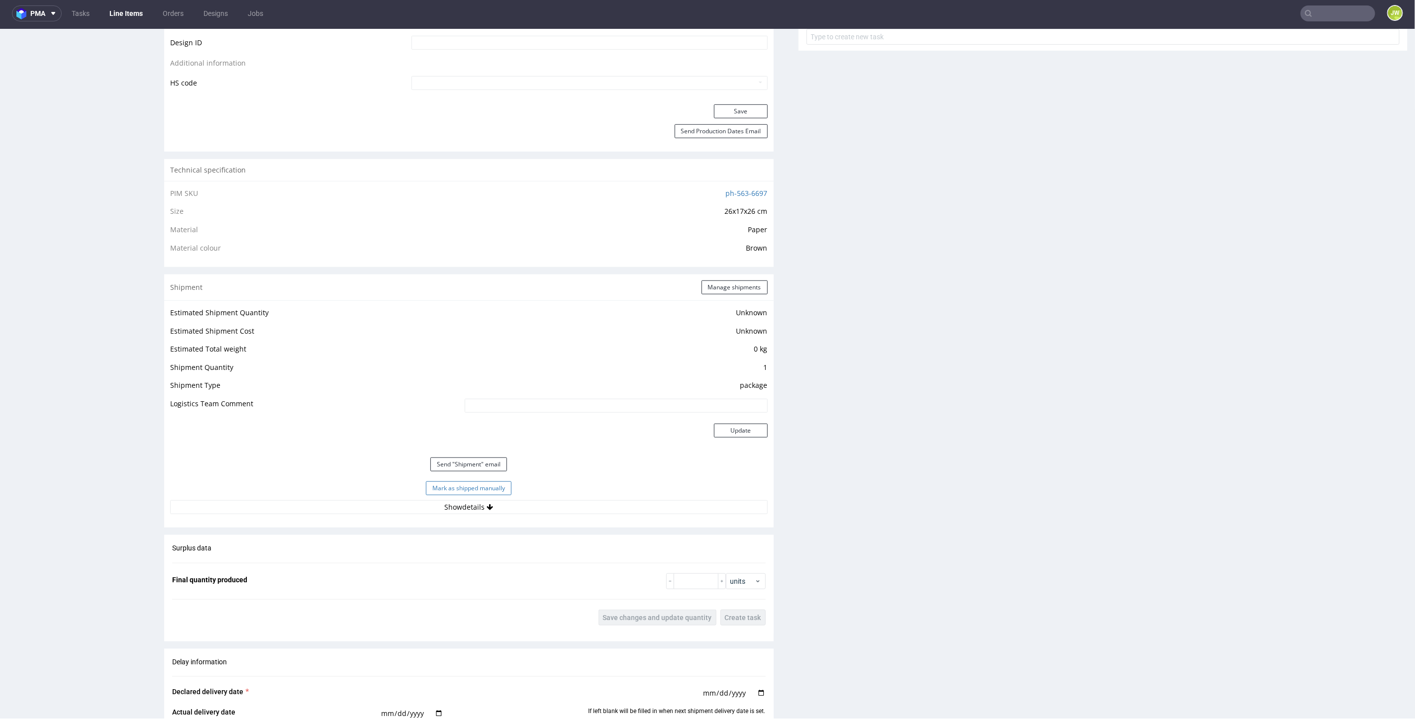
click button "Mark as shipped manually"
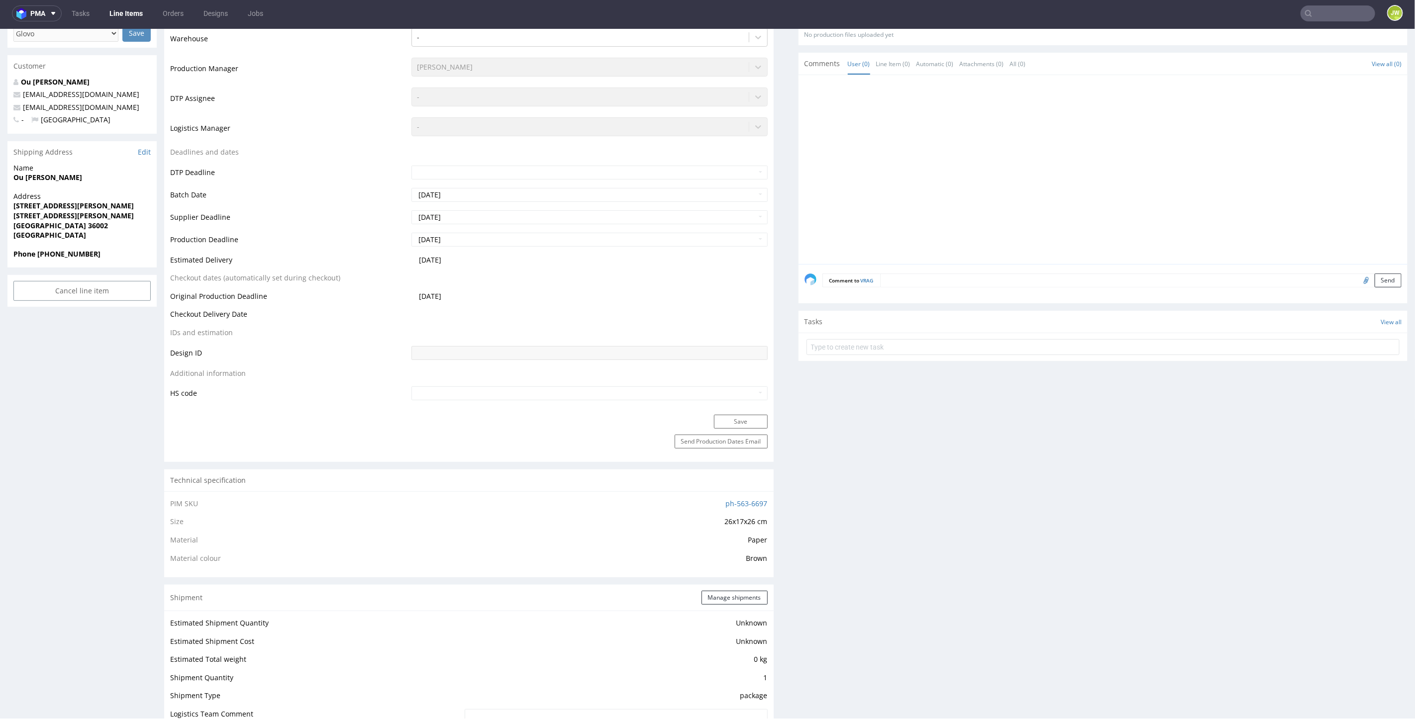
scroll to position [2, 0]
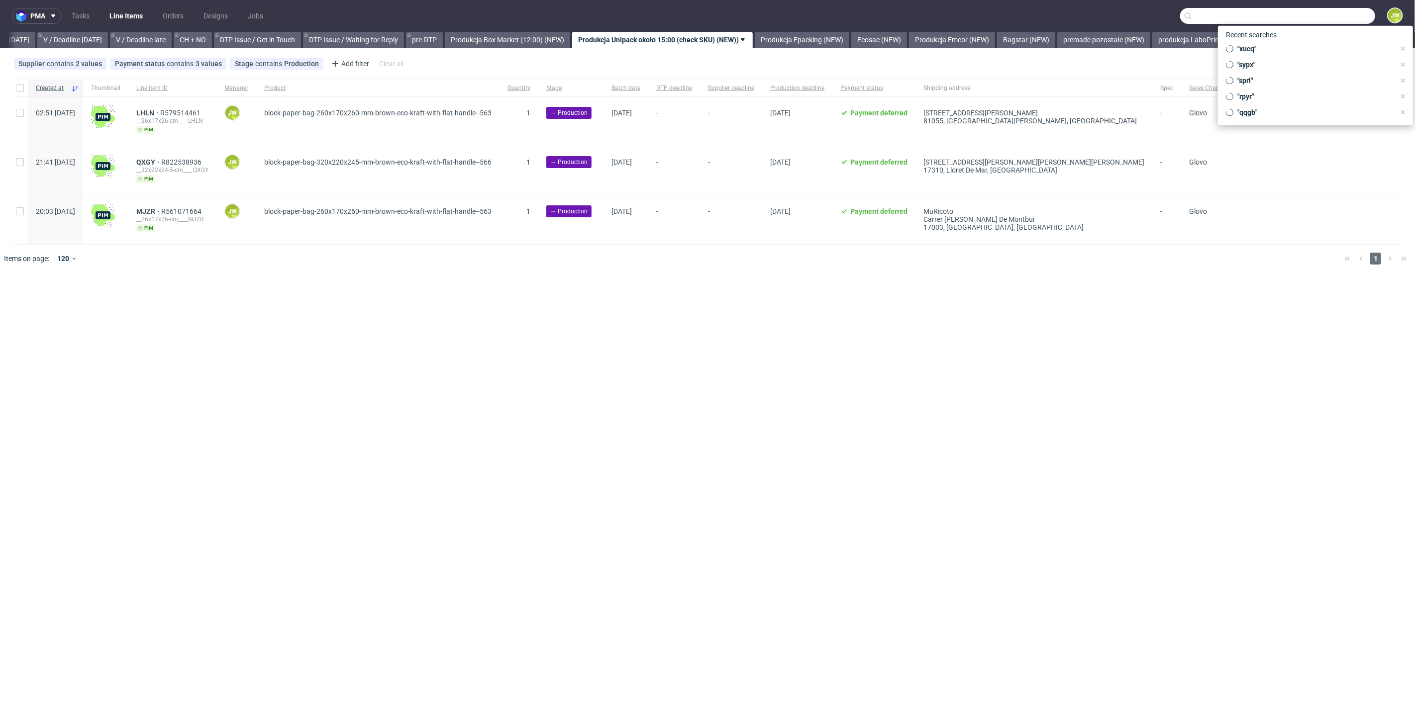
scroll to position [0, 1280]
click at [1326, 16] on input "text" at bounding box center [1277, 16] width 195 height 16
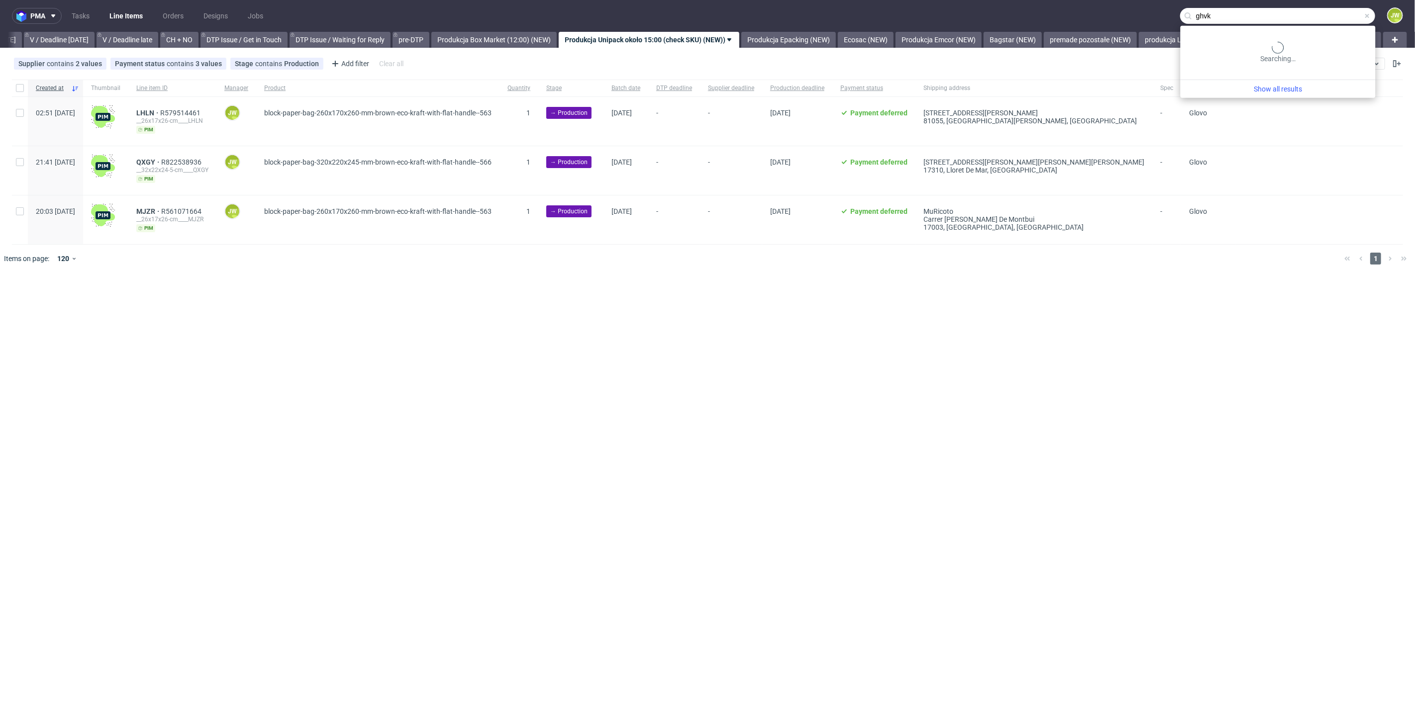
type input "ghvk"
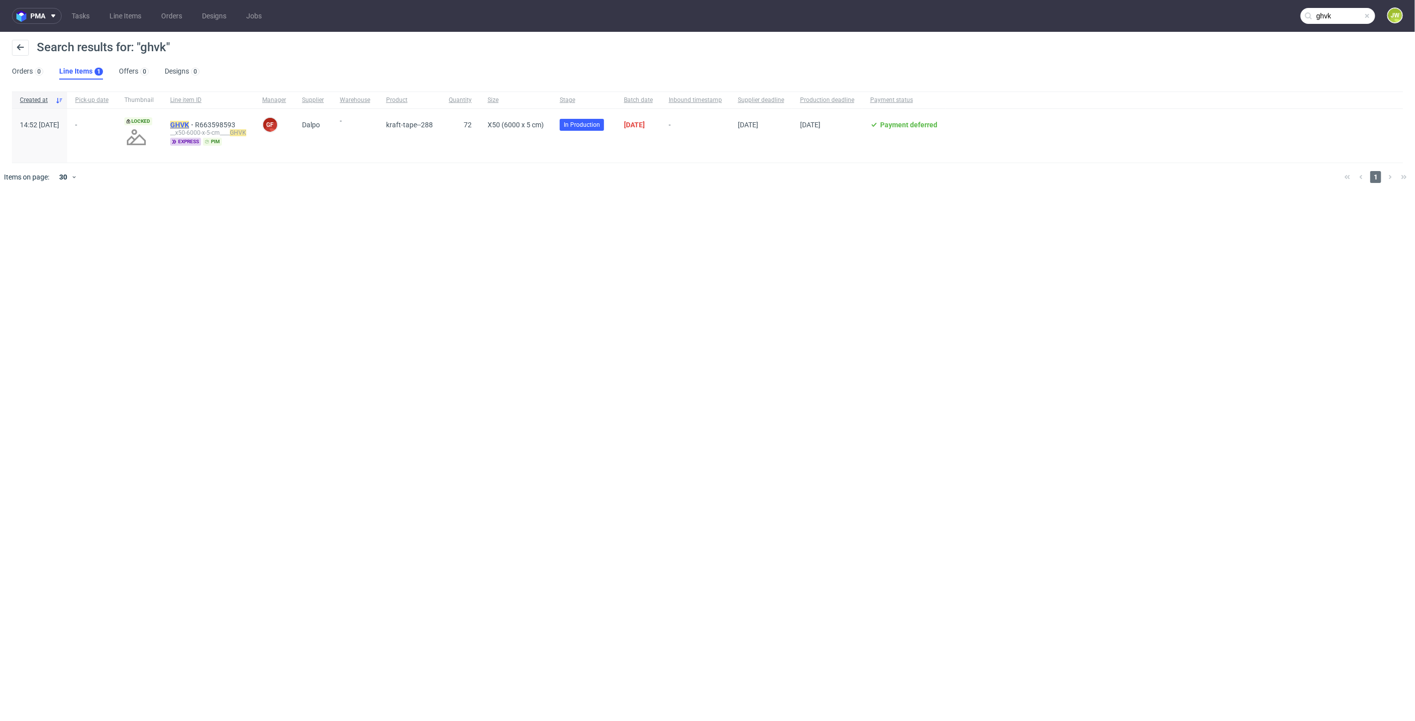
click at [189, 124] on mark "GHVK" at bounding box center [179, 125] width 19 height 8
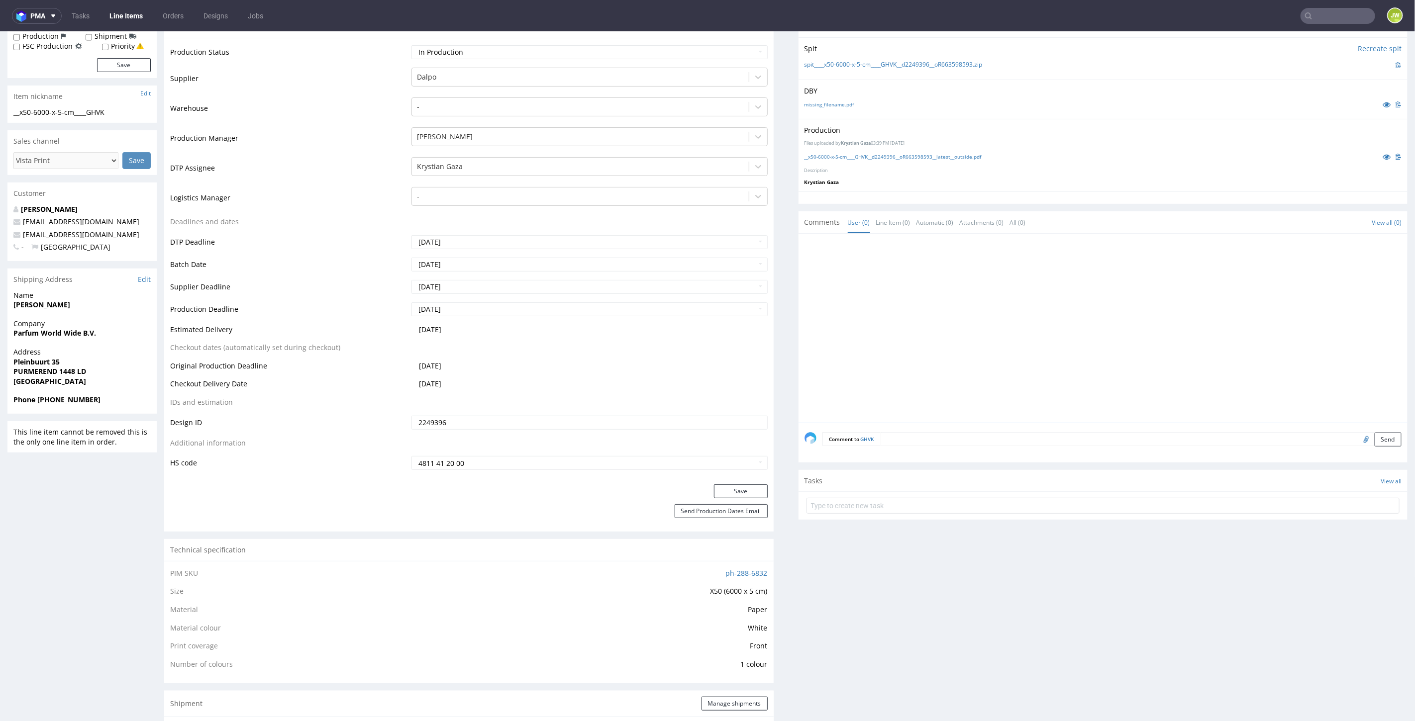
scroll to position [110, 0]
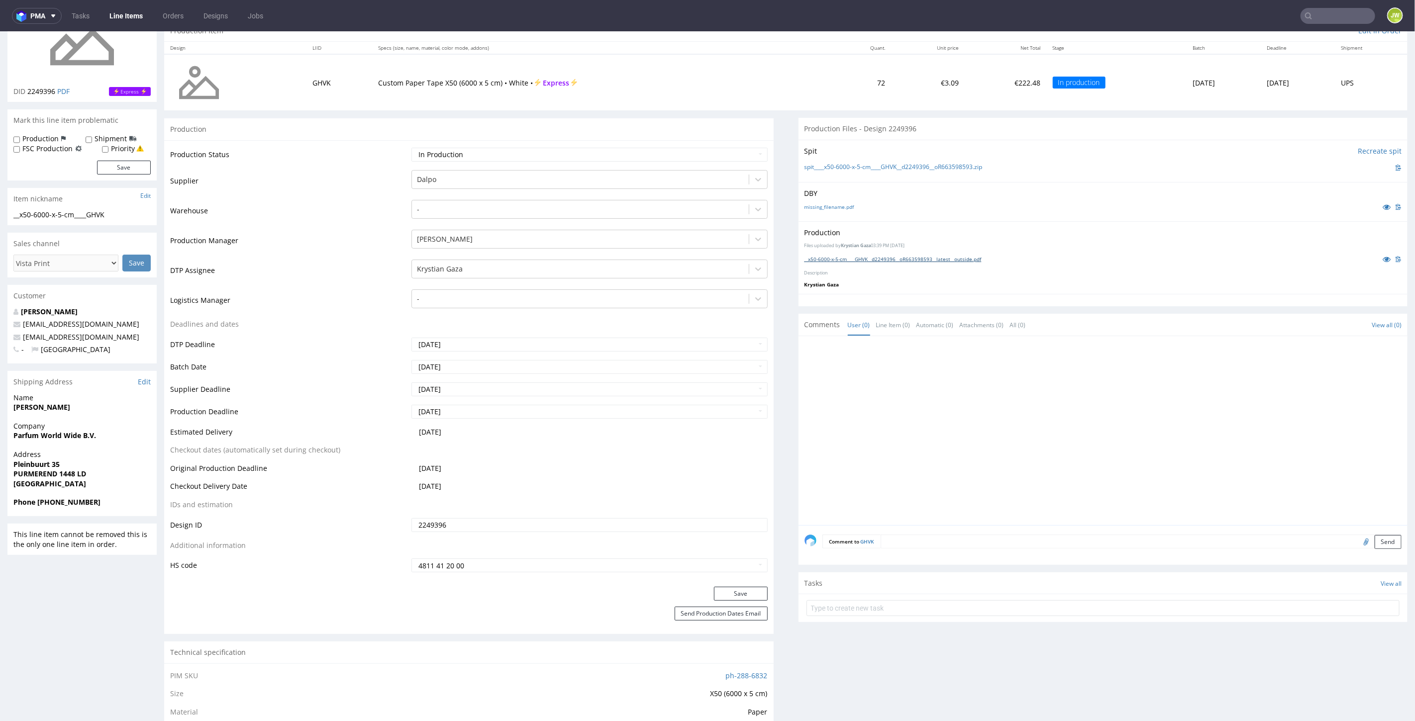
click at [823, 257] on link "__x50-6000-x-5-cm____GHVK__d2249396__oR663598593__latest__outside.pdf" at bounding box center [892, 258] width 177 height 7
click at [810, 207] on link "missing_filename.pdf" at bounding box center [829, 206] width 50 height 7
click at [822, 168] on link "spit____x50-6000-x-5-cm____GHVK__d2249396__oR663598593.zip" at bounding box center [893, 167] width 178 height 8
click at [896, 253] on div "__x50-6000-x-5-cm____GHVK__d2249396__oR663598593__latest__outside.pdf" at bounding box center [1102, 258] width 597 height 11
click at [894, 253] on div "__x50-6000-x-5-cm____GHVK__d2249396__oR663598593__latest__outside.pdf" at bounding box center [1102, 258] width 597 height 11
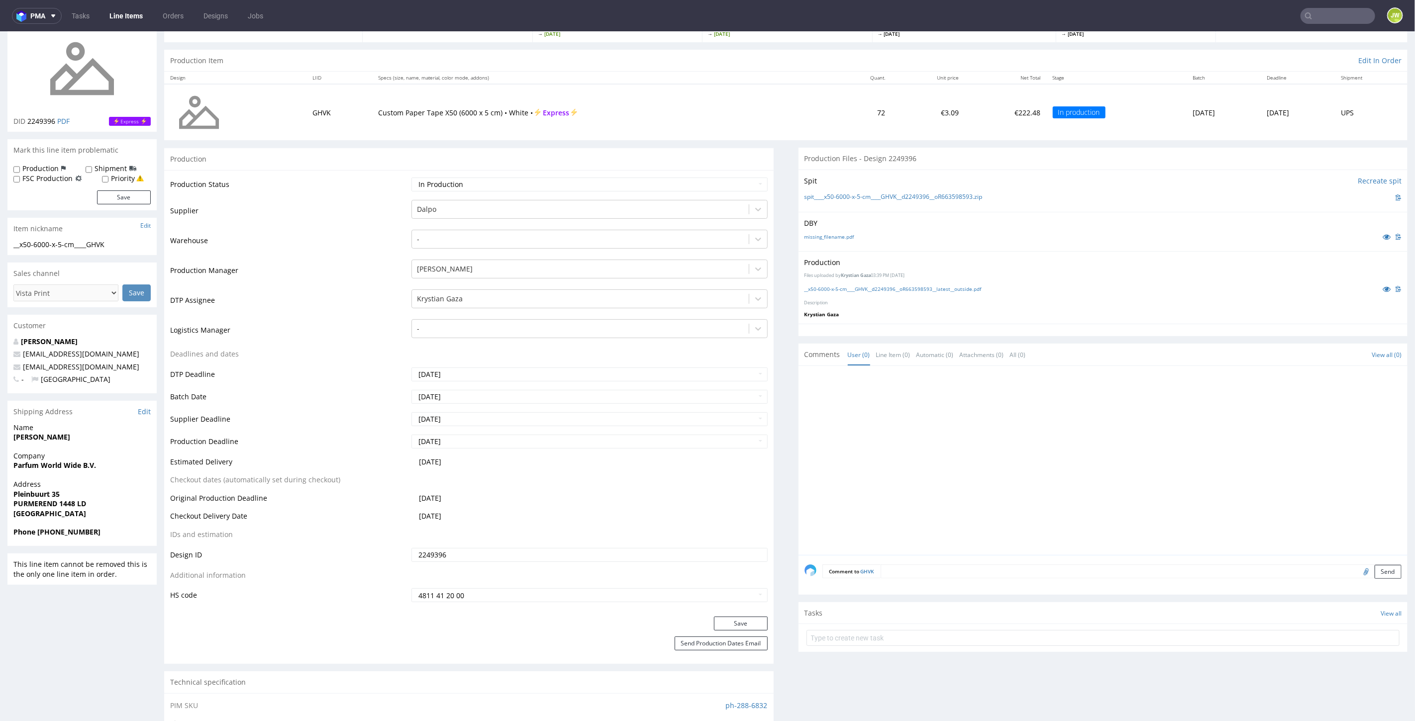
scroll to position [0, 0]
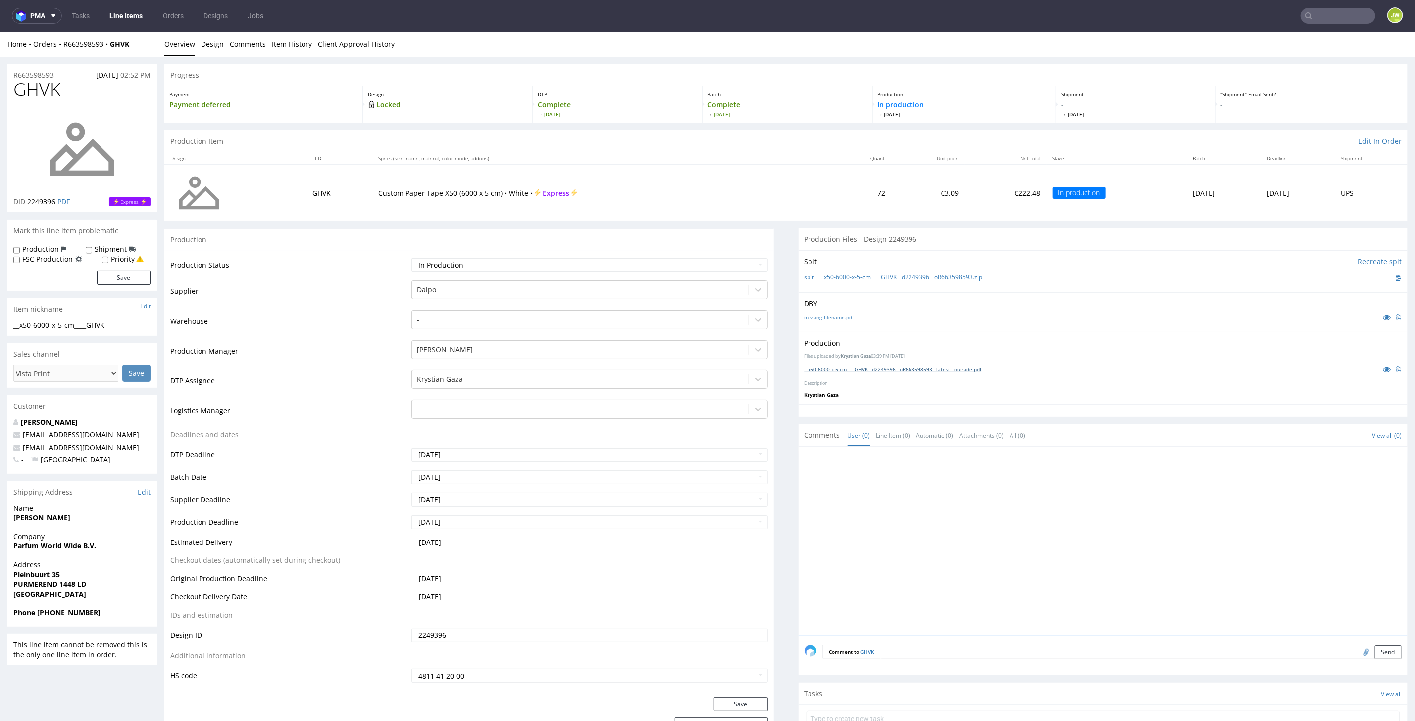
click at [811, 366] on link "__x50-6000-x-5-cm____GHVK__d2249396__oR663598593__latest__outside.pdf" at bounding box center [892, 369] width 177 height 7
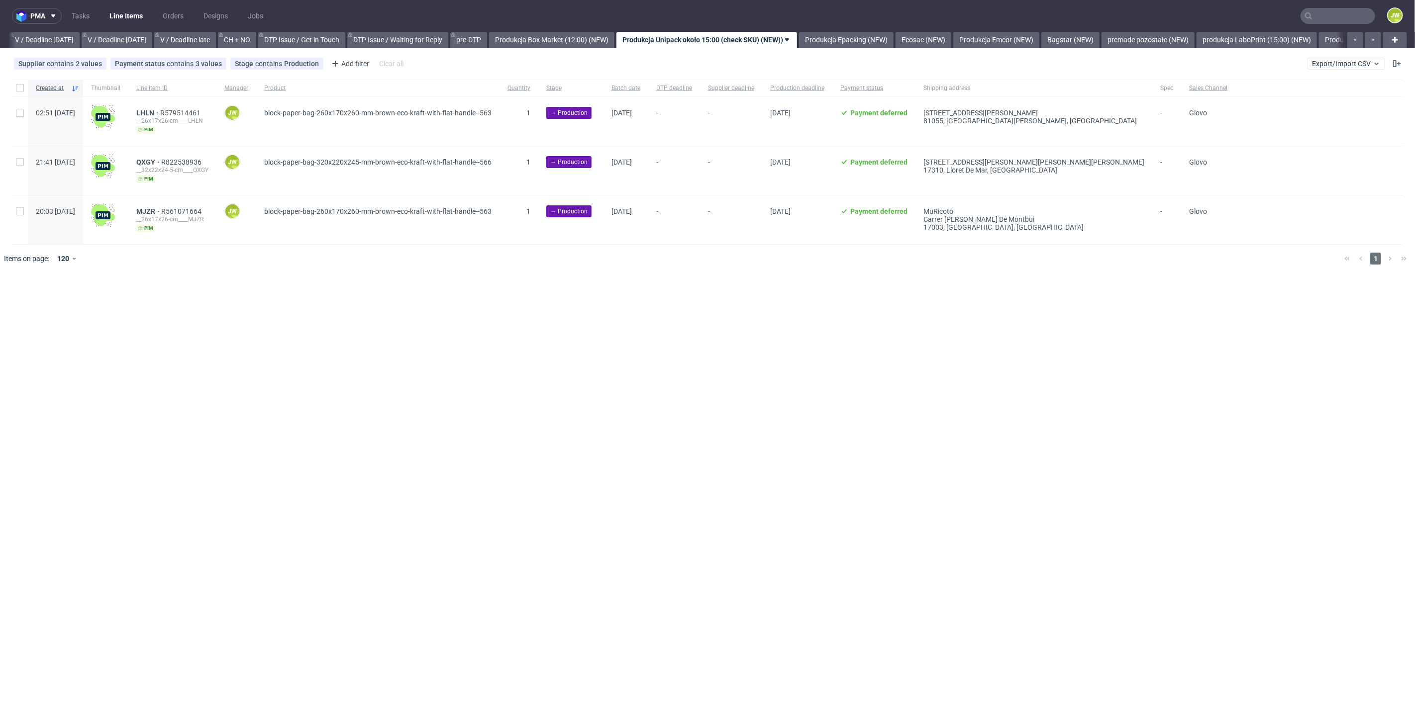
click at [1334, 24] on nav "pma Tasks Line Items Orders Designs Jobs JW" at bounding box center [707, 16] width 1415 height 32
click at [1324, 17] on input "text" at bounding box center [1337, 16] width 75 height 16
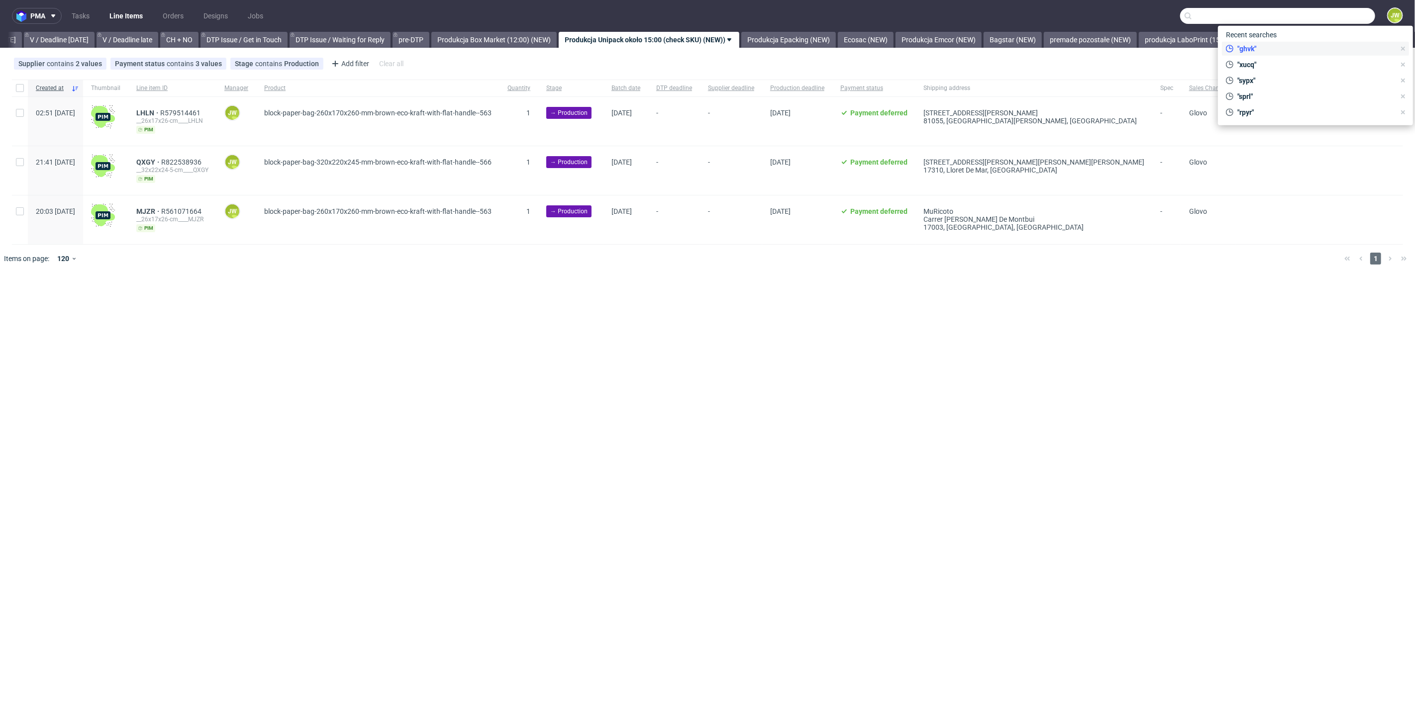
click at [1266, 47] on span ""ghvk"" at bounding box center [1314, 49] width 162 height 10
type input "ghvk"
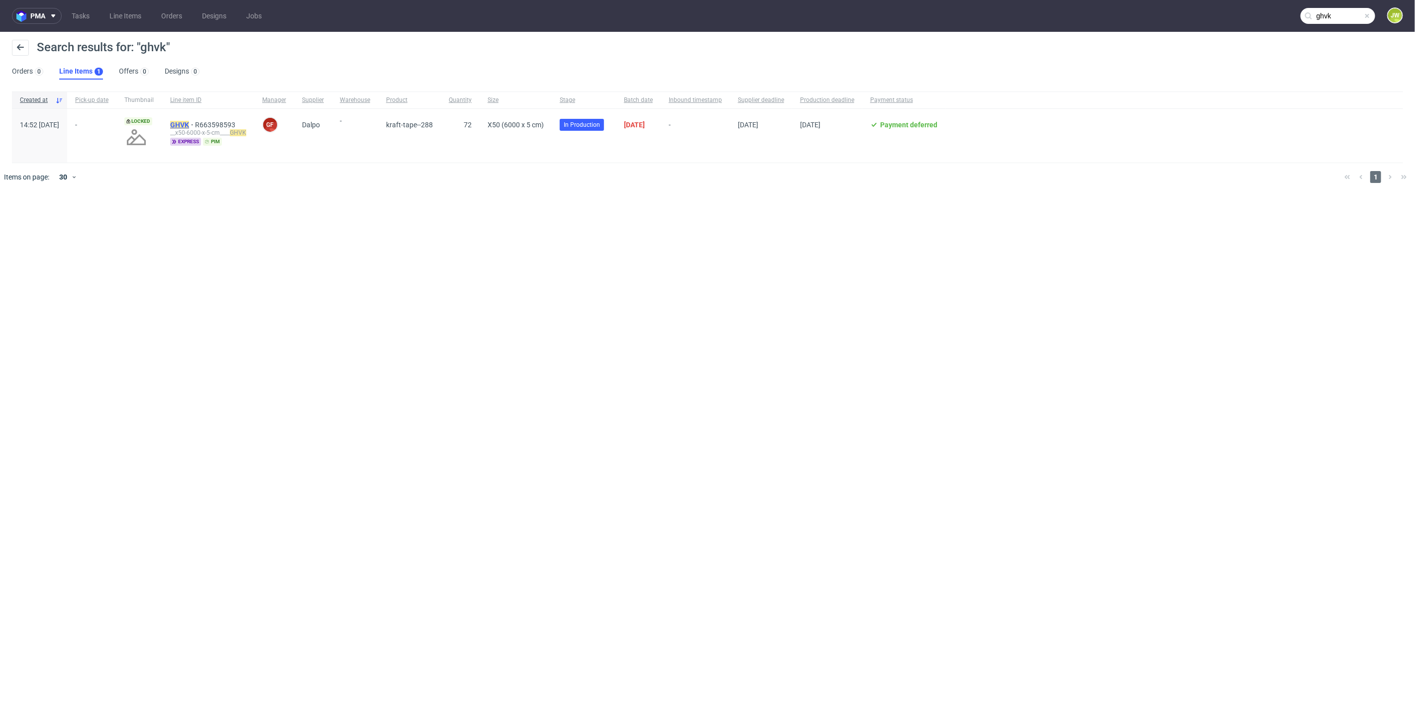
click at [189, 124] on mark "GHVK" at bounding box center [179, 125] width 19 height 8
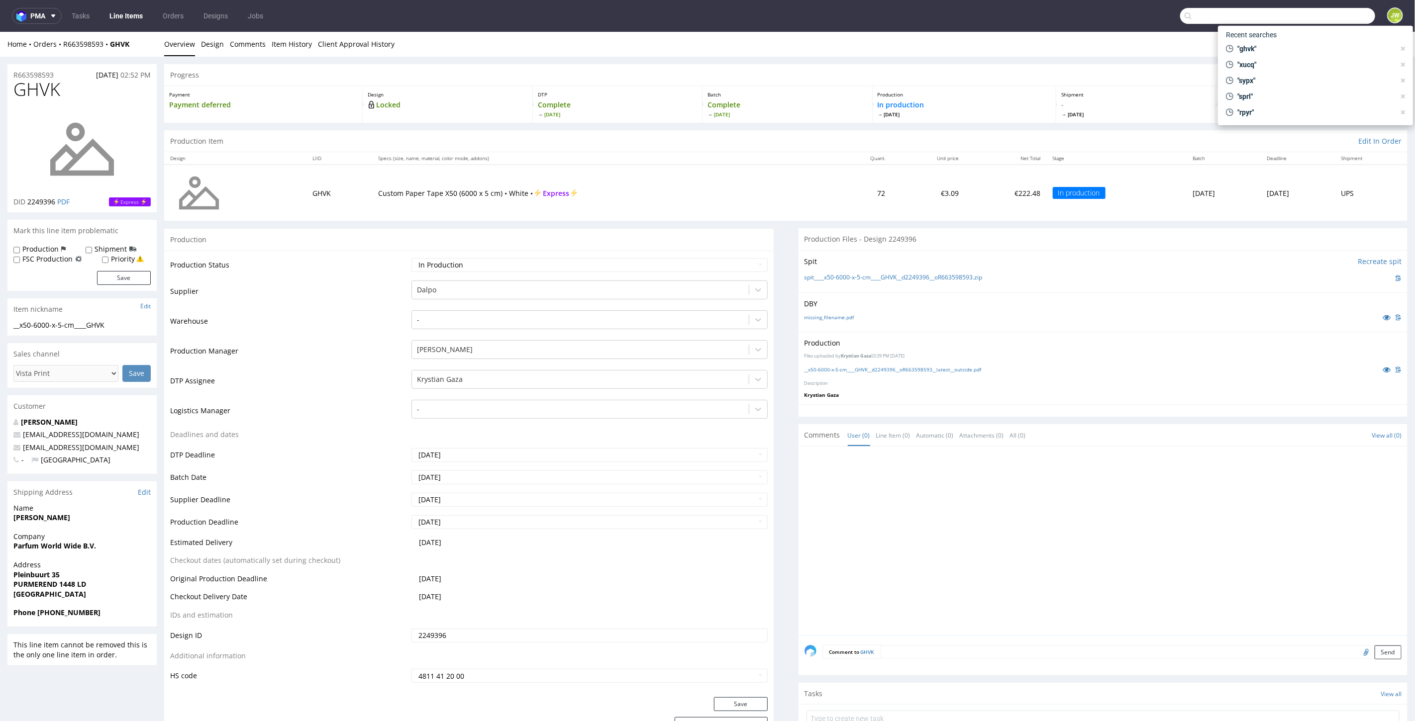
click at [1340, 20] on input "text" at bounding box center [1277, 16] width 195 height 16
type input "ikir"
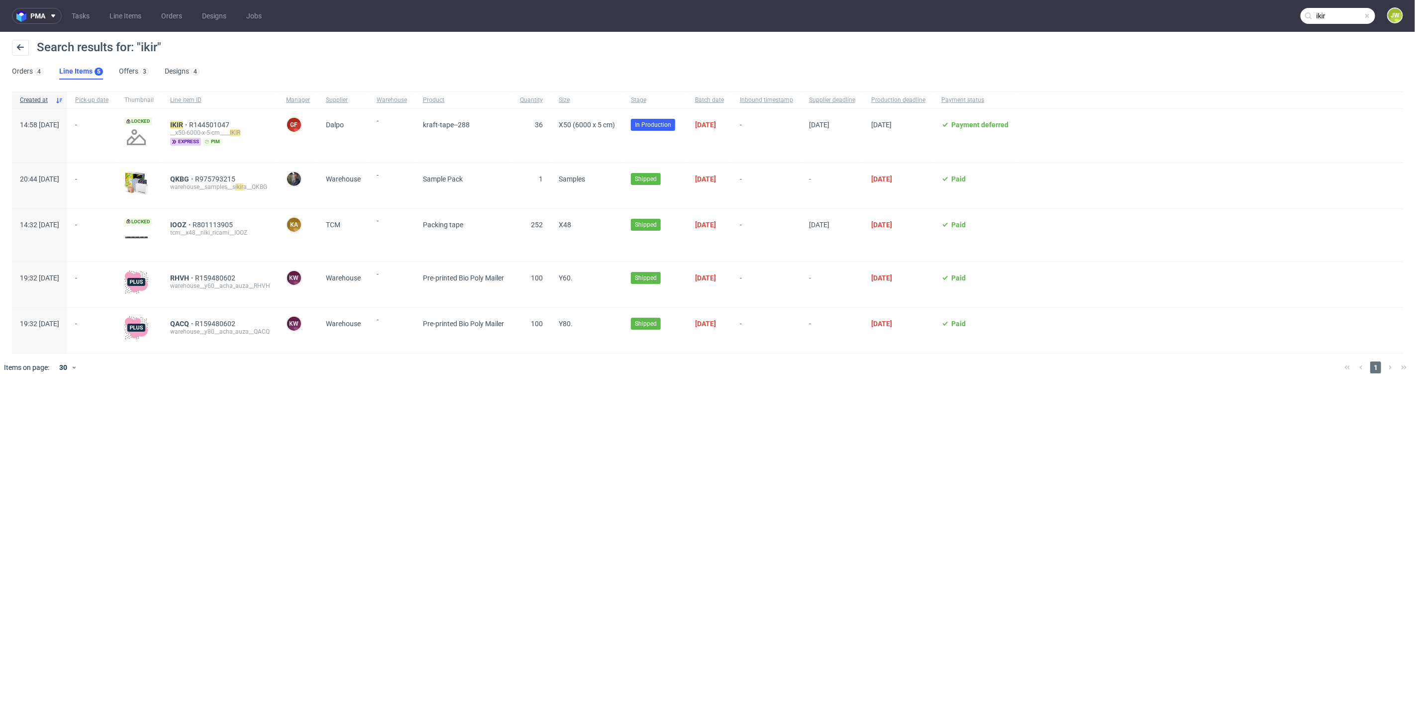
click at [203, 120] on div "IKIR R144501047 __x50-6000-x-5-cm____ IKIR express pim" at bounding box center [220, 136] width 116 height 54
click at [183, 123] on mark "IKIR" at bounding box center [176, 125] width 13 height 8
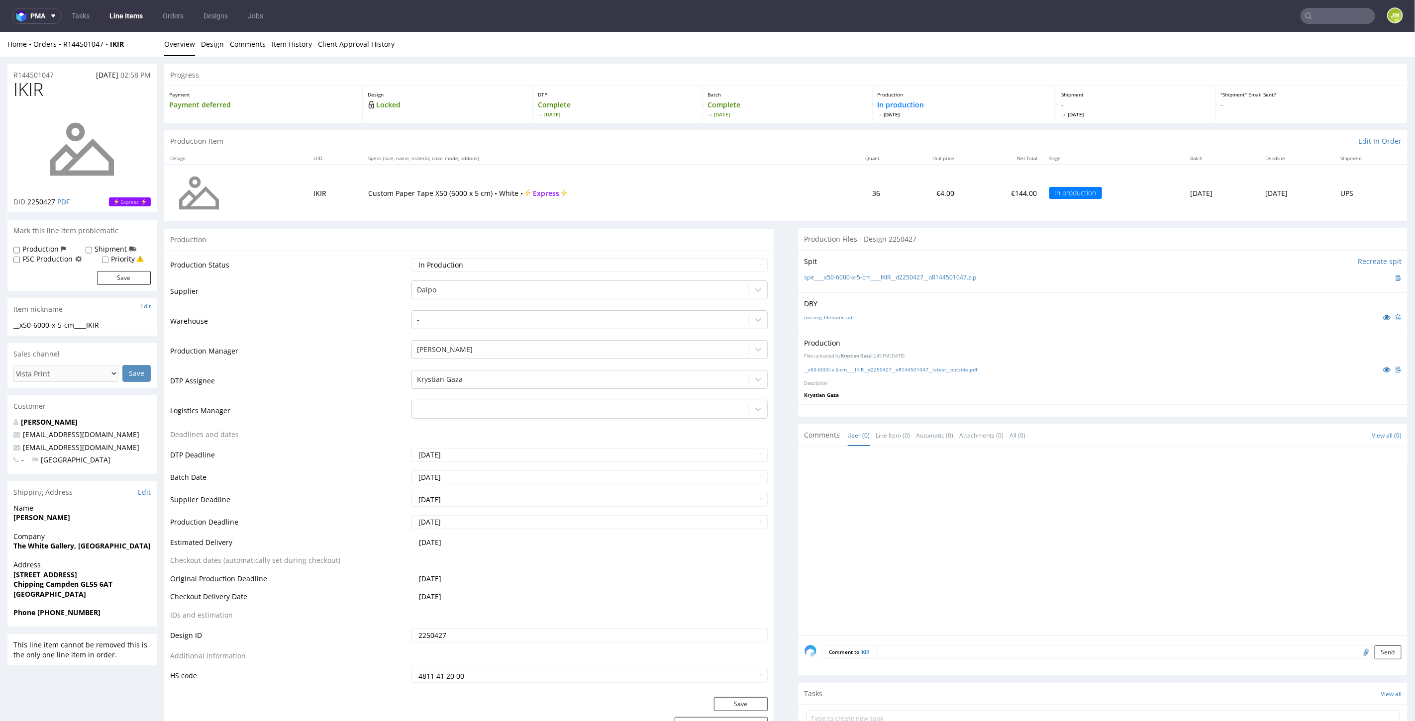
click at [1343, 18] on input "text" at bounding box center [1337, 16] width 75 height 16
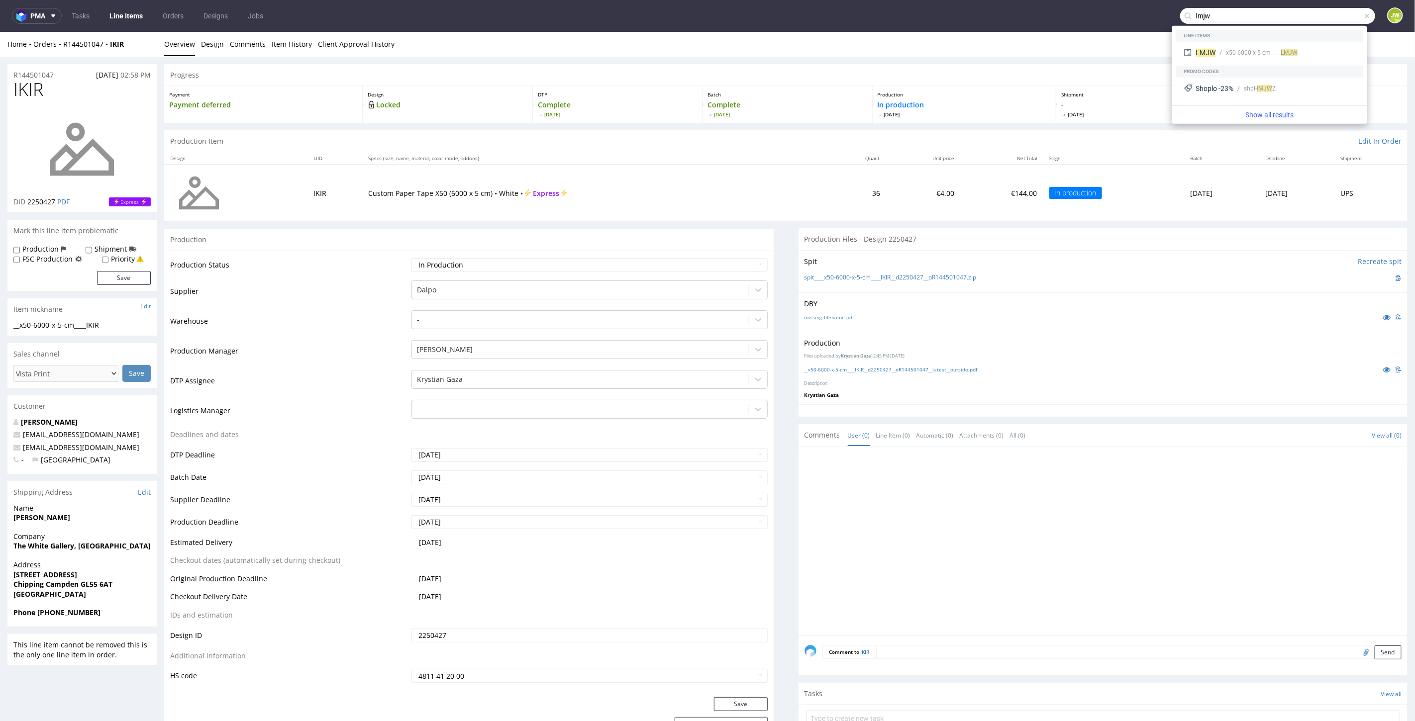
type input "lmjw"
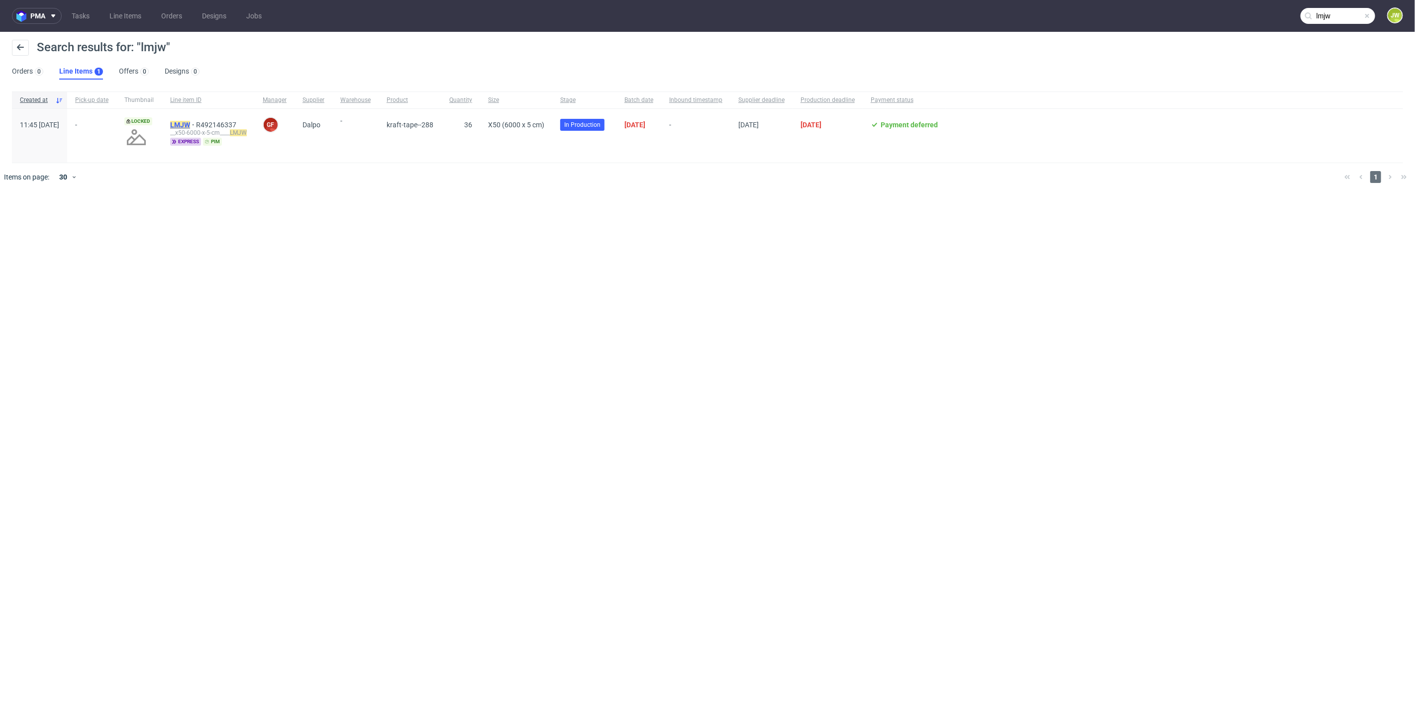
click at [190, 125] on mark "LMJW" at bounding box center [180, 125] width 20 height 8
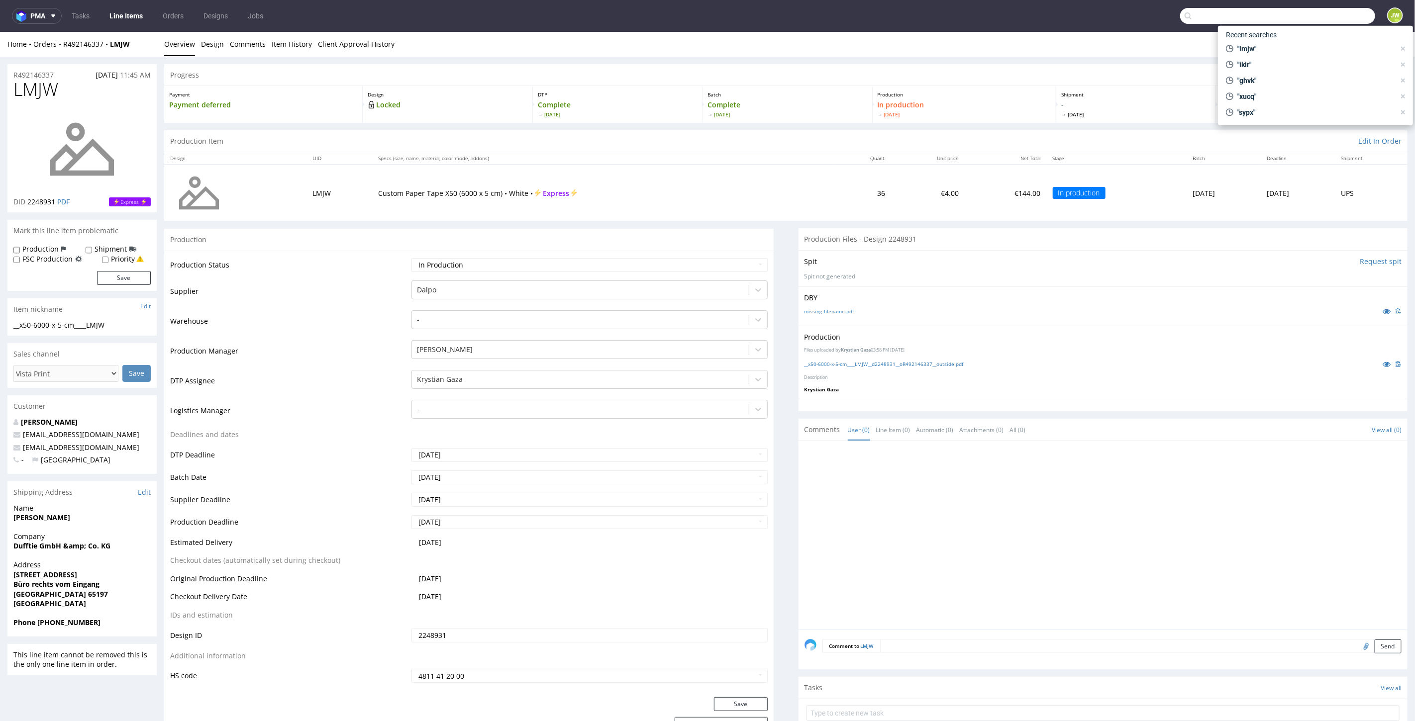
click at [1338, 16] on input "text" at bounding box center [1277, 16] width 195 height 16
type input "mzne"
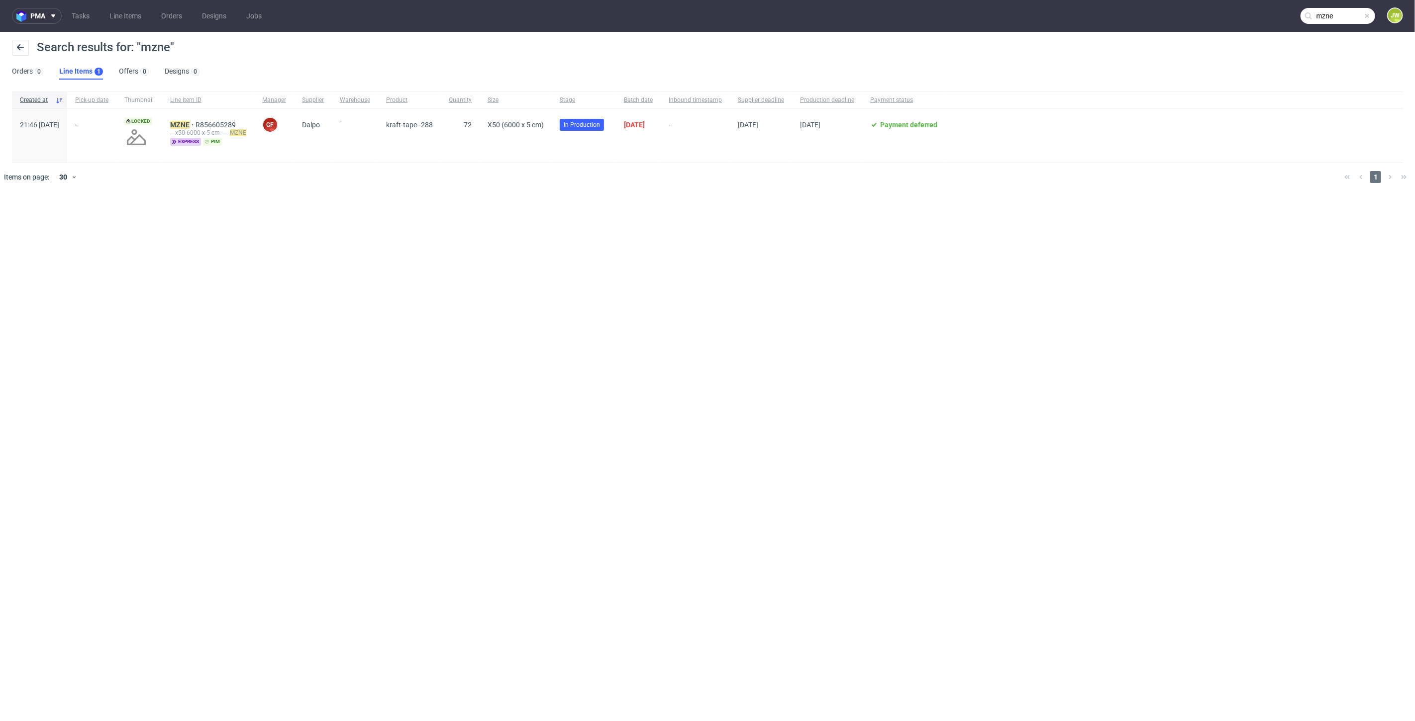
click at [204, 129] on div "__x50-6000-x-5-cm____ MZNE" at bounding box center [208, 133] width 76 height 8
click at [189, 127] on mark "MZNE" at bounding box center [179, 125] width 19 height 8
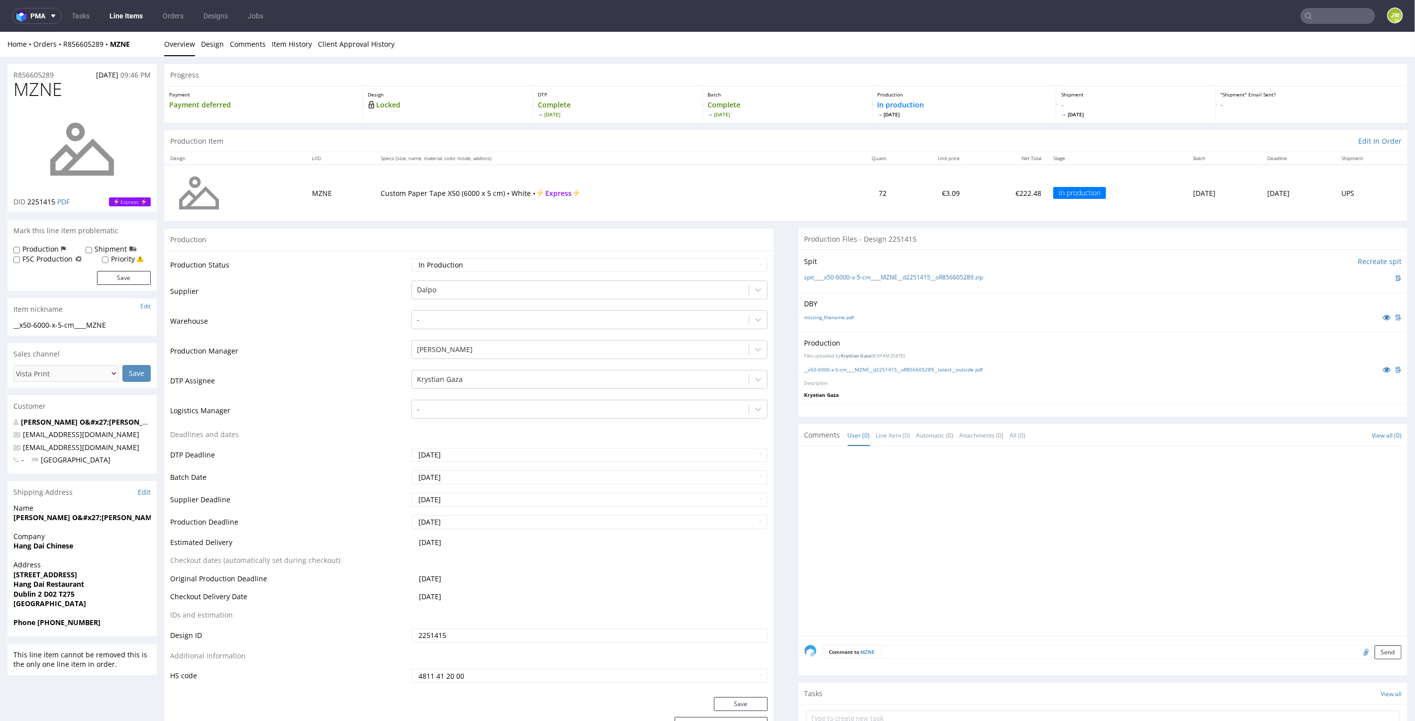
drag, startPoint x: 1323, startPoint y: 18, endPoint x: 1329, endPoint y: 13, distance: 8.2
click at [1323, 18] on input "text" at bounding box center [1337, 16] width 75 height 16
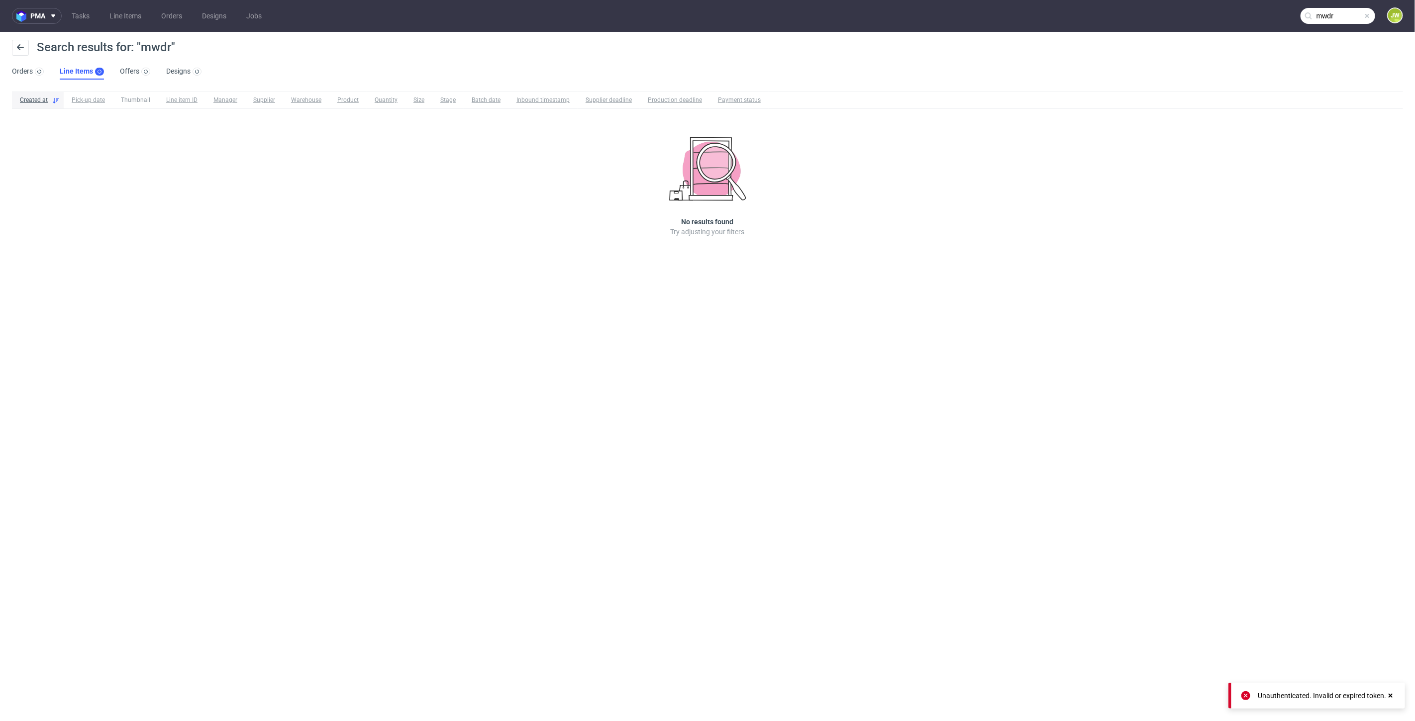
click at [1355, 10] on input "mwdr" at bounding box center [1337, 16] width 75 height 16
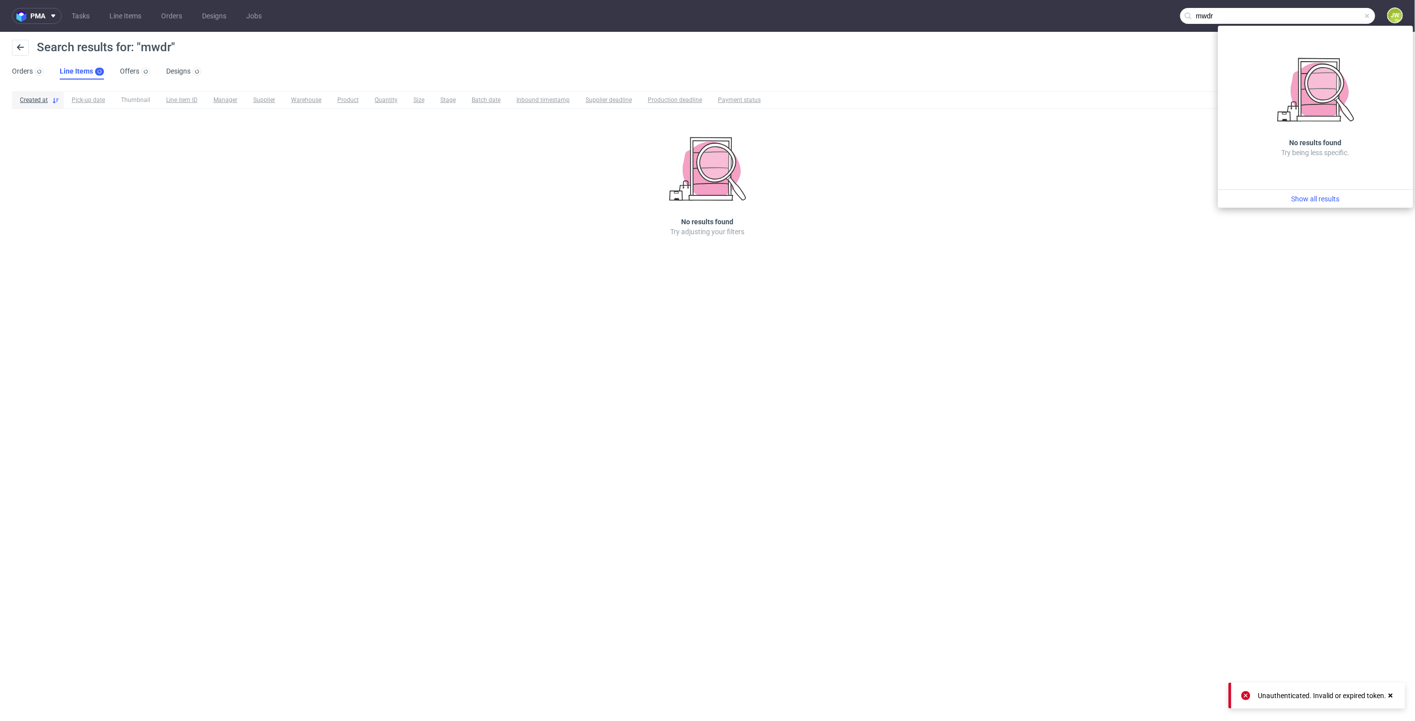
drag, startPoint x: 1264, startPoint y: 20, endPoint x: 815, endPoint y: 23, distance: 449.1
click at [815, 23] on nav "pma Tasks Line Items Orders Designs Jobs mwdr JW" at bounding box center [707, 16] width 1415 height 32
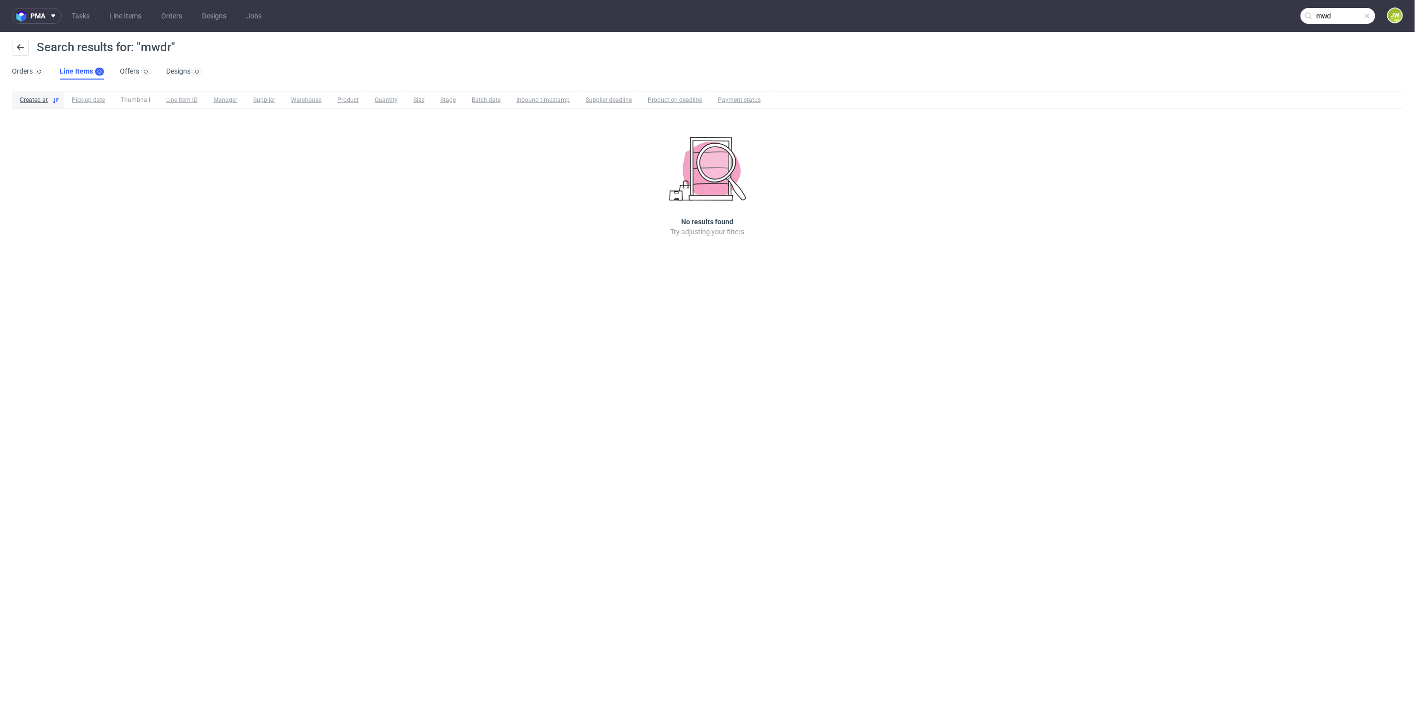
type input "mwdr"
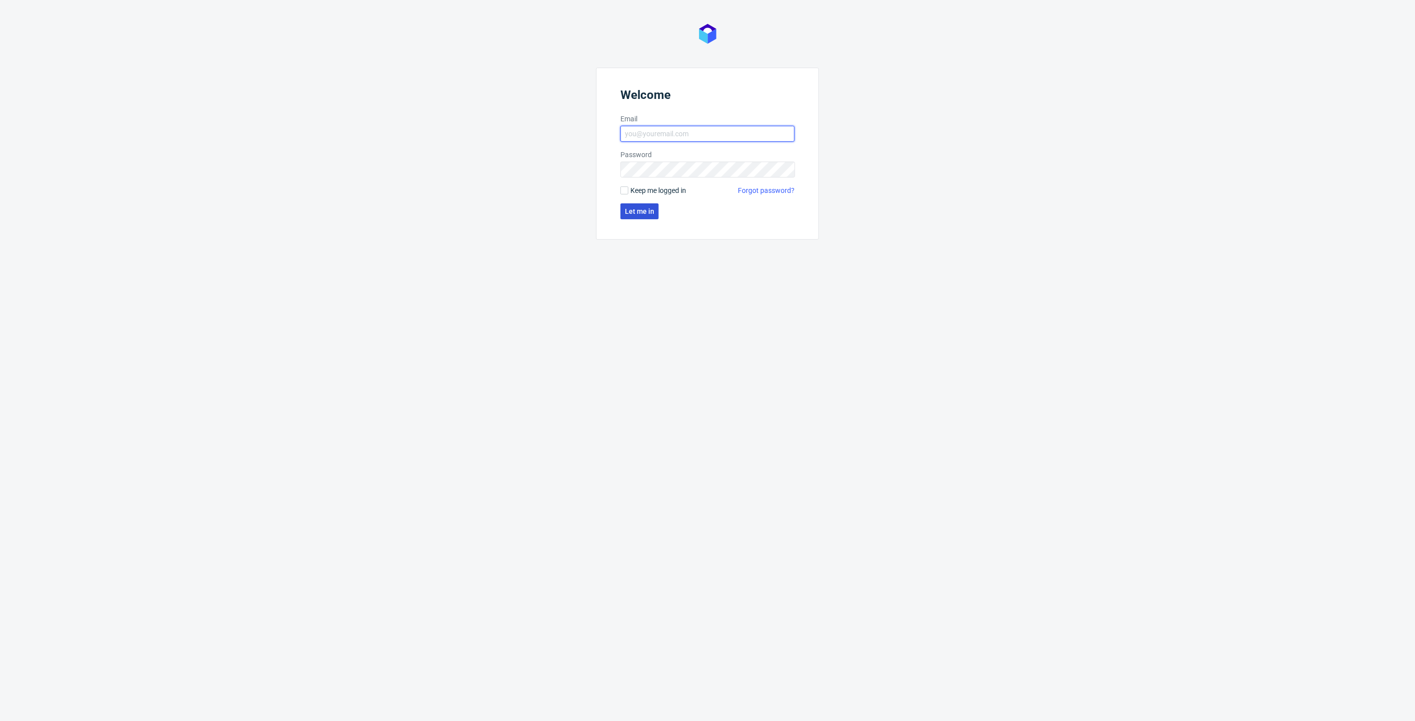
type input "jedrzej.wisniewski@packhelp.com"
click at [629, 213] on span "Let me in" at bounding box center [639, 211] width 29 height 7
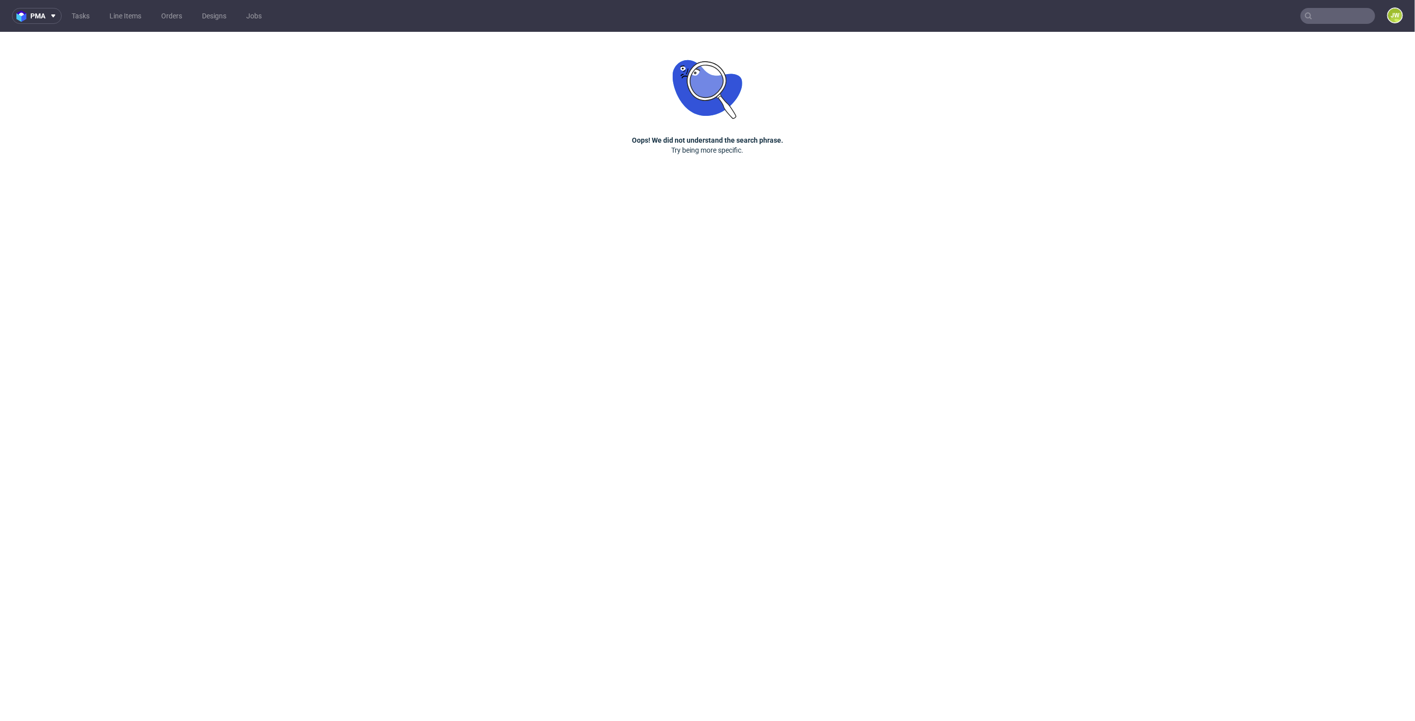
click at [1335, 21] on input "text" at bounding box center [1337, 16] width 75 height 16
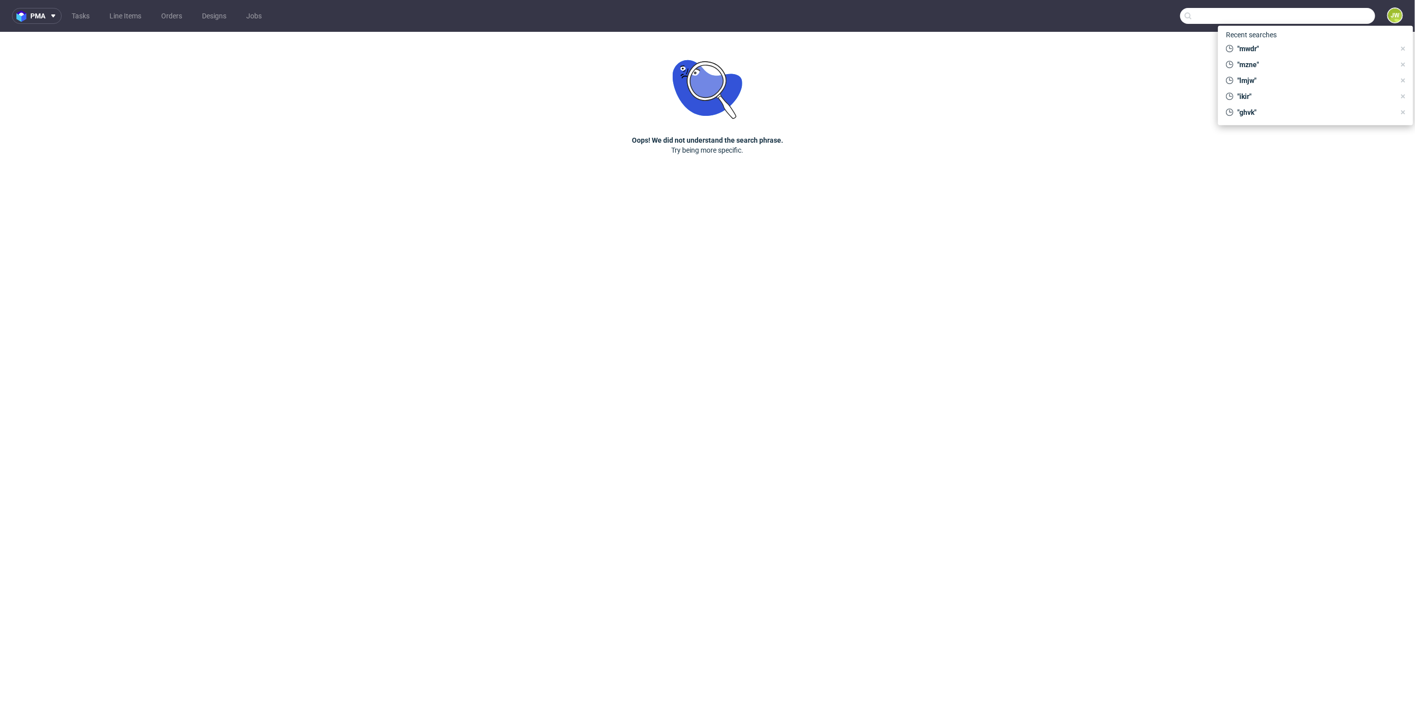
click at [1272, 56] on div "Recent searches "mwdr" "mzne" "lmjw" "ikir" "ghvk"" at bounding box center [1315, 75] width 195 height 99
click at [1271, 54] on div ""mwdr"" at bounding box center [1310, 49] width 177 height 14
type input "mwdr"
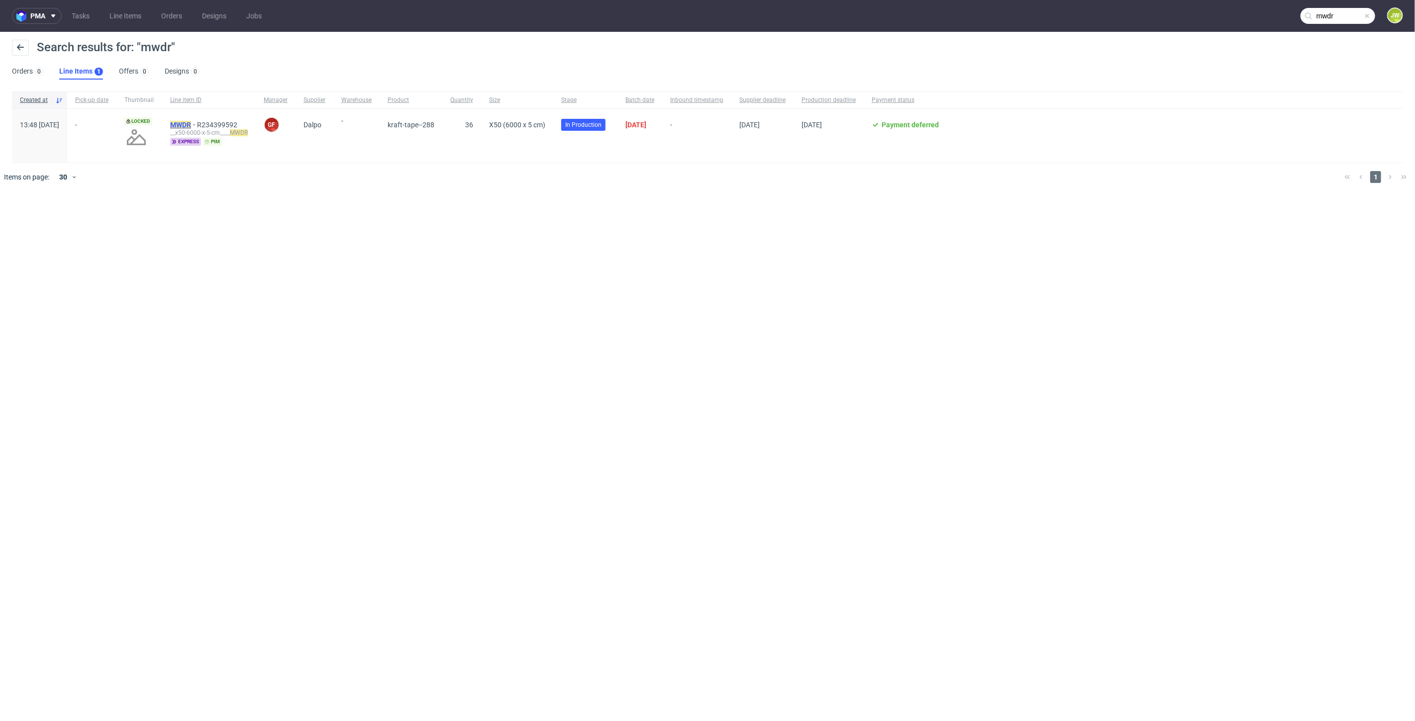
click at [191, 124] on mark "MWDR" at bounding box center [180, 125] width 21 height 8
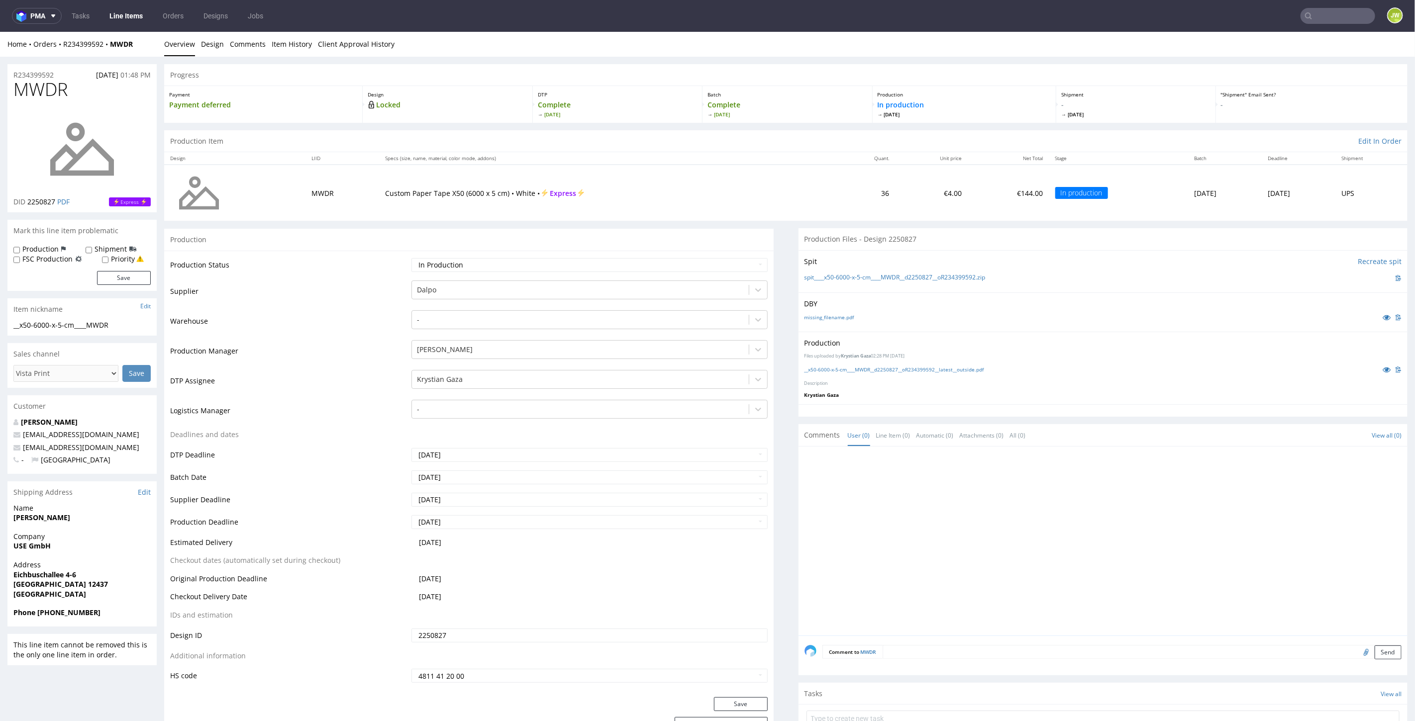
click at [1332, 21] on input "text" at bounding box center [1337, 16] width 75 height 16
type input "prsu"
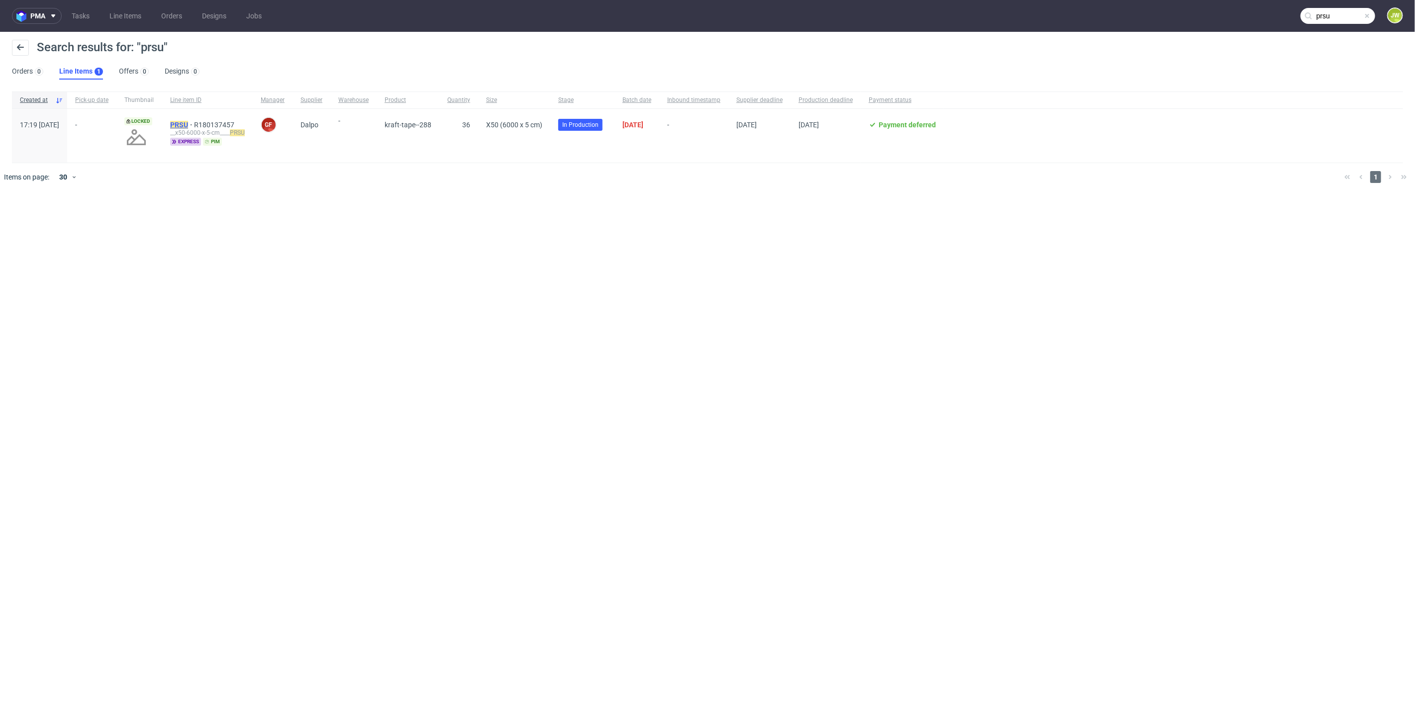
click at [188, 126] on mark "PRSU" at bounding box center [179, 125] width 18 height 8
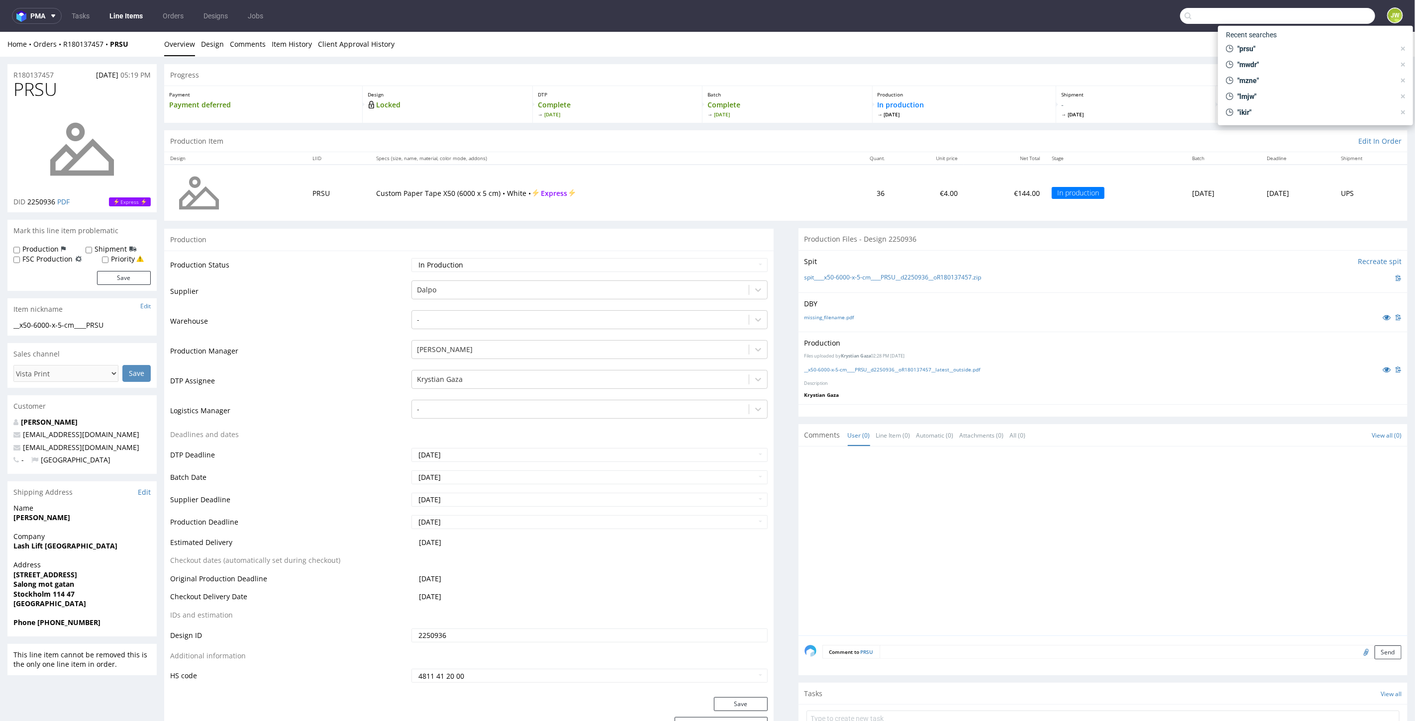
click at [1310, 15] on input "text" at bounding box center [1277, 16] width 195 height 16
type input "ptvm"
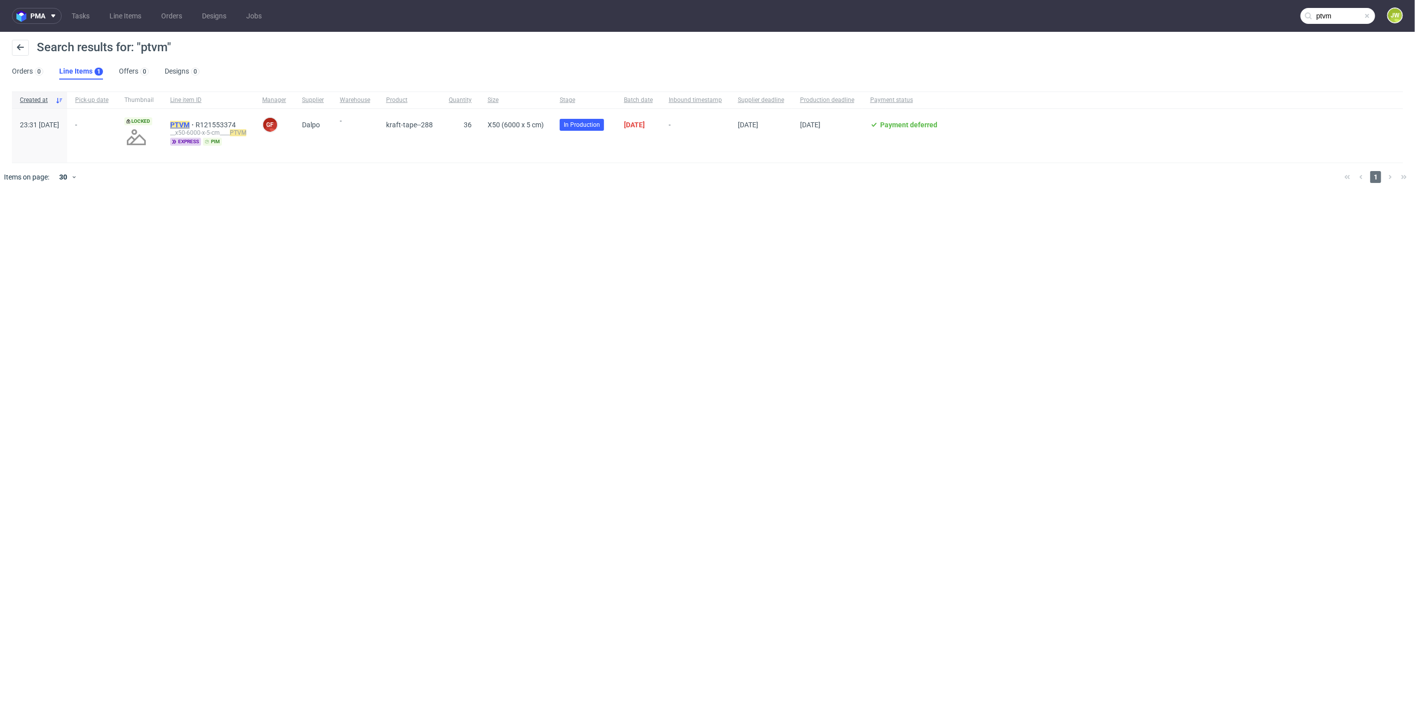
click at [189, 124] on mark "PTVM" at bounding box center [179, 125] width 19 height 8
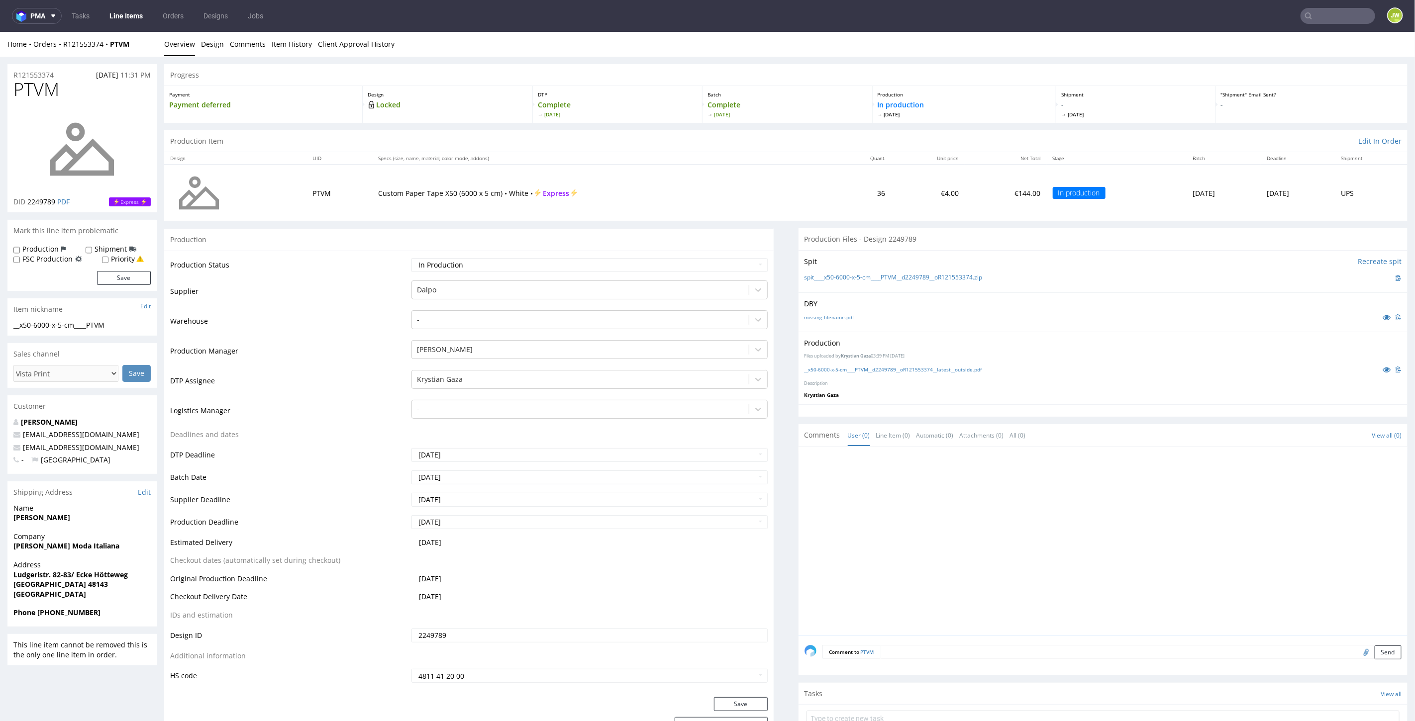
click at [1340, 11] on input "text" at bounding box center [1337, 16] width 75 height 16
type input "trnm"
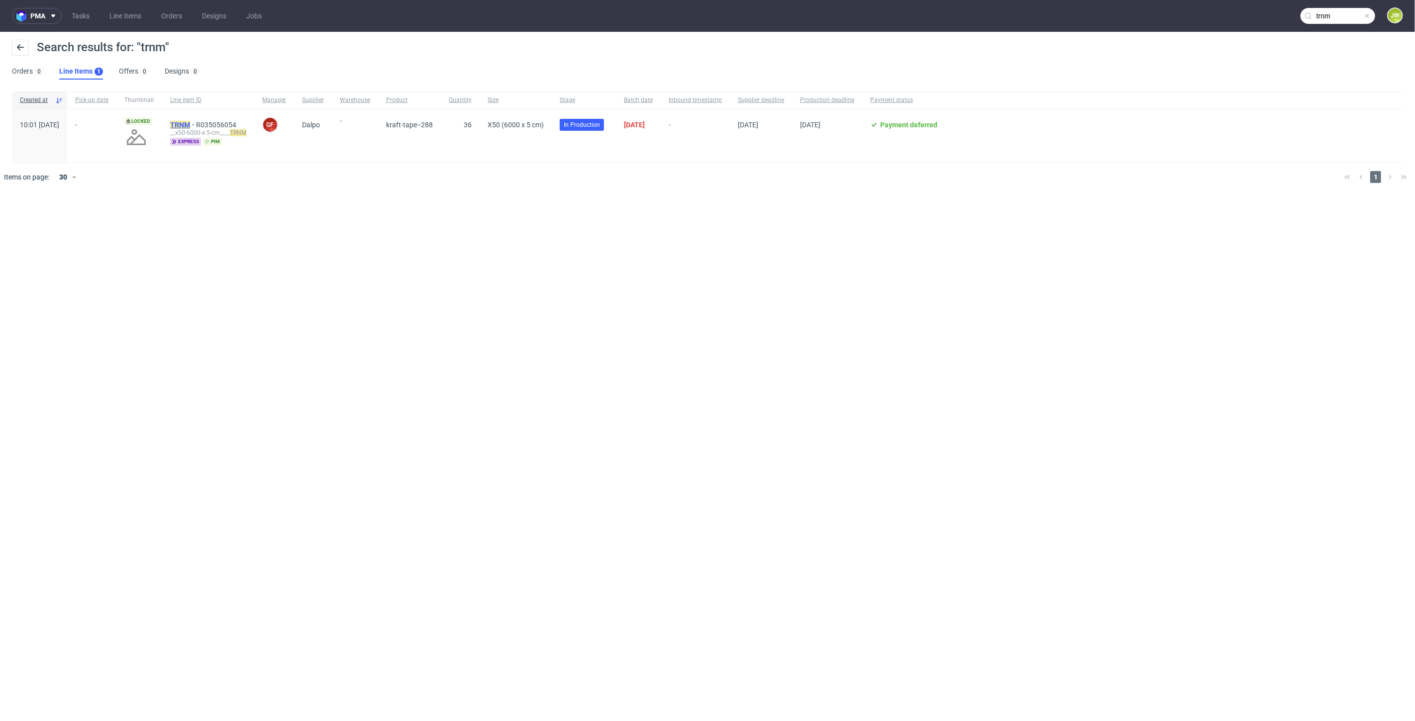
click at [190, 123] on mark "TRNM" at bounding box center [180, 125] width 20 height 8
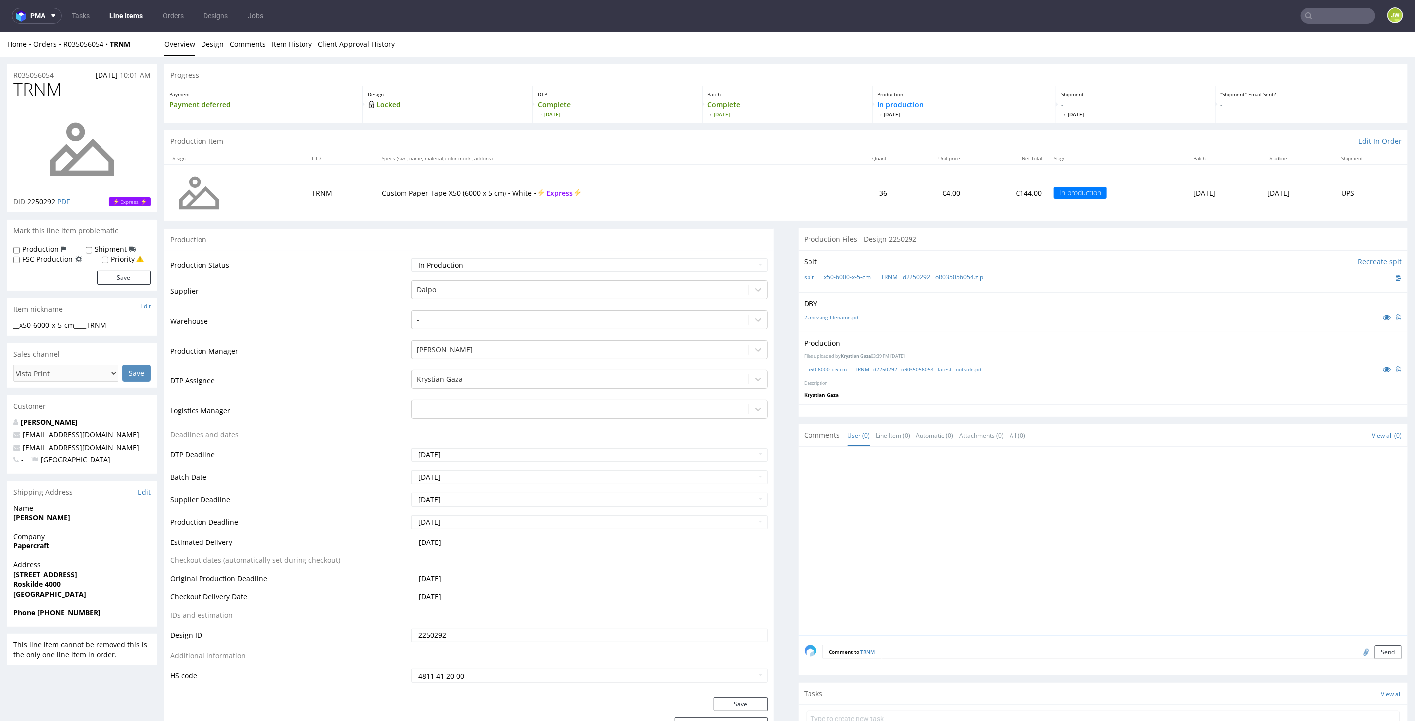
drag, startPoint x: 1325, startPoint y: 19, endPoint x: 1319, endPoint y: 9, distance: 11.9
click at [1325, 18] on input "text" at bounding box center [1337, 16] width 75 height 16
type input "ypeu"
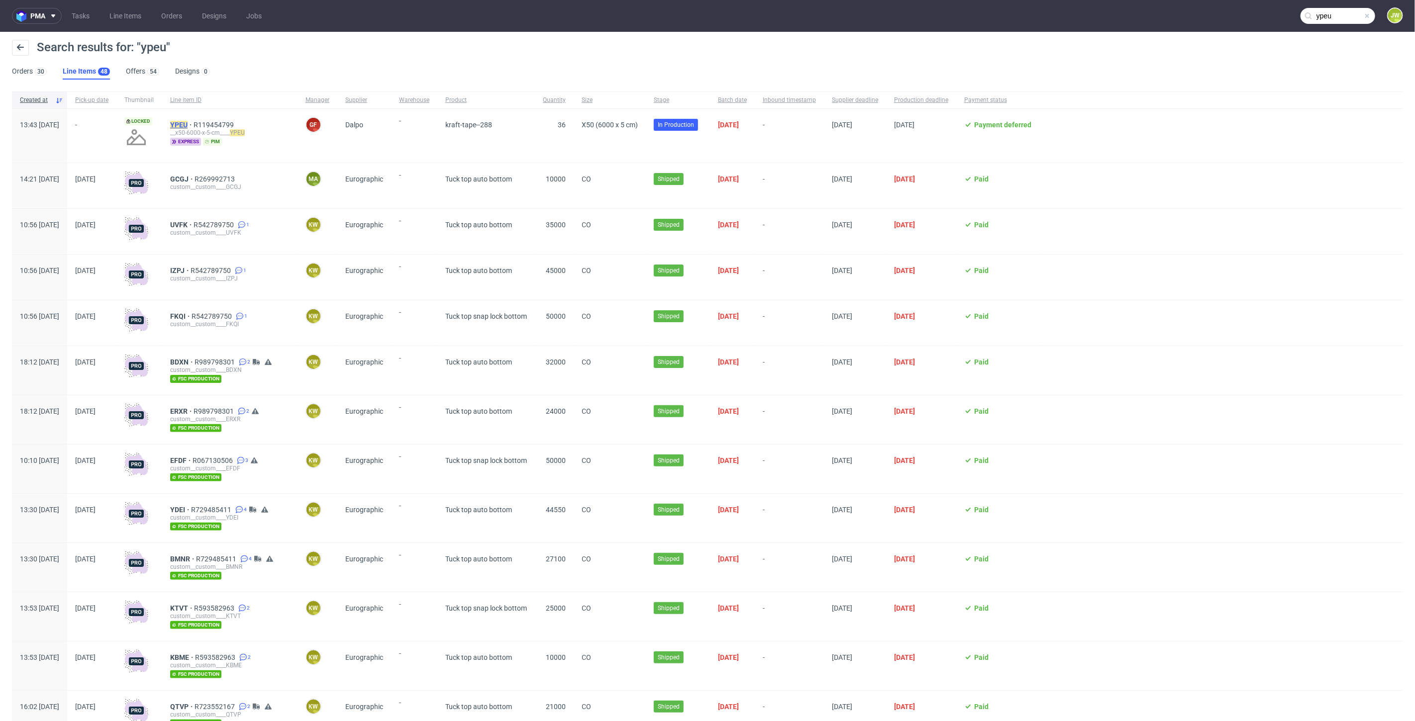
click at [188, 123] on mark "YPEU" at bounding box center [178, 125] width 17 height 8
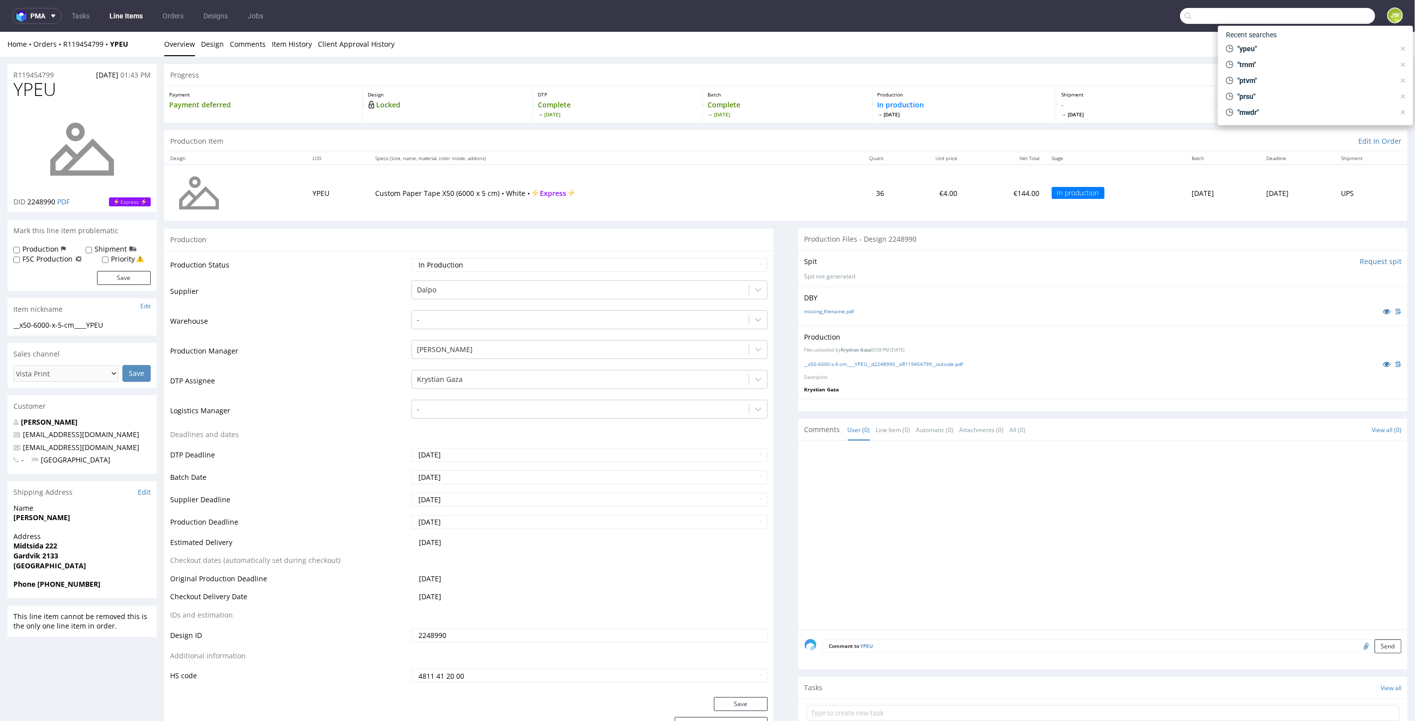
click at [1324, 10] on input "text" at bounding box center [1277, 16] width 195 height 16
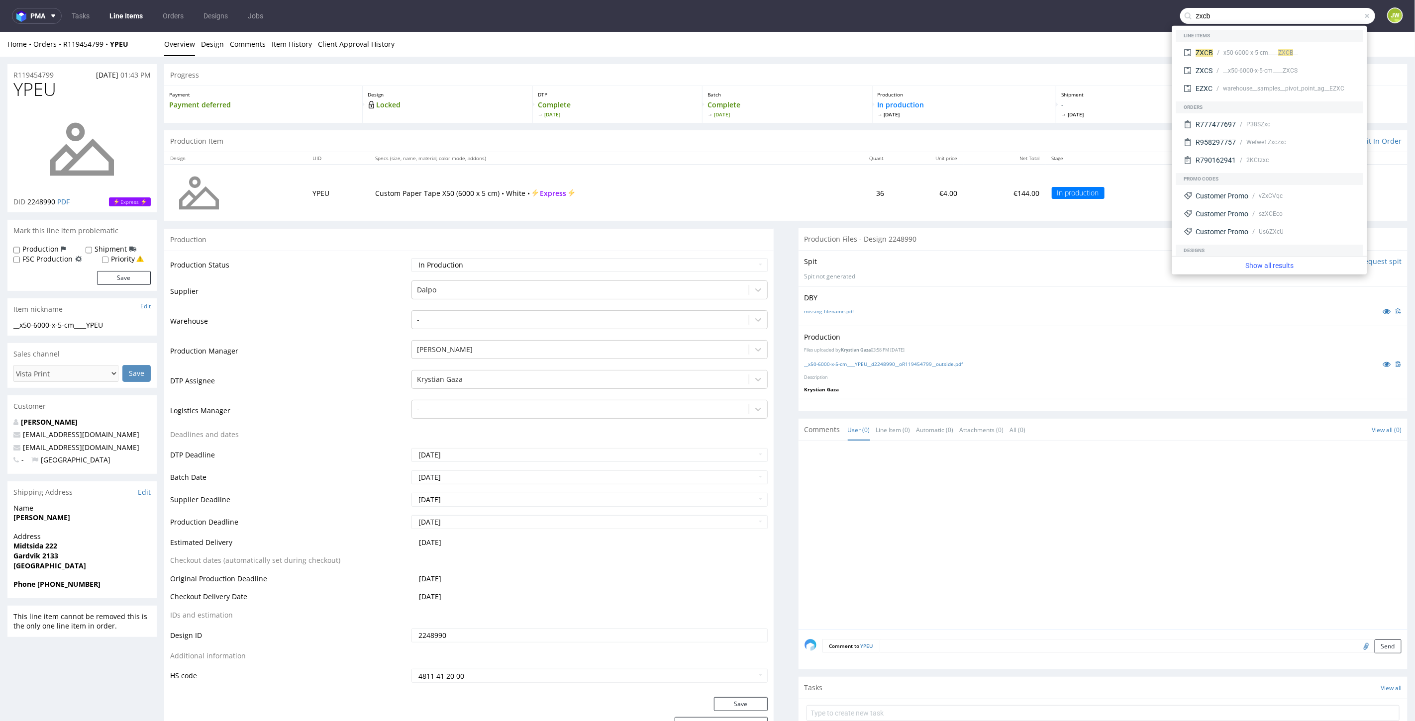
type input "zxcb"
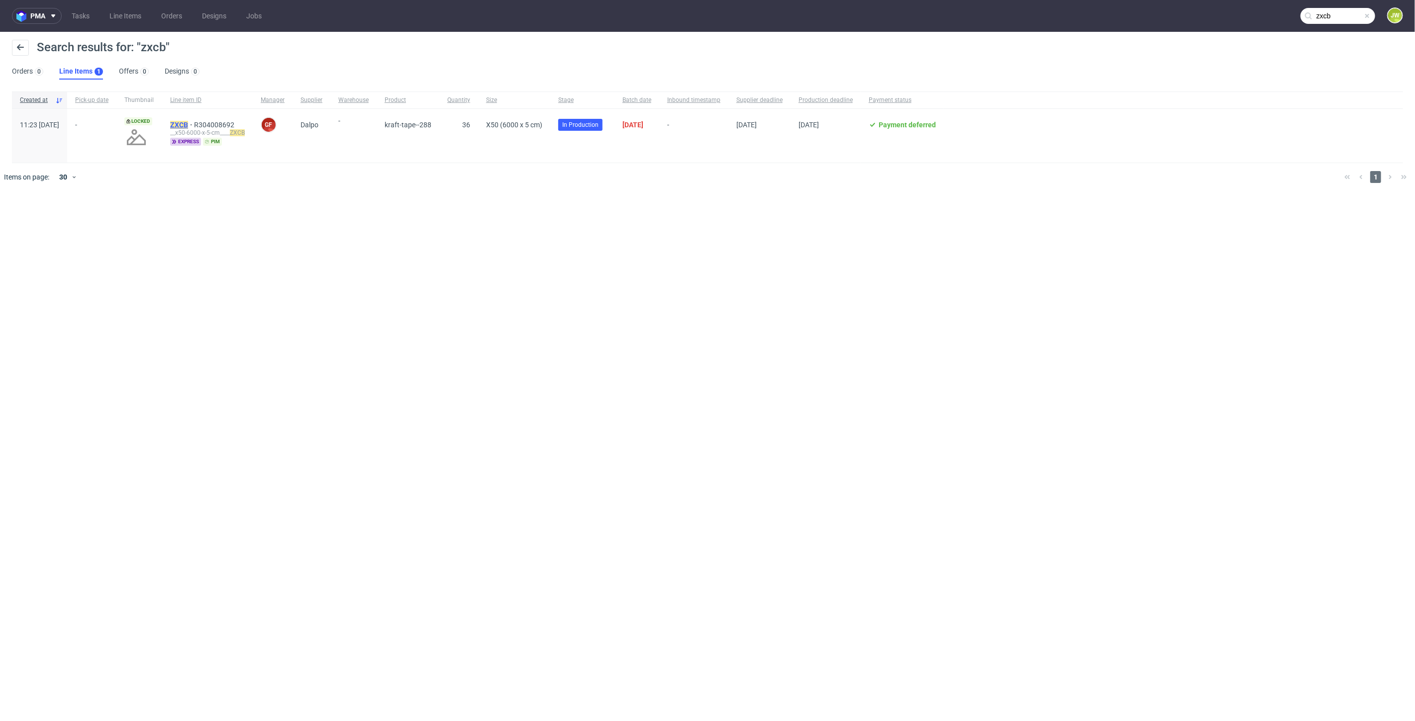
click at [188, 121] on mark "ZXCB" at bounding box center [179, 125] width 18 height 8
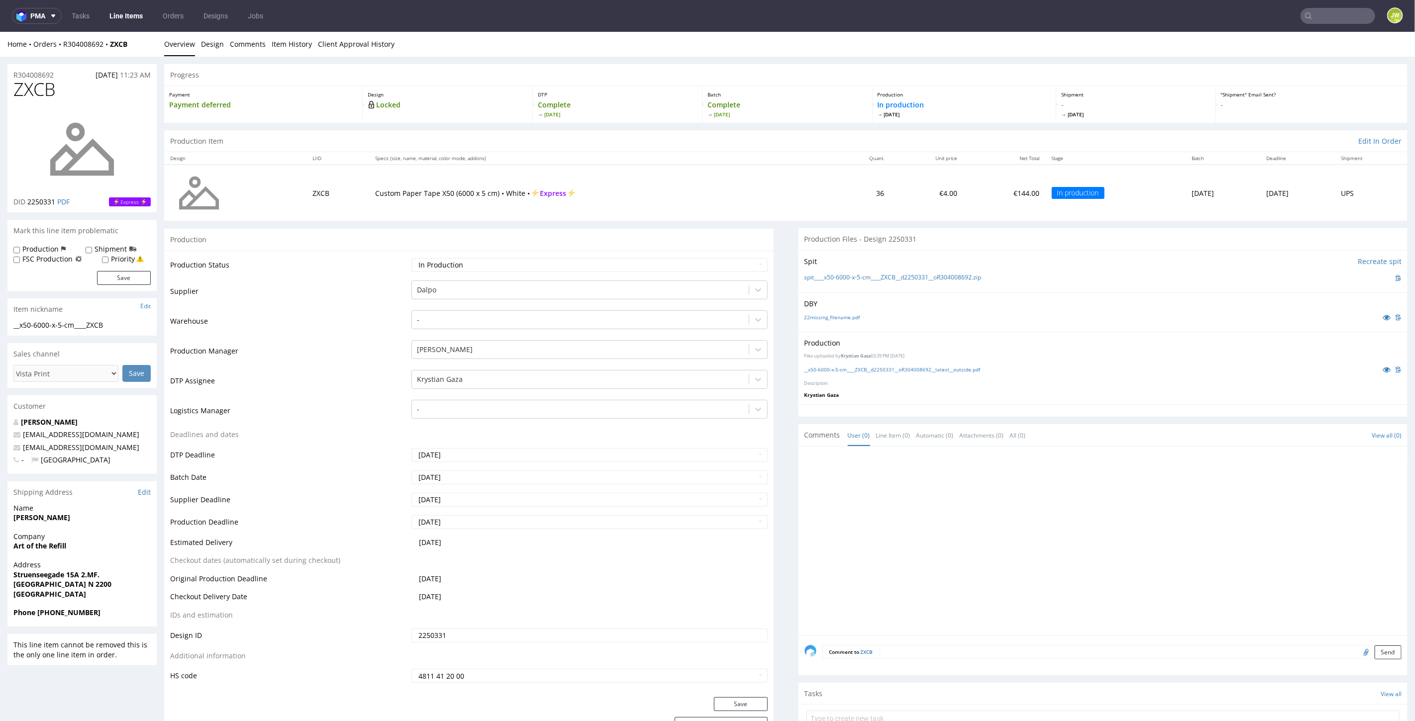
click at [1334, 12] on input "text" at bounding box center [1337, 16] width 75 height 16
type input "zxcs"
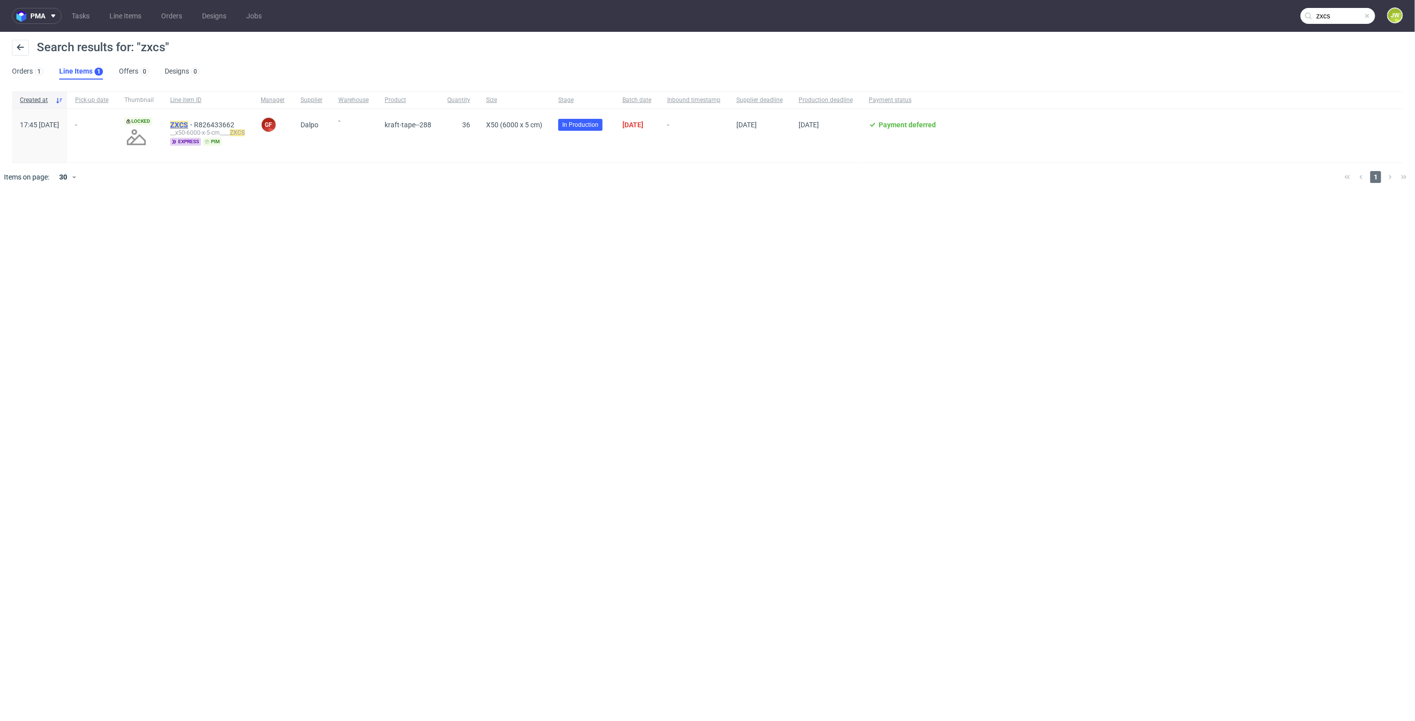
click at [188, 123] on mark "ZXCS" at bounding box center [179, 125] width 18 height 8
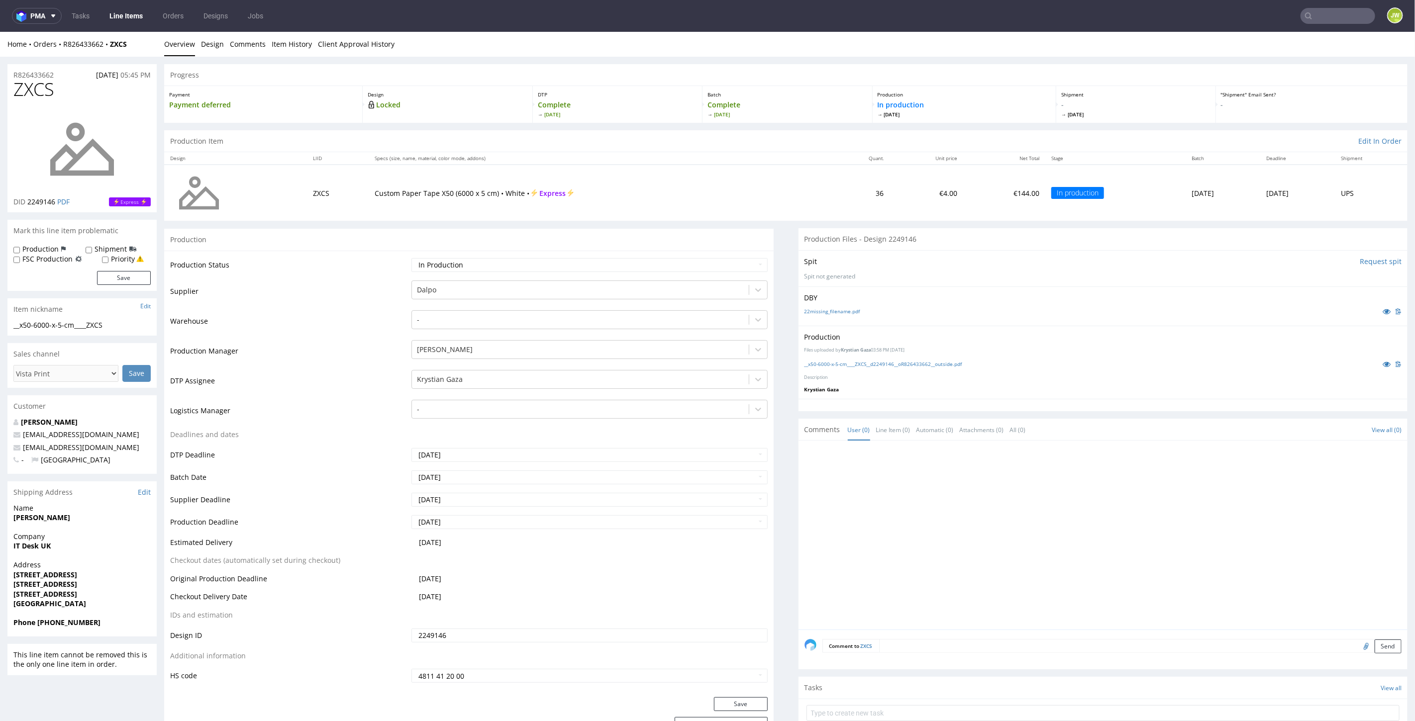
click at [1322, 14] on input "text" at bounding box center [1337, 16] width 75 height 16
type input "wwlx"
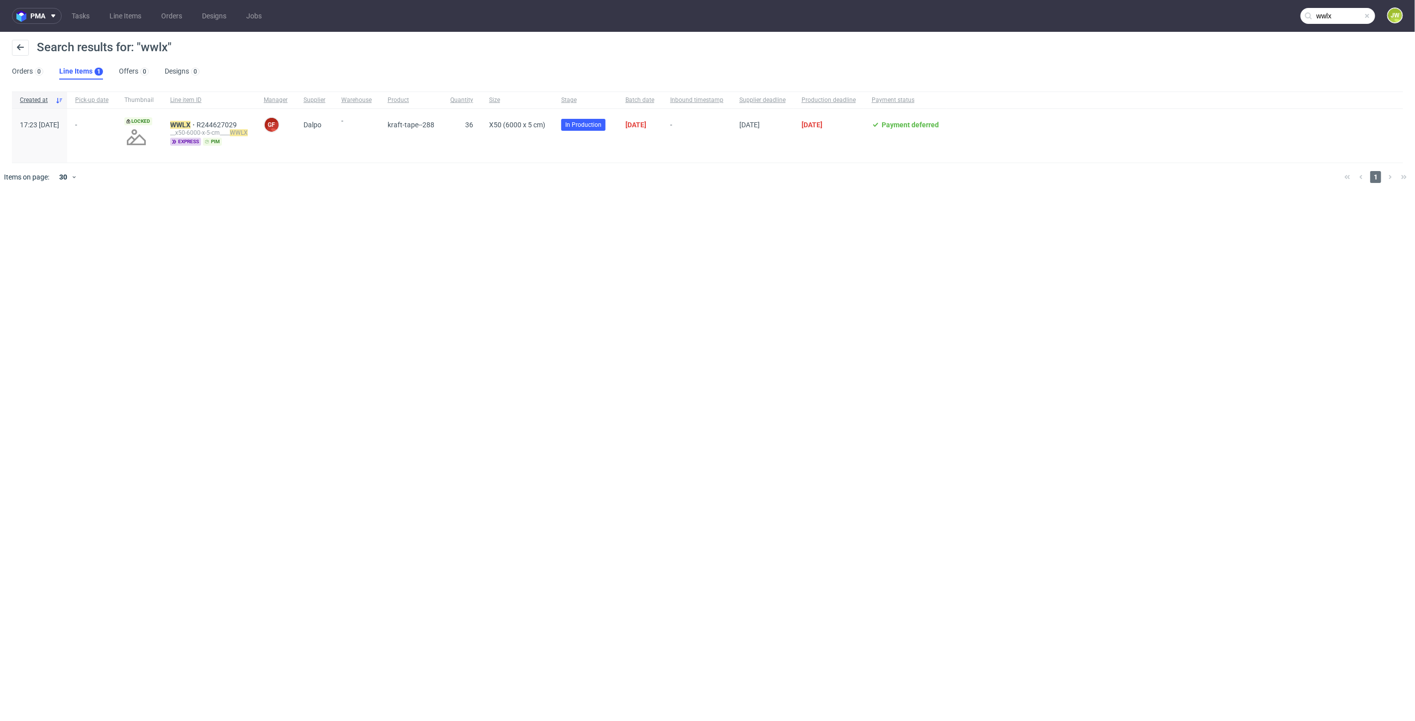
click at [205, 129] on div "__x50-6000-x-5-cm____ WWLX" at bounding box center [209, 133] width 78 height 8
click at [190, 125] on mark "WWLX" at bounding box center [180, 125] width 20 height 8
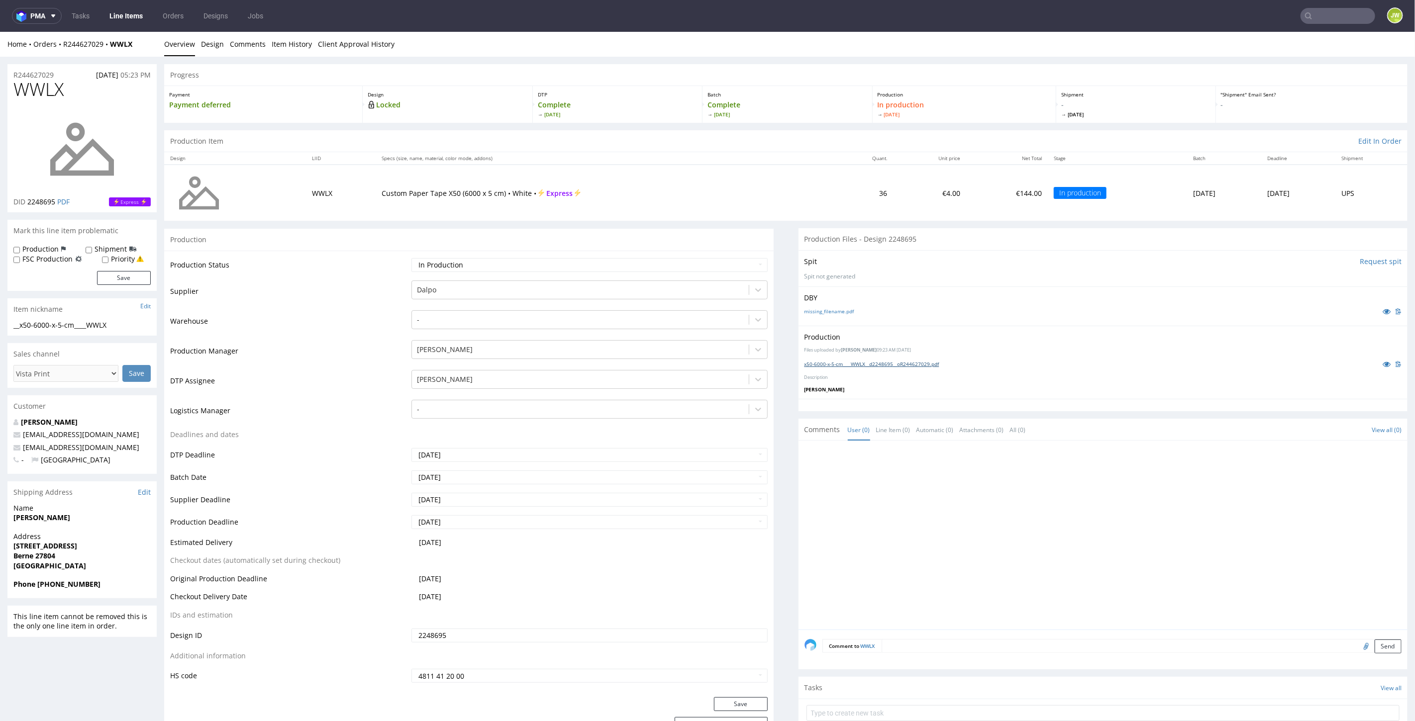
click at [838, 362] on link "x50-6000-x-5-cm____WWLX__d2248695__oR244627029.pdf" at bounding box center [871, 363] width 135 height 7
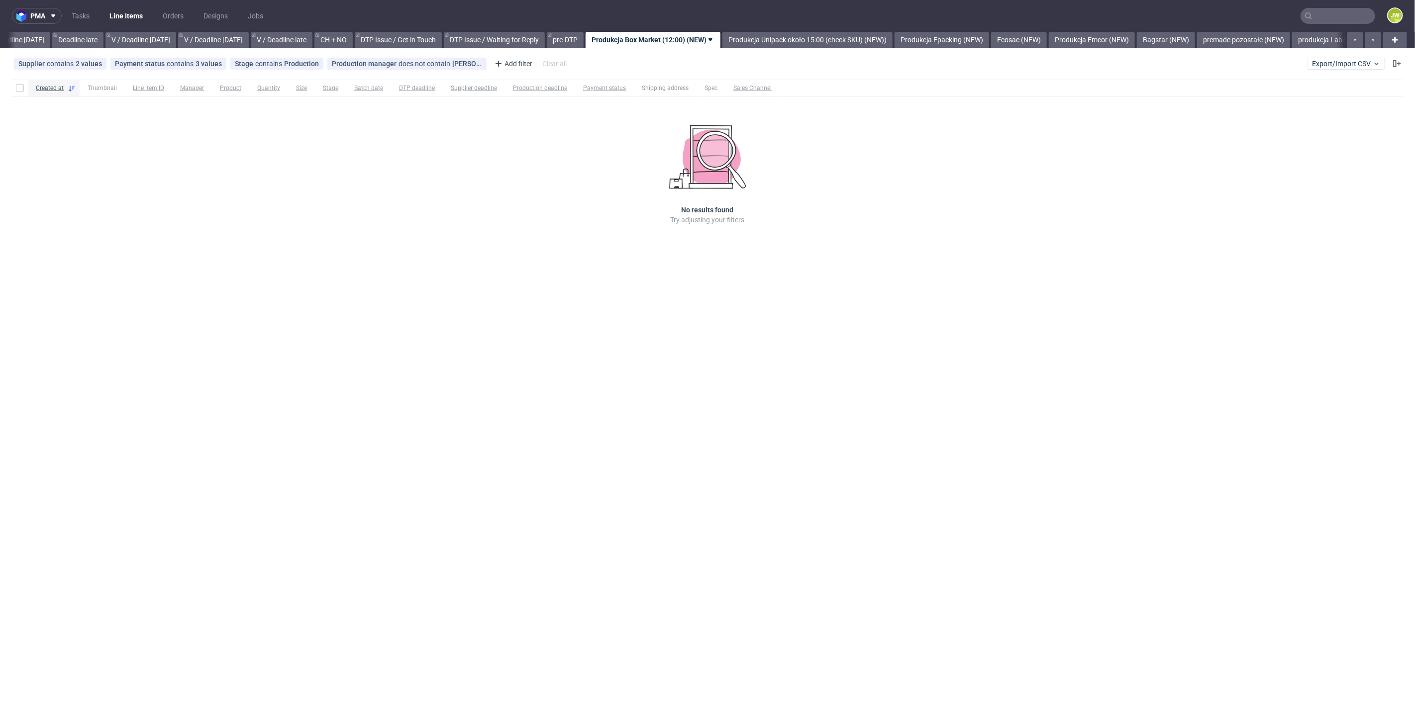
scroll to position [0, 1130]
click at [1265, 46] on link "premade pozostałe (NEW)" at bounding box center [1239, 40] width 93 height 16
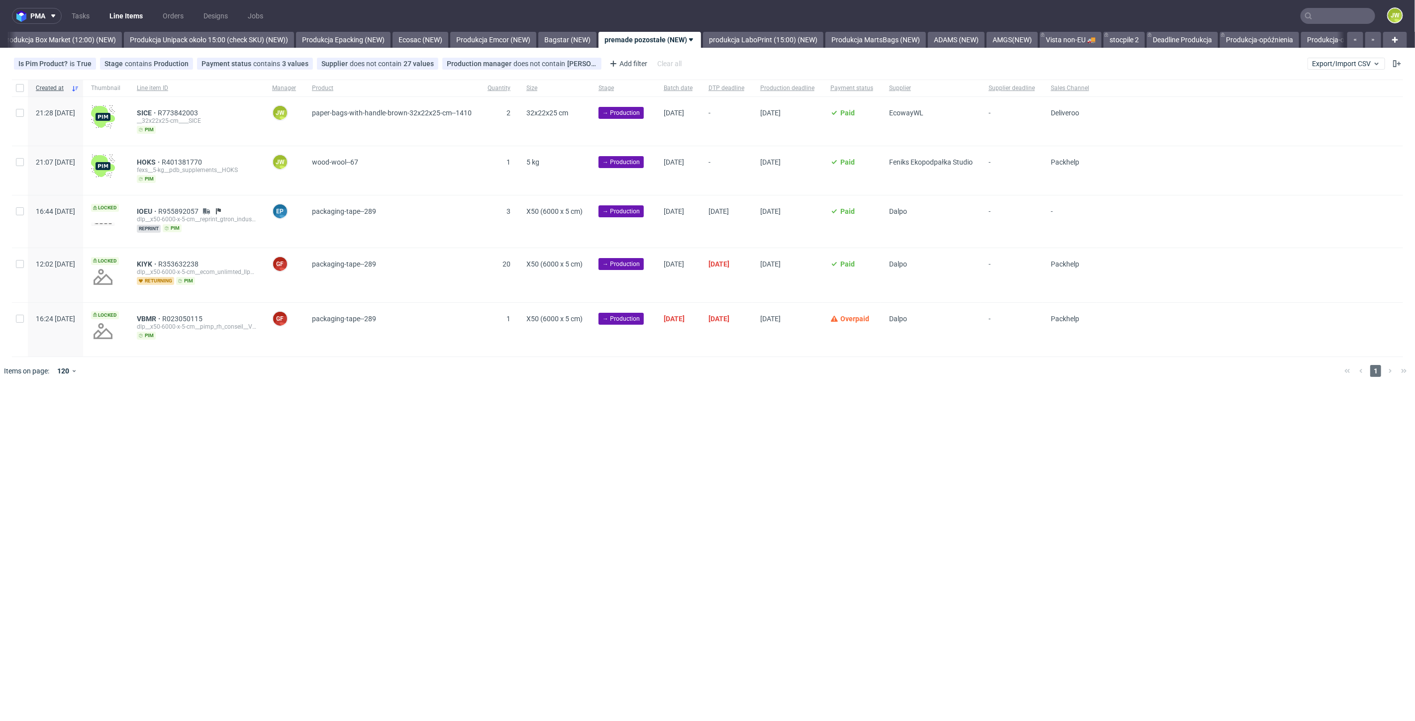
scroll to position [0, 1716]
click at [774, 419] on div "pma Tasks Line Items Orders Designs Jobs JW All DTP Late Shipped Shipments DTP …" at bounding box center [707, 360] width 1415 height 721
click at [1200, 39] on link "Deadline Produkcja" at bounding box center [1180, 40] width 71 height 16
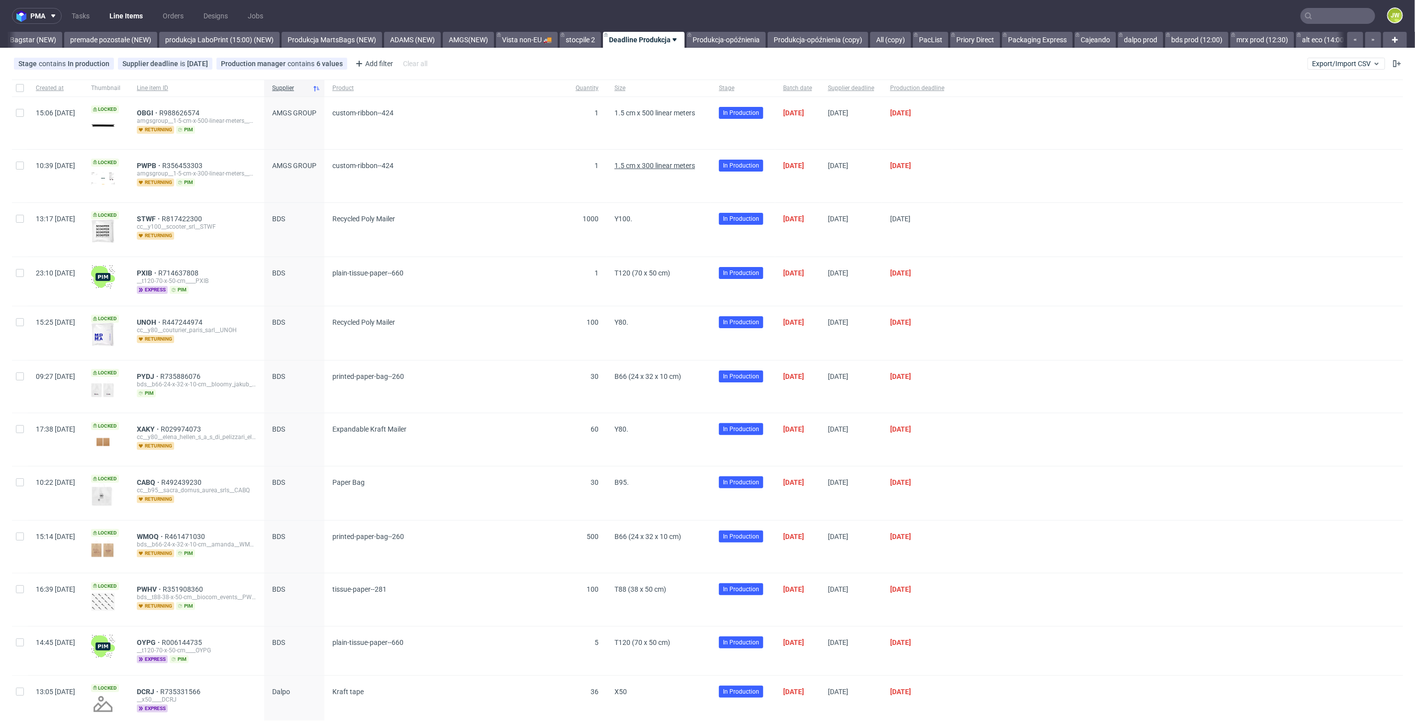
scroll to position [0, 2250]
click at [820, 35] on link "Produkcja-opóźnienia (copy)" at bounding box center [816, 40] width 100 height 16
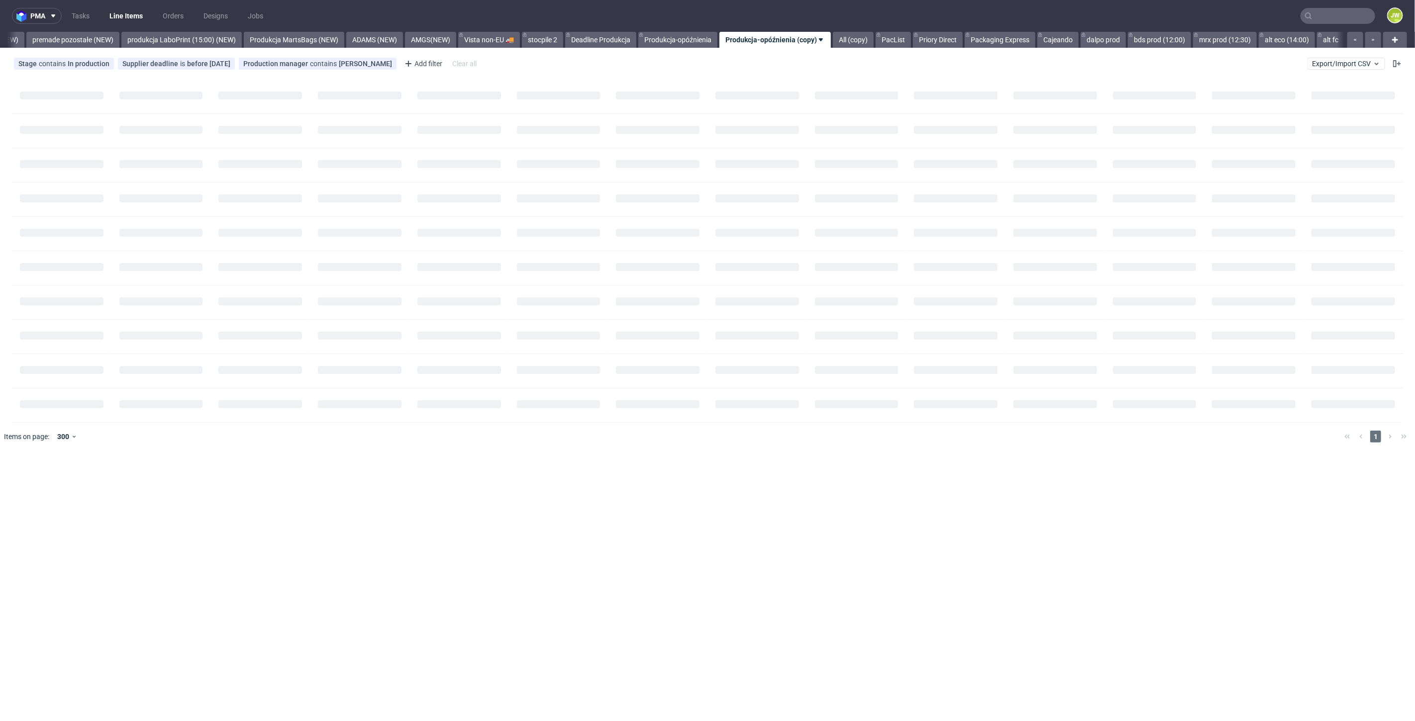
scroll to position [0, 2315]
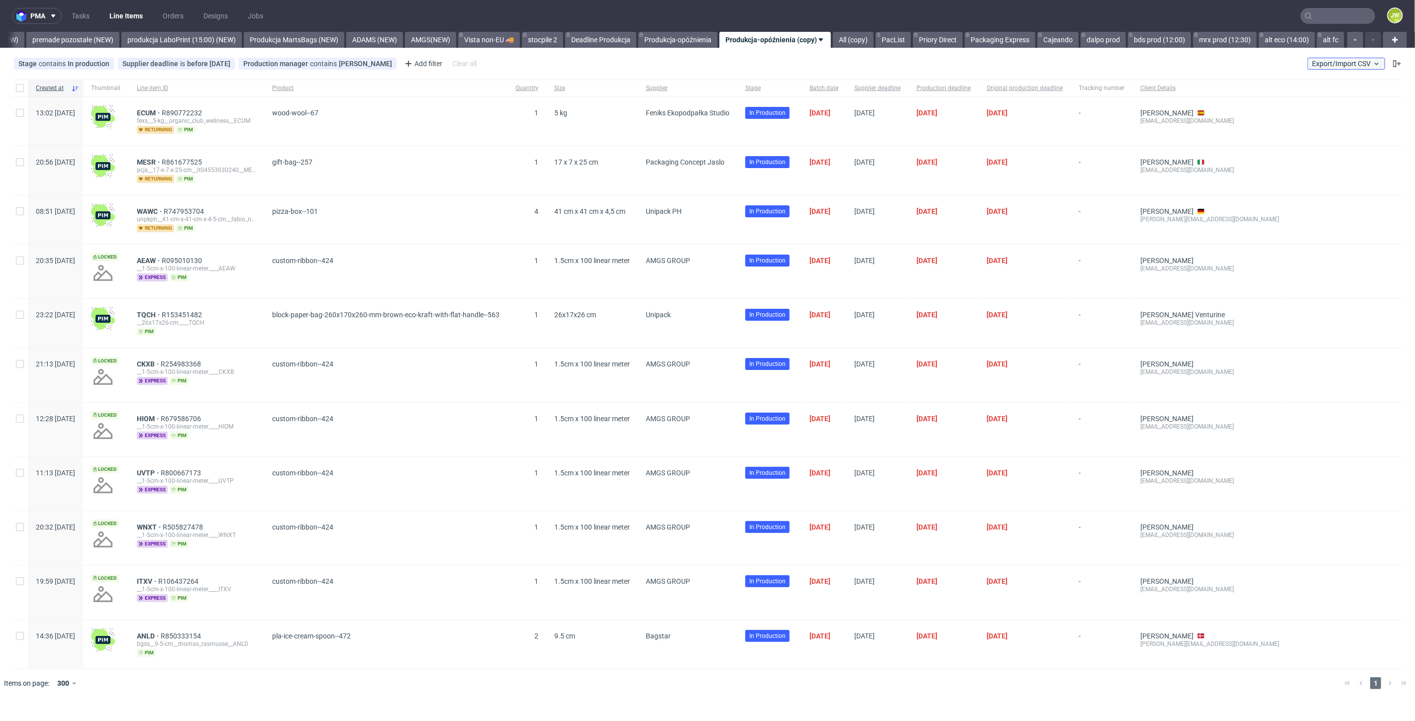
click at [1325, 63] on span "Export/Import CSV" at bounding box center [1346, 64] width 69 height 8
click at [1308, 108] on link "Import shipments CSV" at bounding box center [1323, 104] width 116 height 16
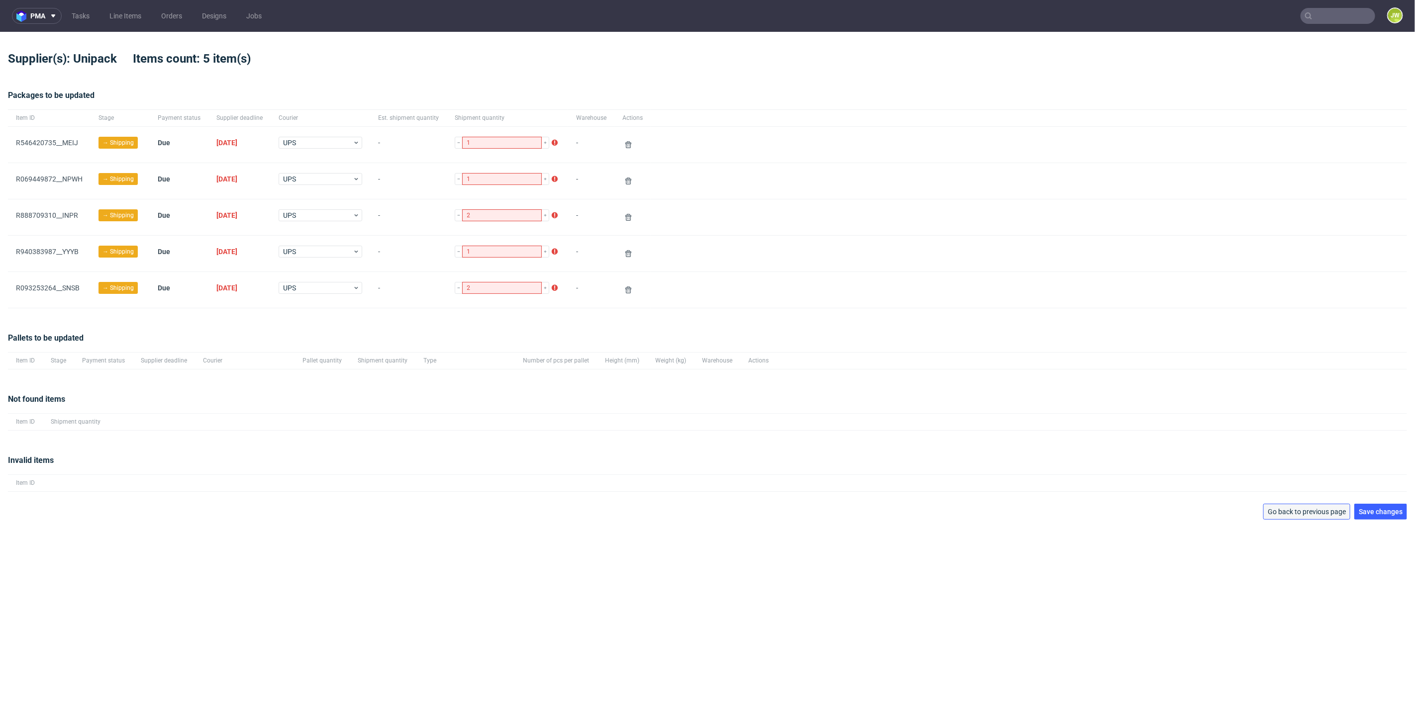
click at [1290, 511] on span "Go back to previous page" at bounding box center [1306, 511] width 78 height 7
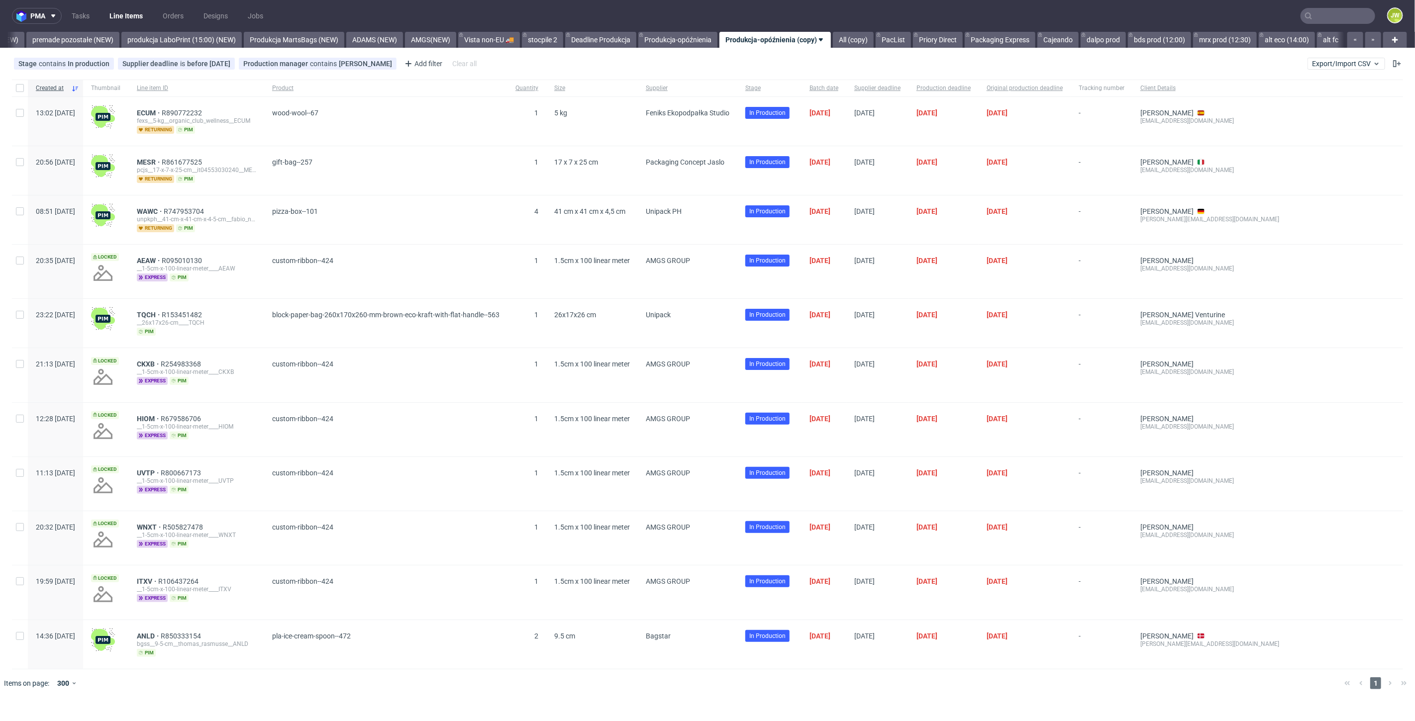
scroll to position [0, 2315]
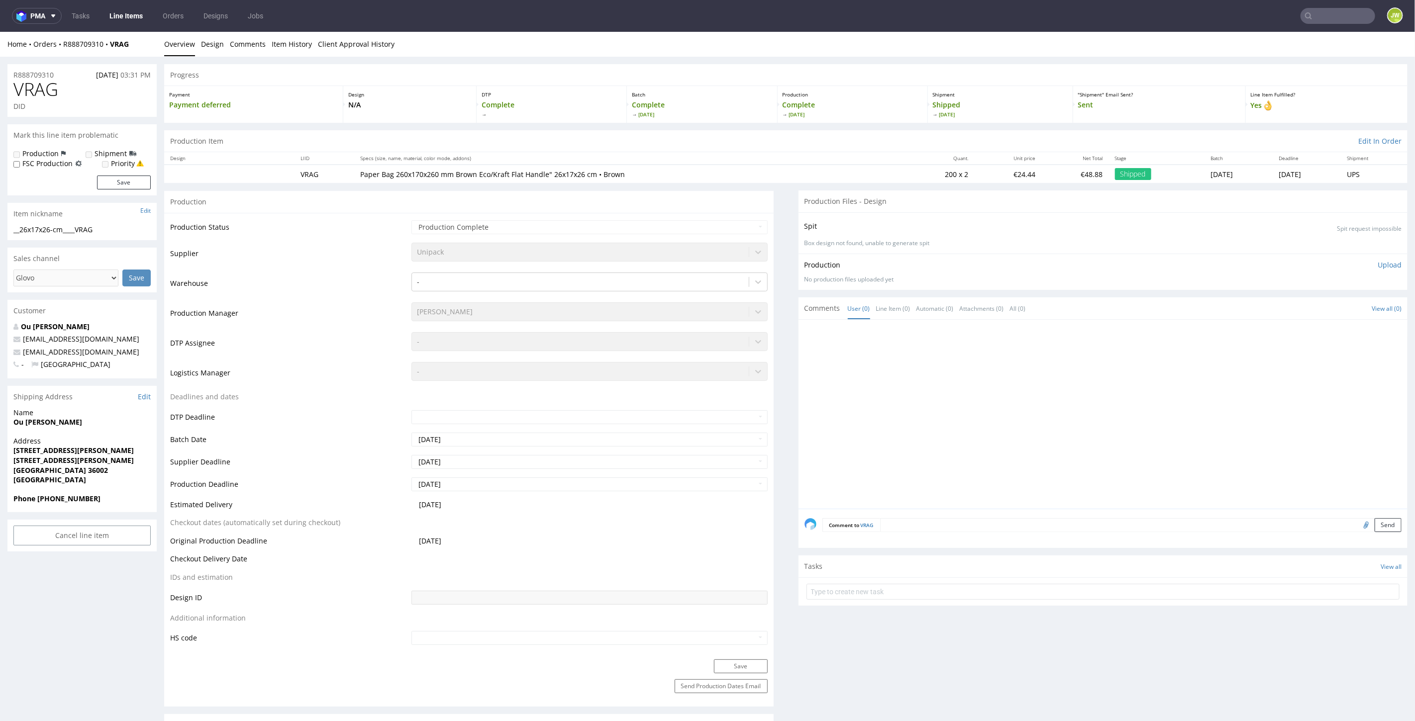
drag, startPoint x: 111, startPoint y: 4, endPoint x: 129, endPoint y: 17, distance: 22.1
click at [128, 17] on link "Line Items" at bounding box center [125, 16] width 45 height 16
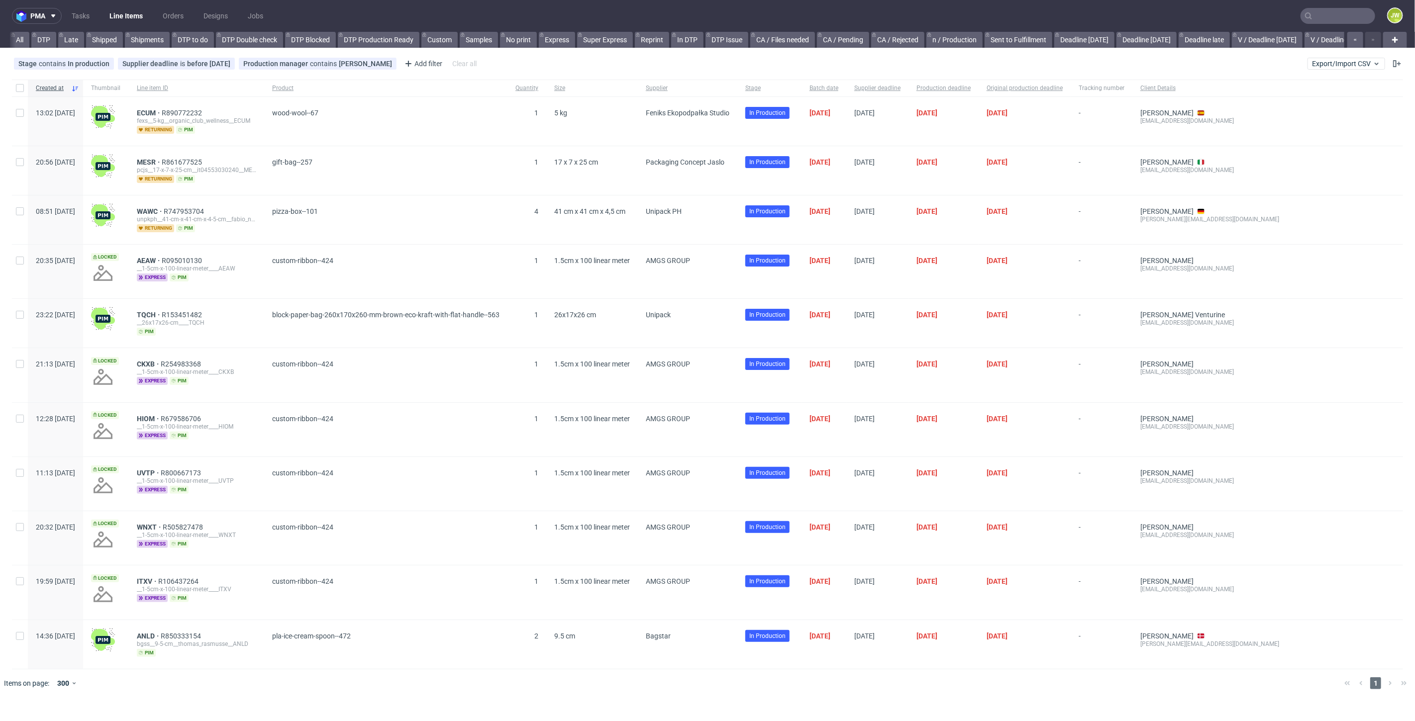
scroll to position [0, 2315]
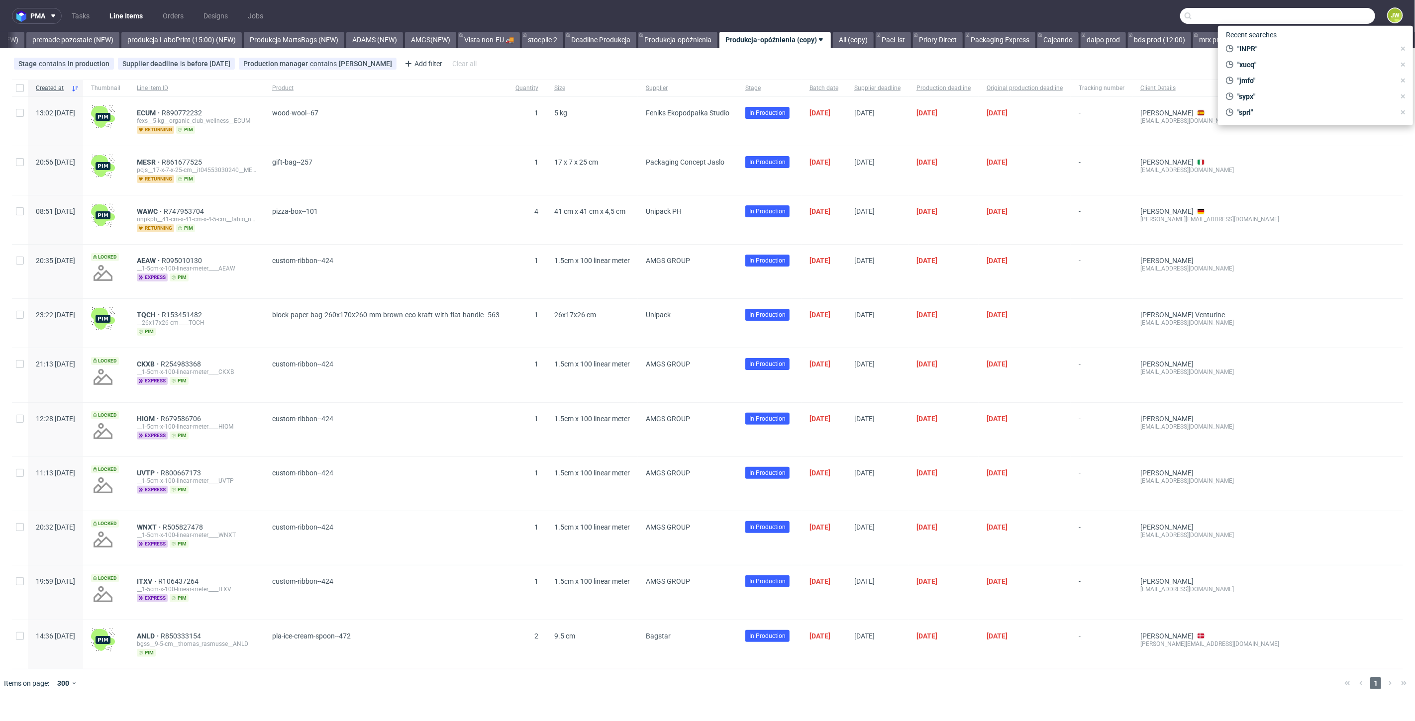
click at [1331, 11] on input "text" at bounding box center [1277, 16] width 195 height 16
paste input "R983064451__XUCQ"
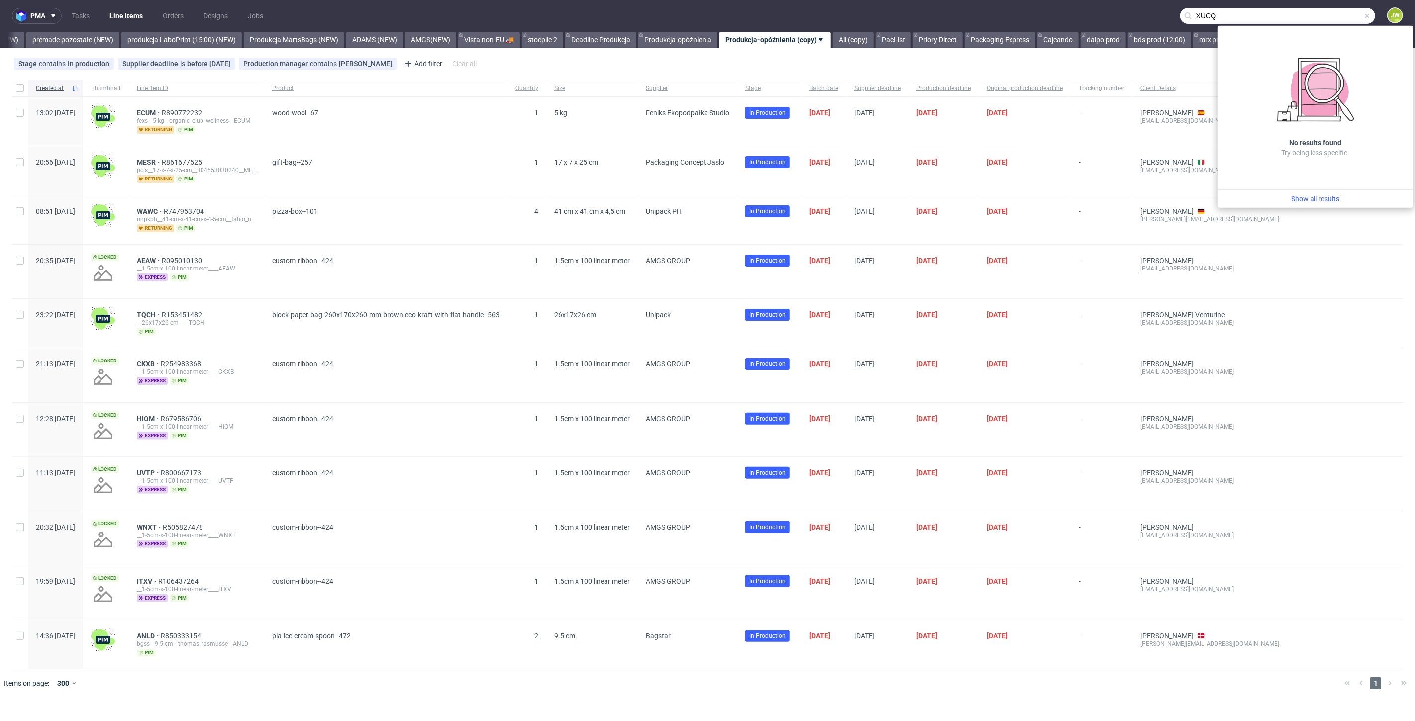
drag, startPoint x: 1242, startPoint y: 16, endPoint x: 998, endPoint y: 15, distance: 244.2
click at [999, 16] on nav "pma Tasks Line Items Orders Designs Jobs XUCQ JW" at bounding box center [707, 16] width 1415 height 32
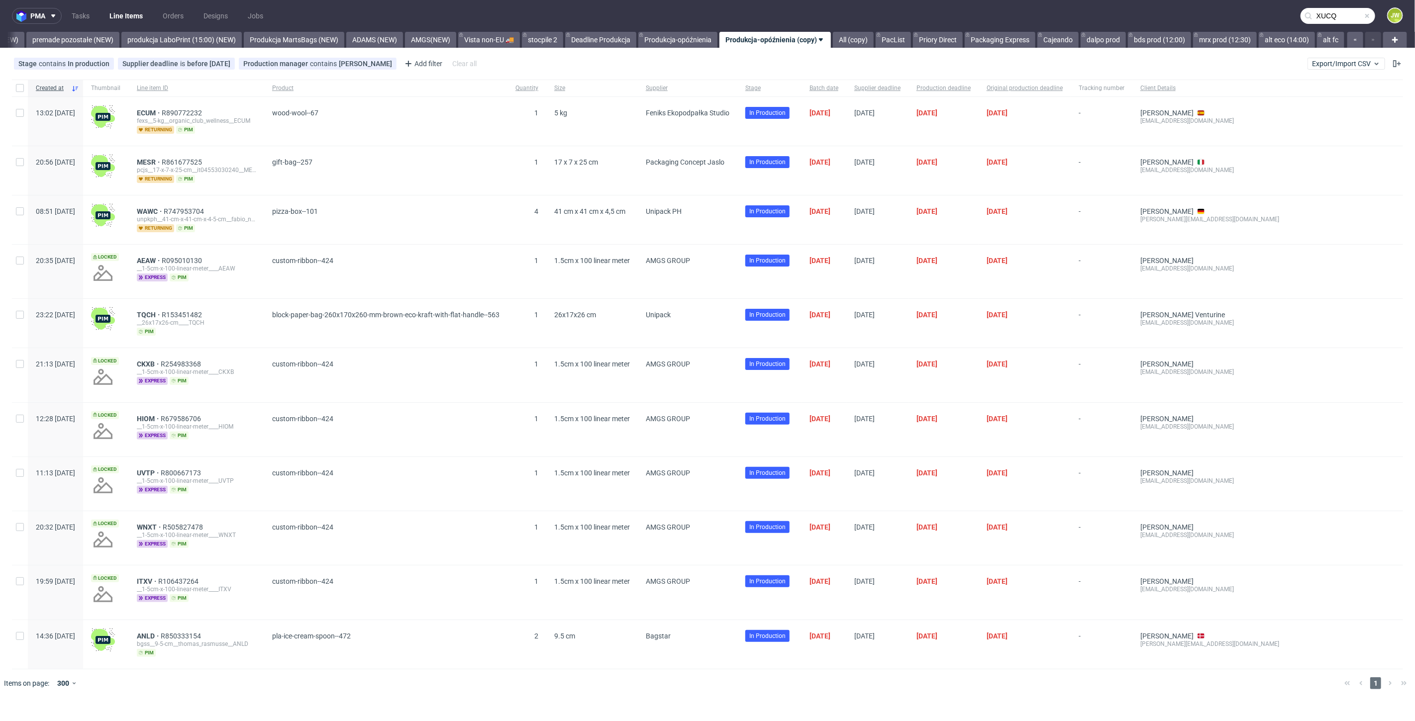
type input "XUCQ"
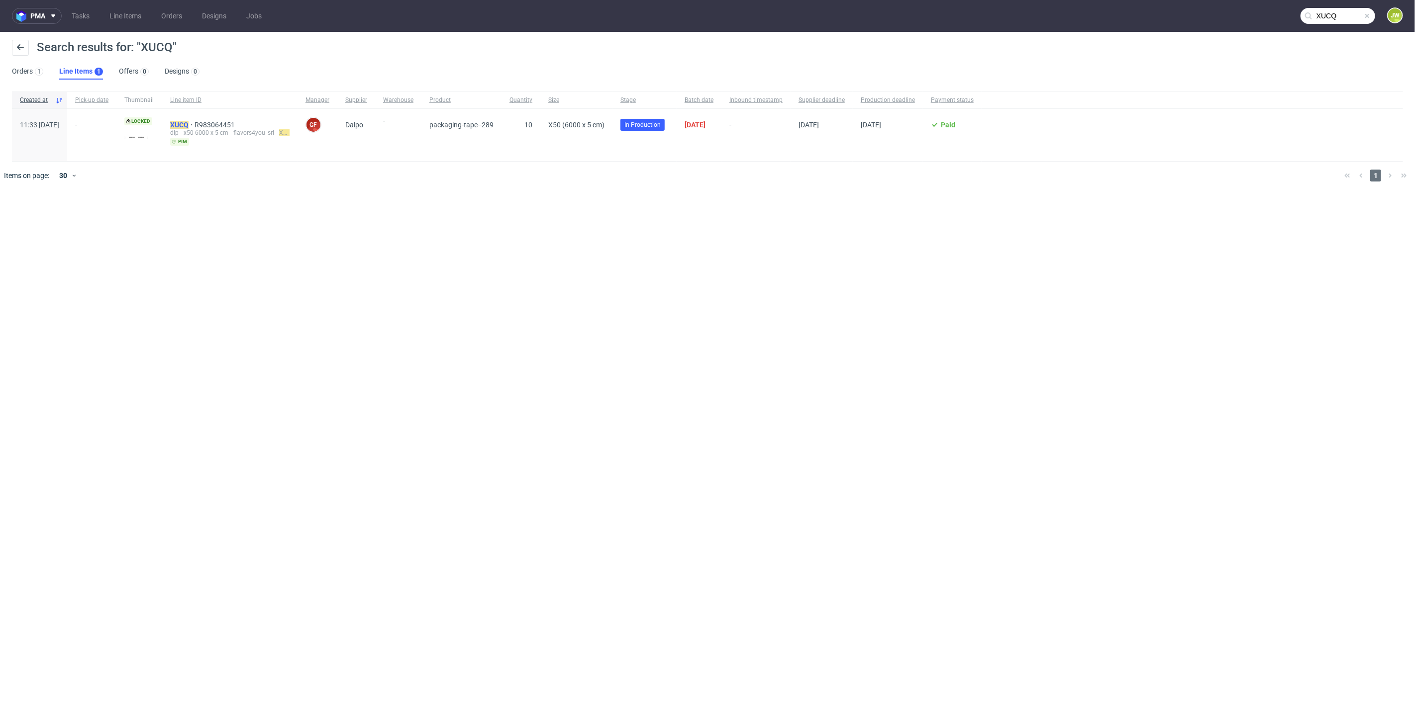
click at [189, 124] on mark "XUCQ" at bounding box center [179, 125] width 18 height 8
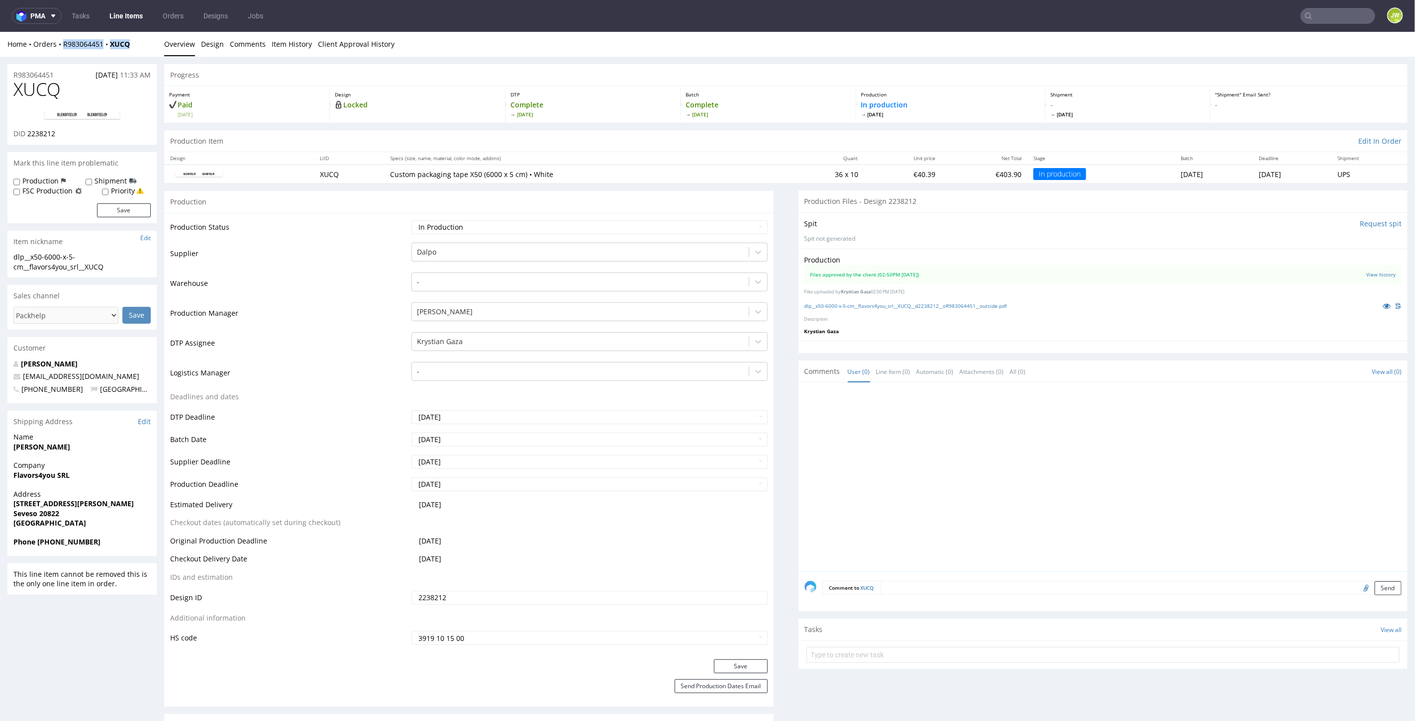
drag, startPoint x: 145, startPoint y: 41, endPoint x: 60, endPoint y: 53, distance: 85.8
click at [60, 53] on div "Home Orders R983064451 XUCQ Overview Design Comments Item History Client Approv…" at bounding box center [707, 43] width 1415 height 25
copy div "R983064451 XUCQ"
click at [818, 427] on div at bounding box center [1105, 479] width 603 height 183
click at [126, 17] on link "Line Items" at bounding box center [125, 16] width 45 height 16
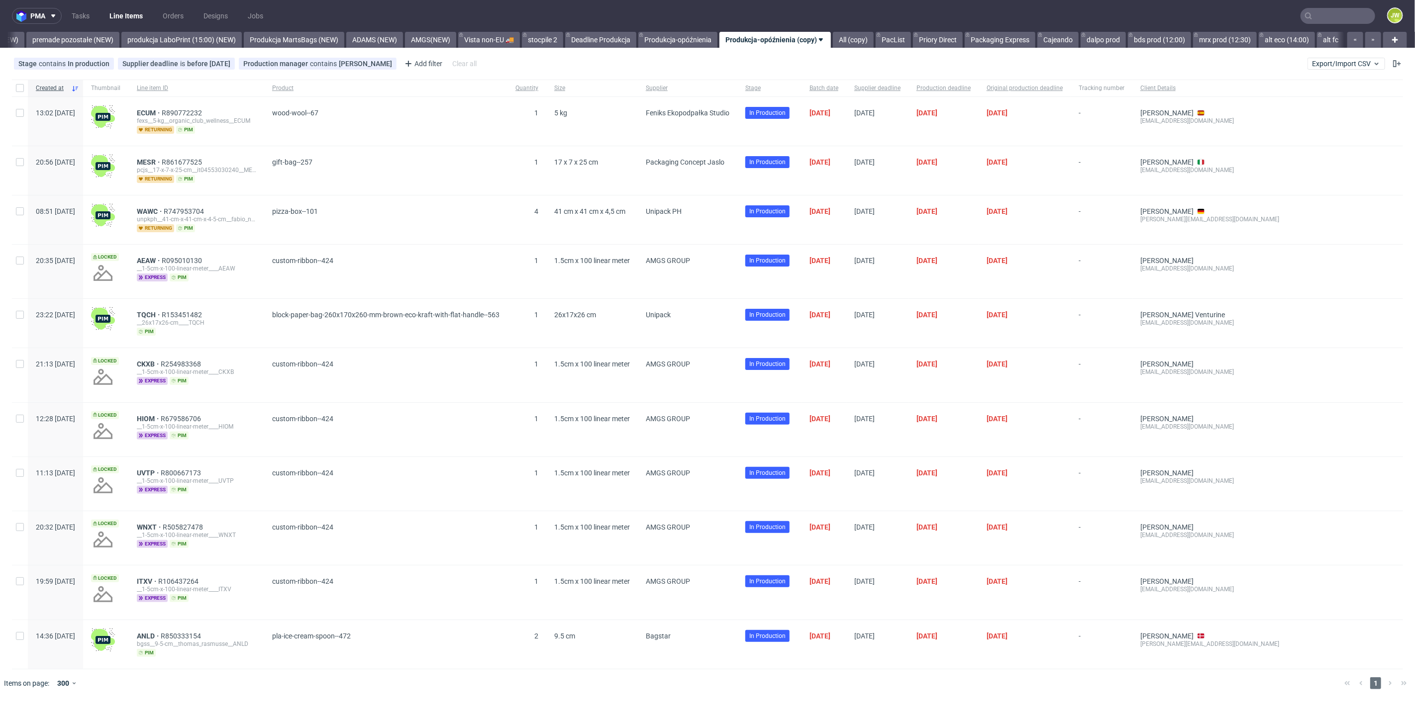
scroll to position [0, 2315]
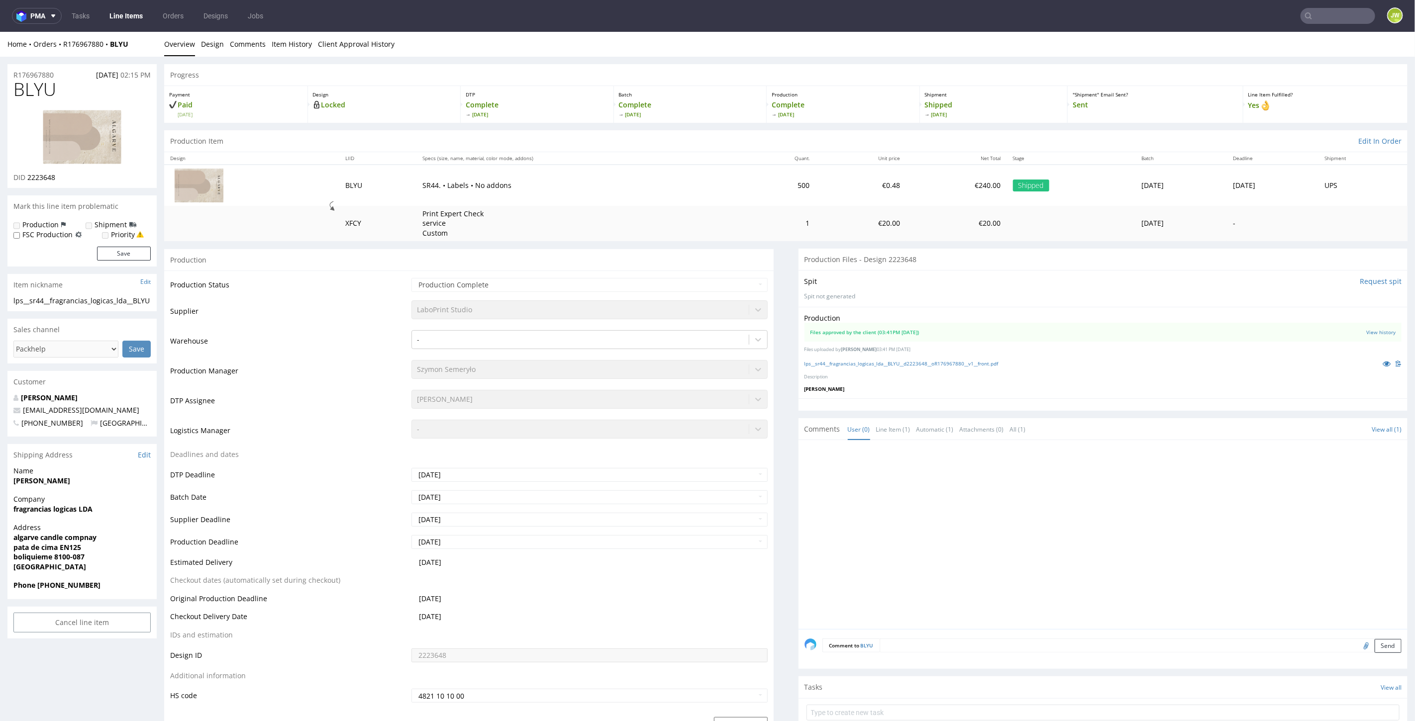
click at [830, 358] on div "lps__sr44__fragrancias_logicas_lda__BLYU__d2223648__oR176967880__v1__front.pdf" at bounding box center [1102, 363] width 597 height 11
click at [830, 360] on link "lps__sr44__fragrancias_logicas_lda__BLYU__d2223648__oR176967880__v1__front.pdf" at bounding box center [901, 363] width 194 height 7
click at [825, 361] on link "lps__sr44__fragrancias_logicas_lda__BLYU__d2223648__oR176967880__v1__front.pdf" at bounding box center [901, 363] width 194 height 7
click at [1309, 13] on input "text" at bounding box center [1337, 16] width 75 height 16
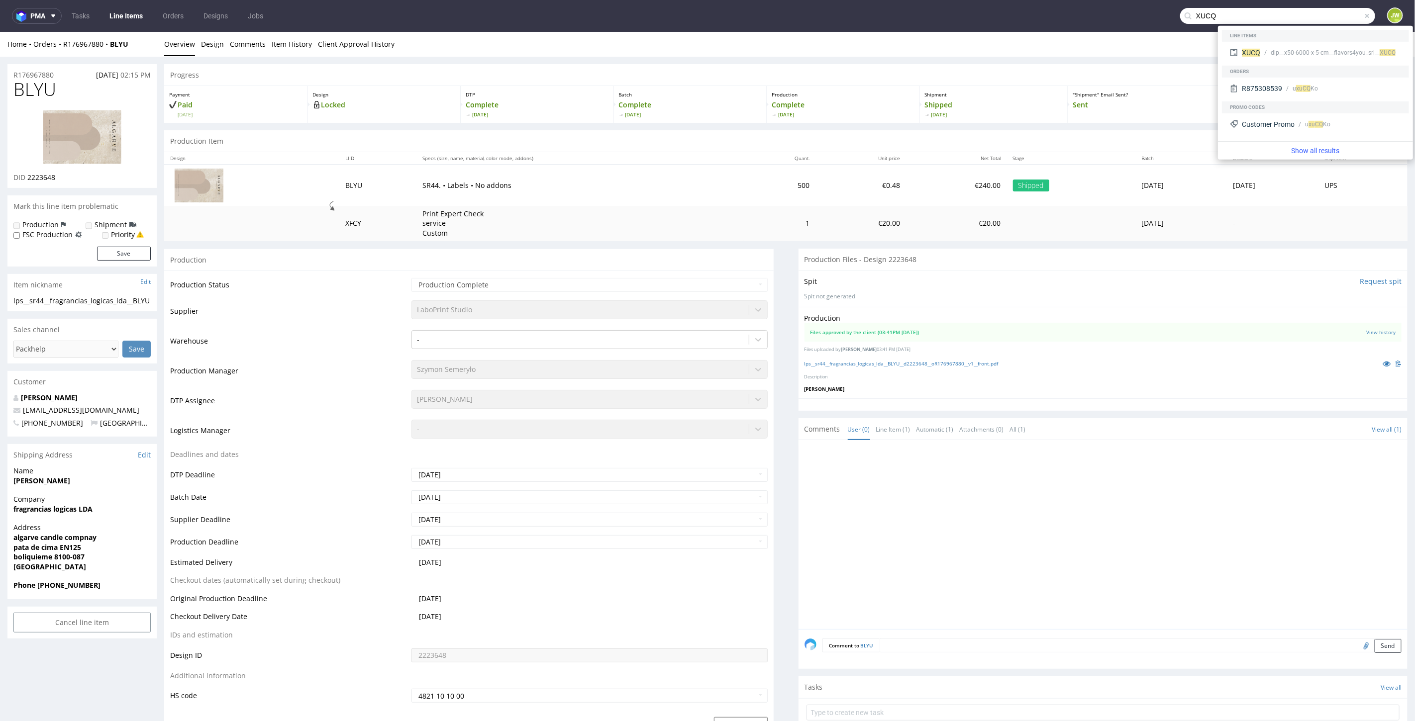
type input "XUCQ"
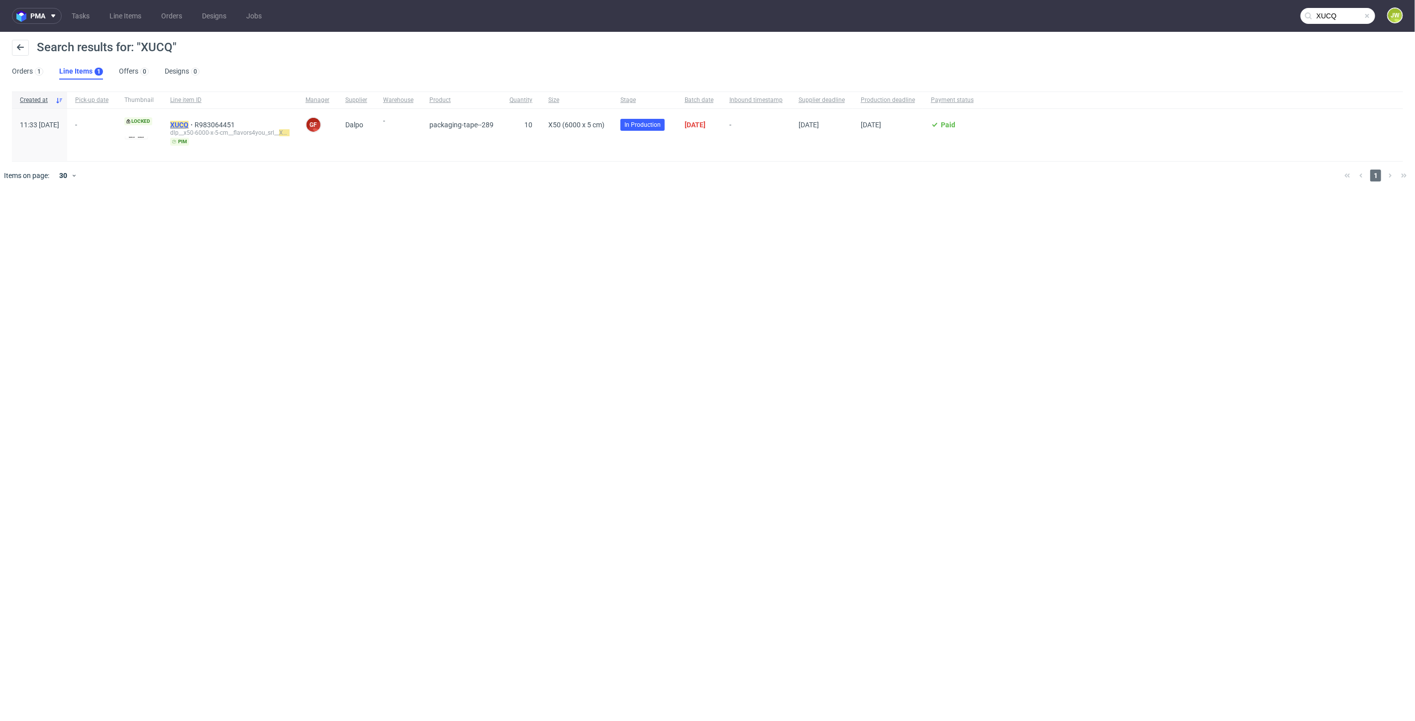
click at [189, 125] on mark "XUCQ" at bounding box center [179, 125] width 18 height 8
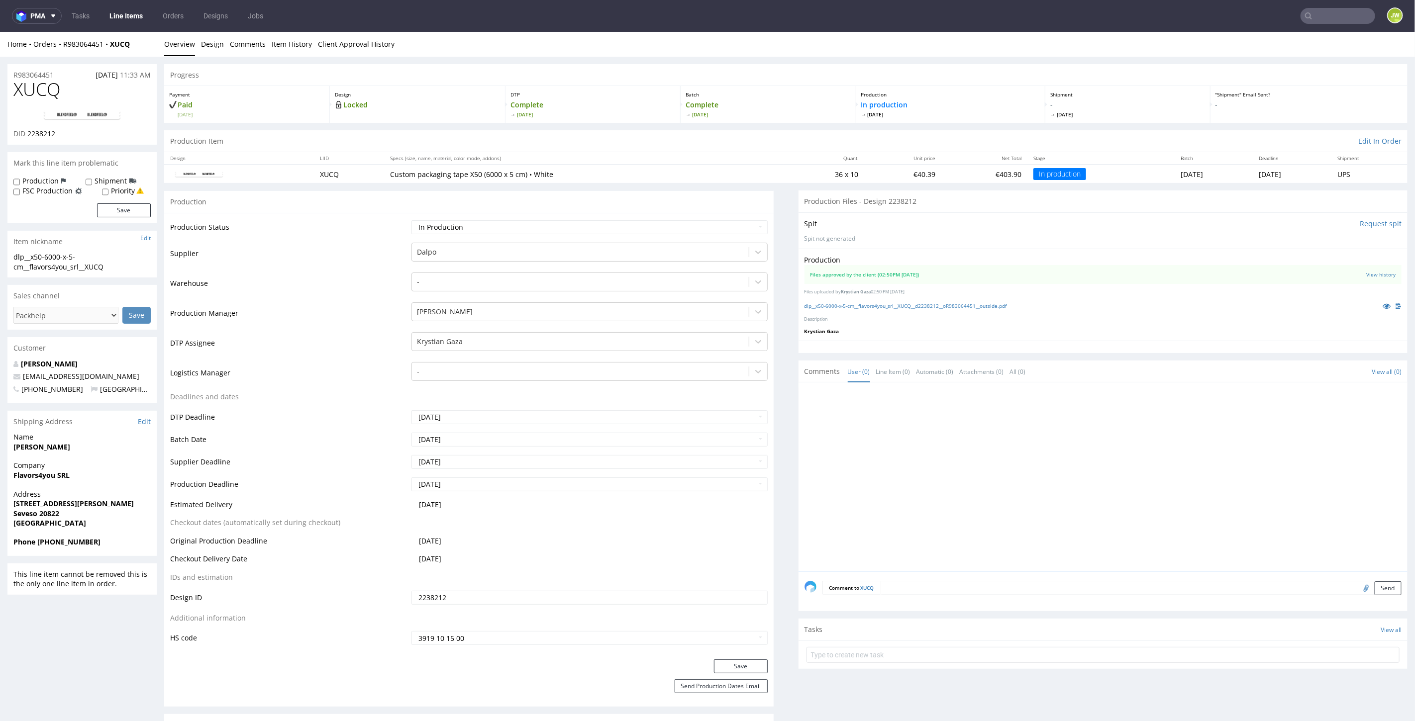
click at [919, 37] on div "Home Orders R983064451 XUCQ Overview Design Comments Item History Client Approv…" at bounding box center [707, 43] width 1415 height 25
click at [128, 19] on link "Line Items" at bounding box center [125, 16] width 45 height 16
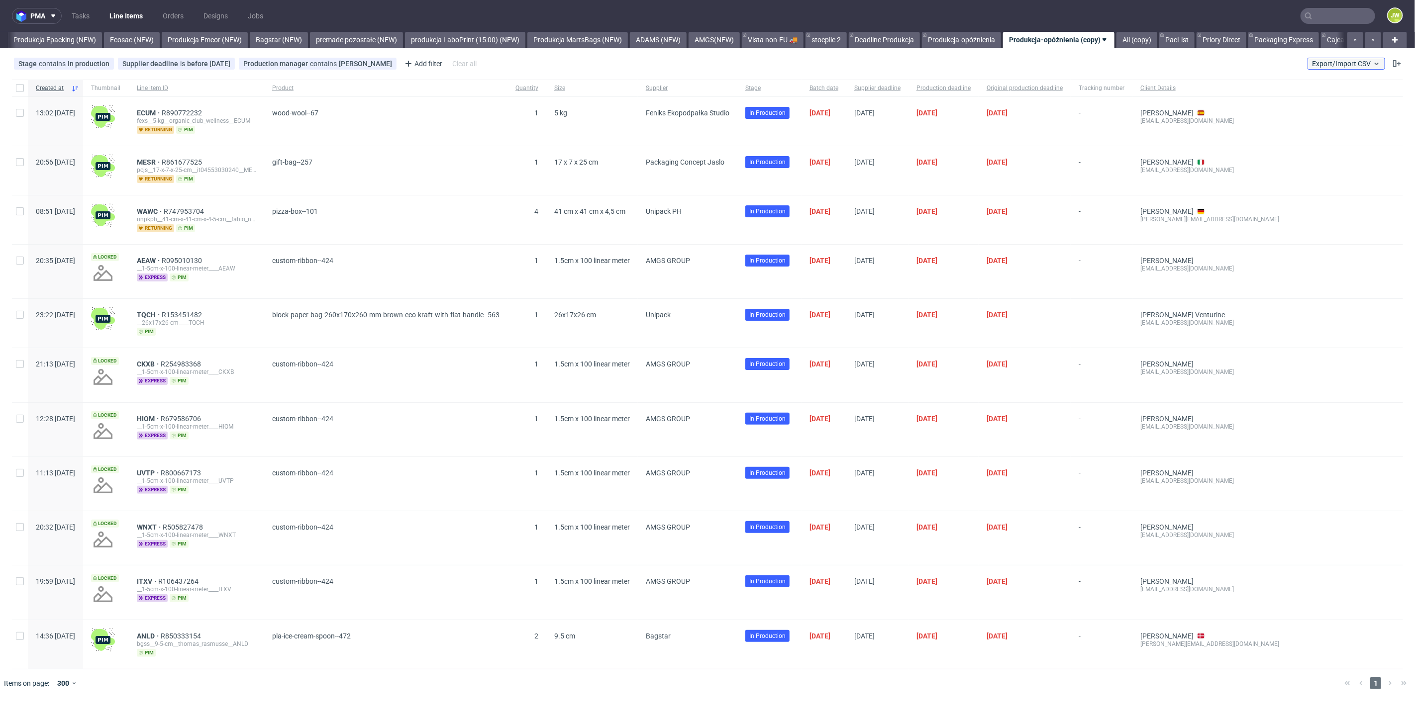
click at [1320, 65] on span "Export/Import CSV" at bounding box center [1346, 64] width 69 height 8
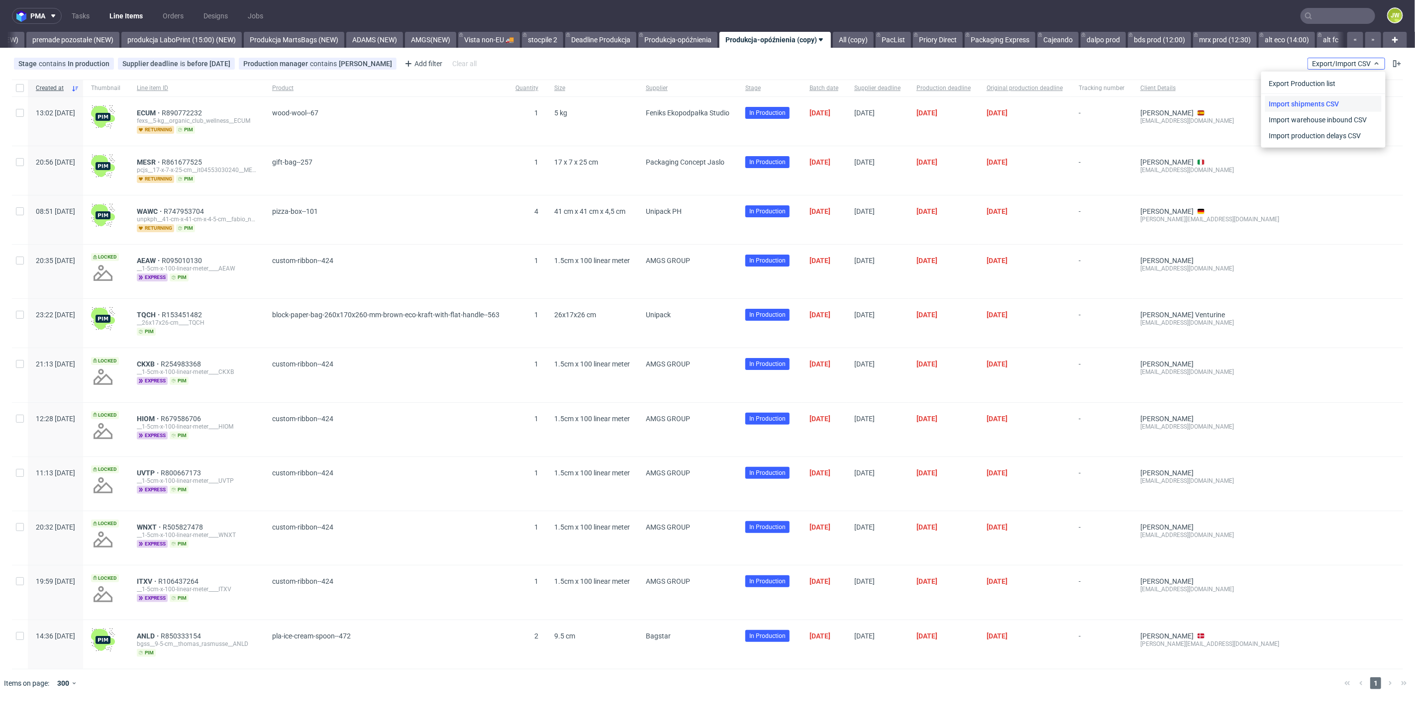
scroll to position [0, 2315]
click at [1312, 104] on link "Import shipments CSV" at bounding box center [1323, 104] width 116 height 16
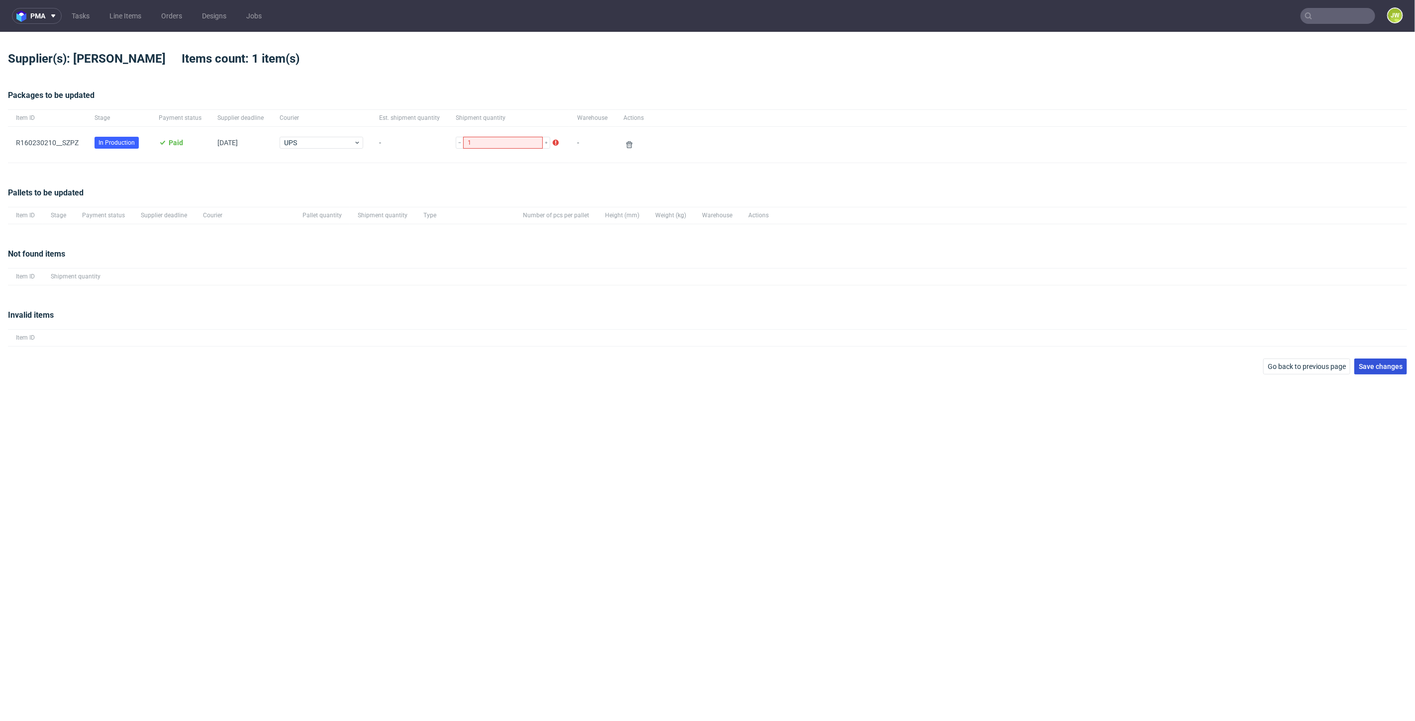
click at [1368, 368] on span "Save changes" at bounding box center [1380, 366] width 44 height 7
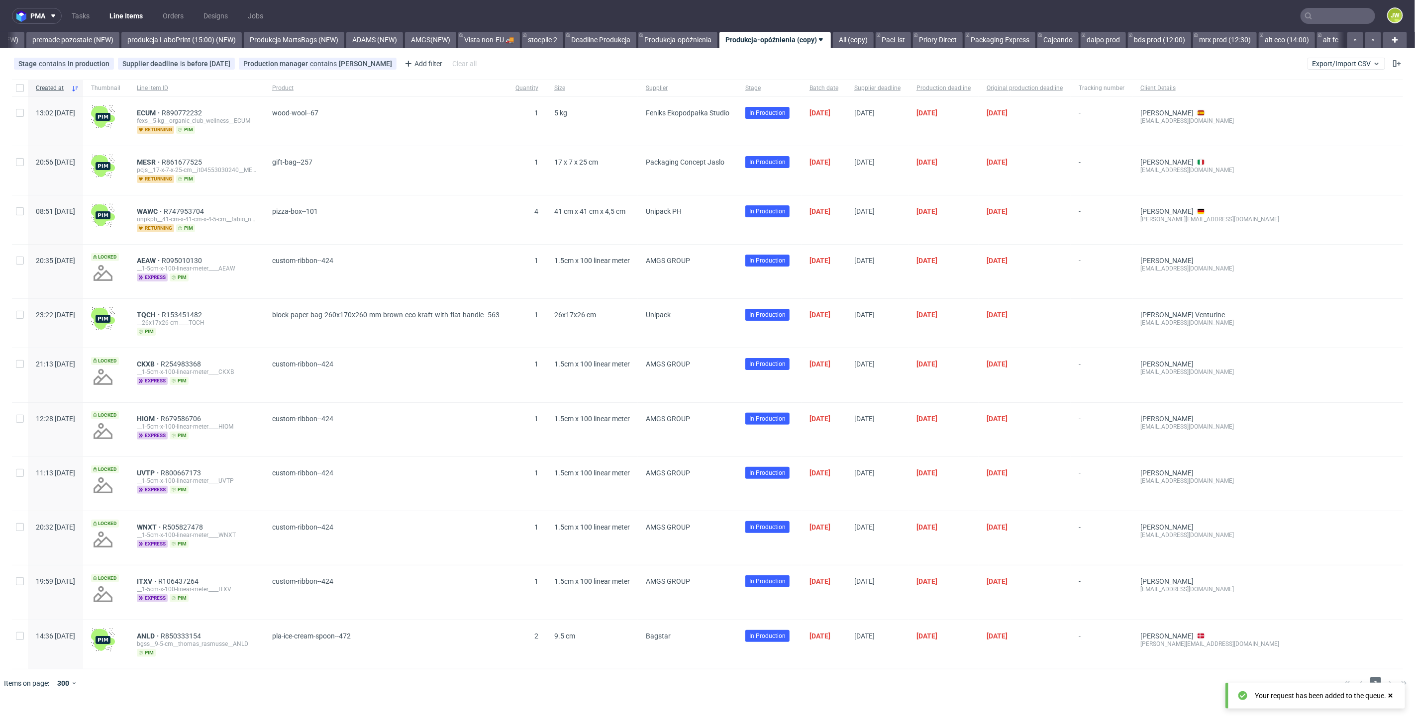
scroll to position [0, 2315]
click at [753, 36] on link "Produkcja-opóźnienia (copy)" at bounding box center [774, 40] width 111 height 16
